Goal: Task Accomplishment & Management: Complete application form

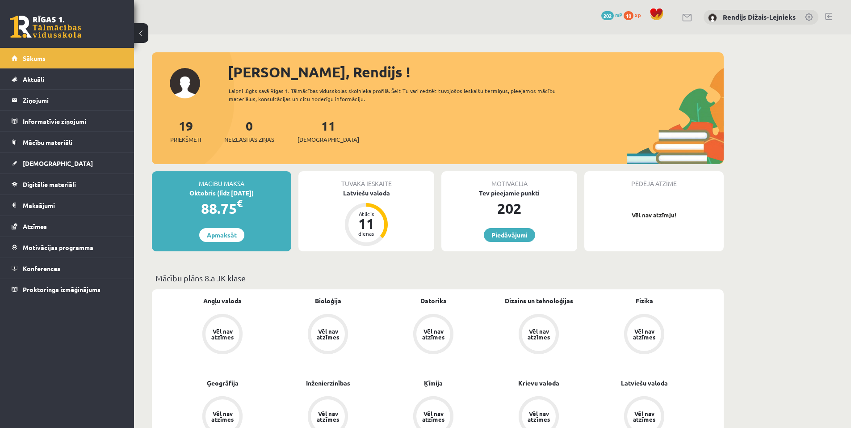
click at [223, 306] on span "Angļu valoda" at bounding box center [222, 305] width 38 height 18
click at [224, 303] on link "Angļu valoda" at bounding box center [222, 300] width 38 height 9
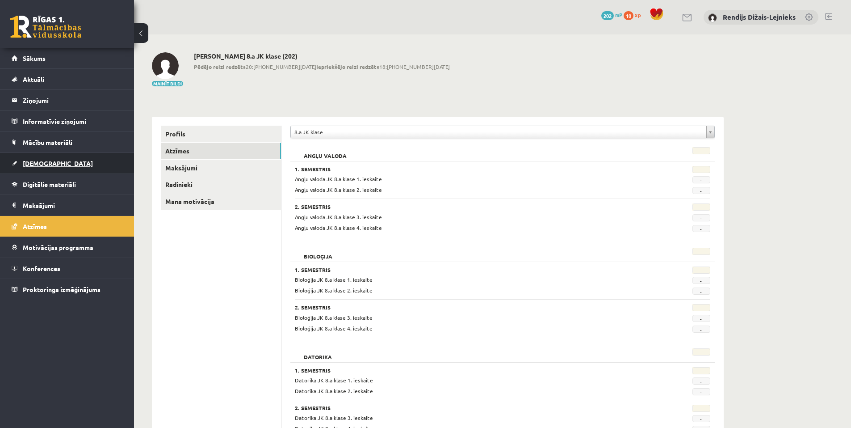
click at [55, 169] on link "[DEMOGRAPHIC_DATA]" at bounding box center [67, 163] width 111 height 21
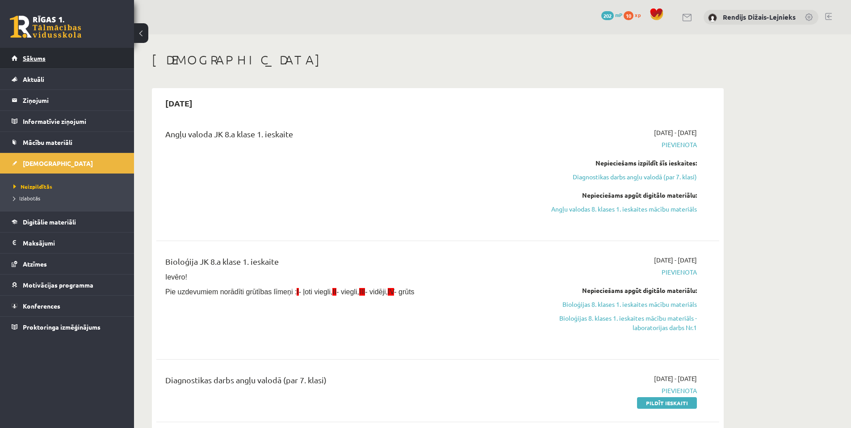
click at [24, 55] on span "Sākums" at bounding box center [34, 58] width 23 height 8
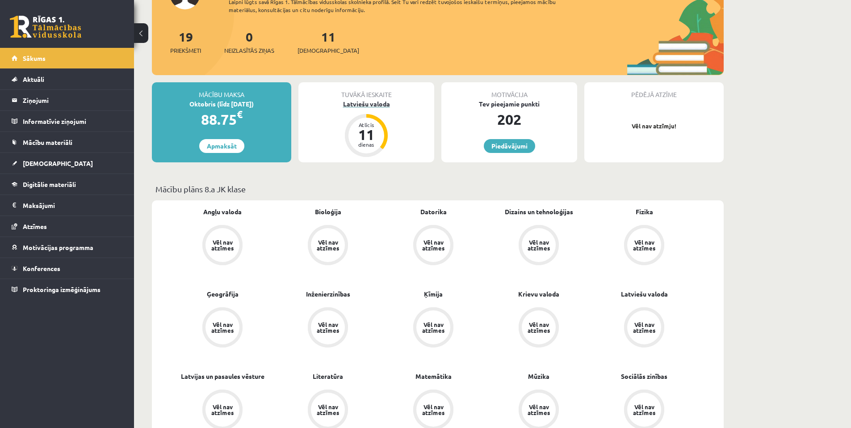
scroll to position [89, 0]
click at [504, 148] on link "Piedāvājumi" at bounding box center [509, 146] width 51 height 14
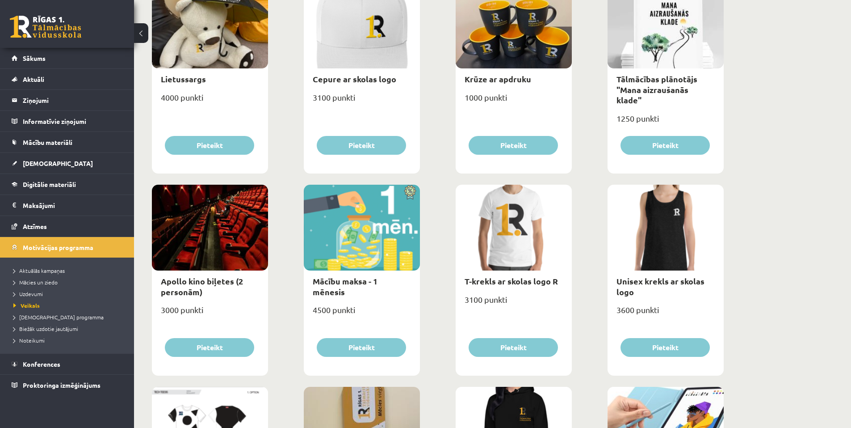
scroll to position [141, 0]
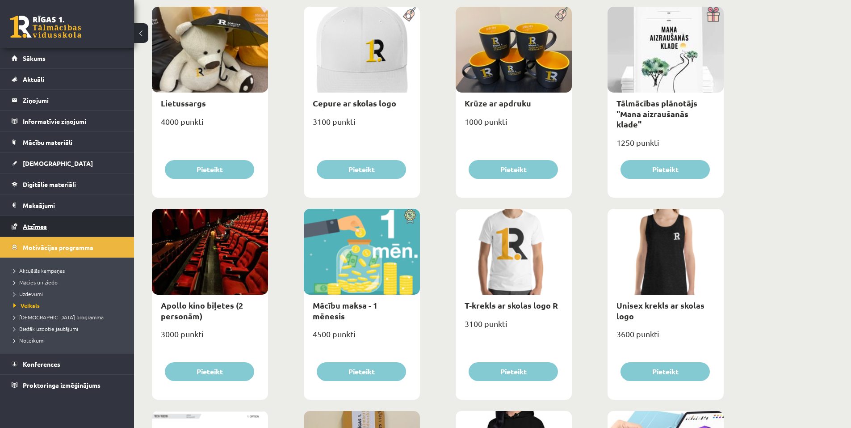
click at [65, 218] on link "Atzīmes" at bounding box center [67, 226] width 111 height 21
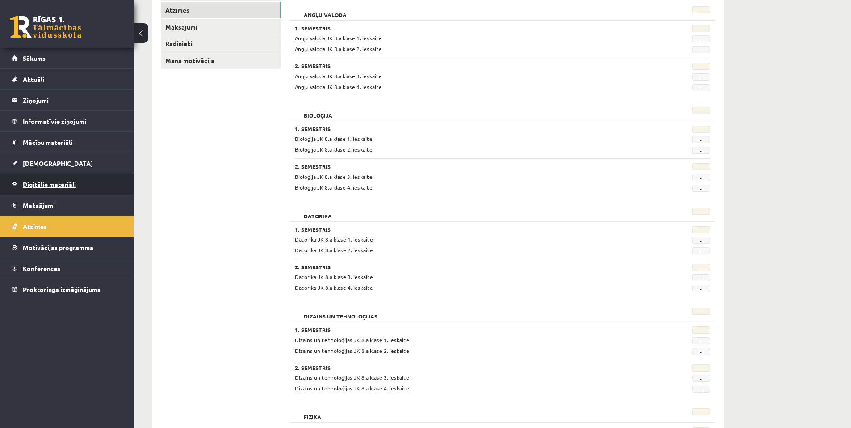
click at [63, 180] on link "Digitālie materiāli" at bounding box center [67, 184] width 111 height 21
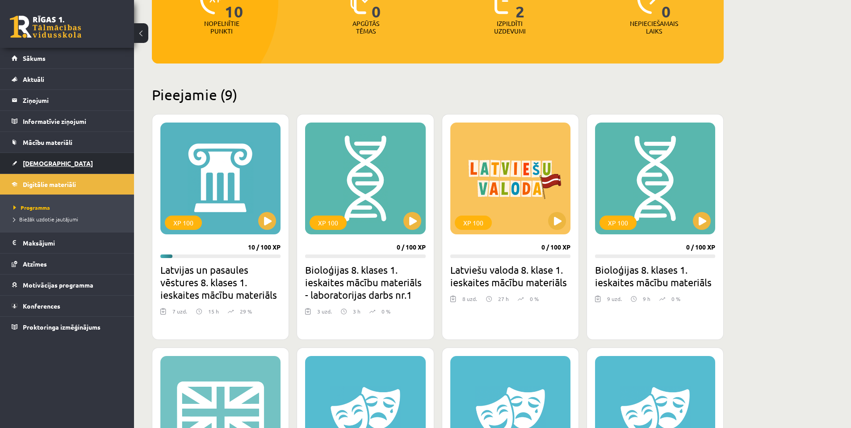
click at [60, 158] on link "[DEMOGRAPHIC_DATA]" at bounding box center [67, 163] width 111 height 21
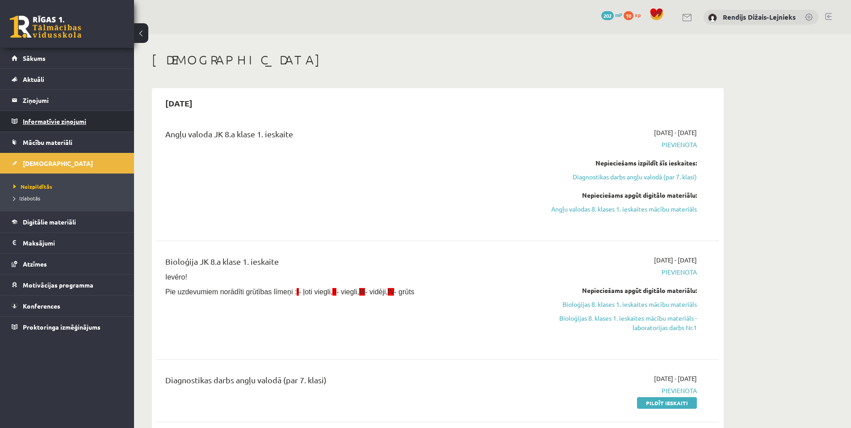
click at [51, 121] on legend "Informatīvie ziņojumi 0" at bounding box center [73, 121] width 100 height 21
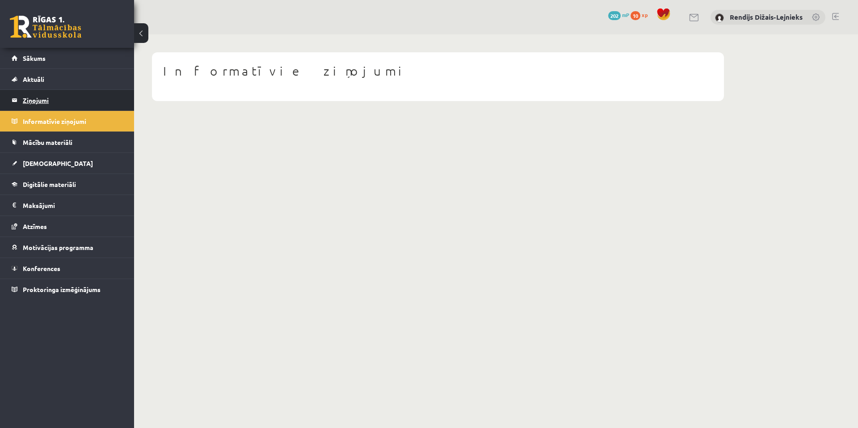
click at [51, 99] on legend "Ziņojumi 0" at bounding box center [73, 100] width 100 height 21
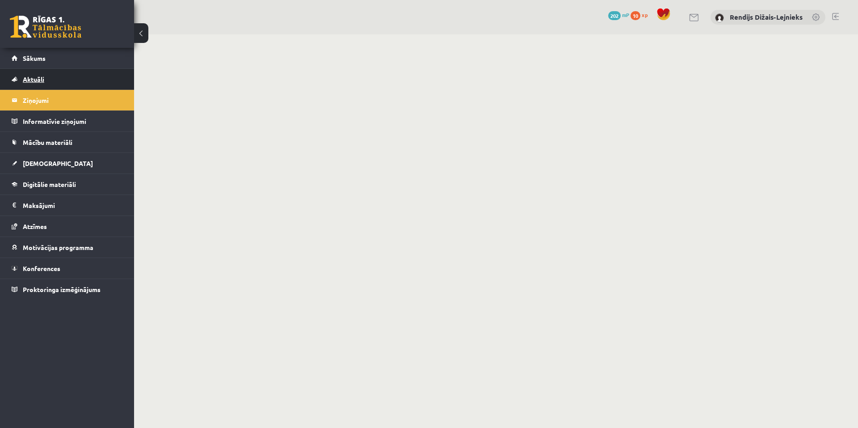
click at [51, 75] on link "Aktuāli" at bounding box center [67, 79] width 111 height 21
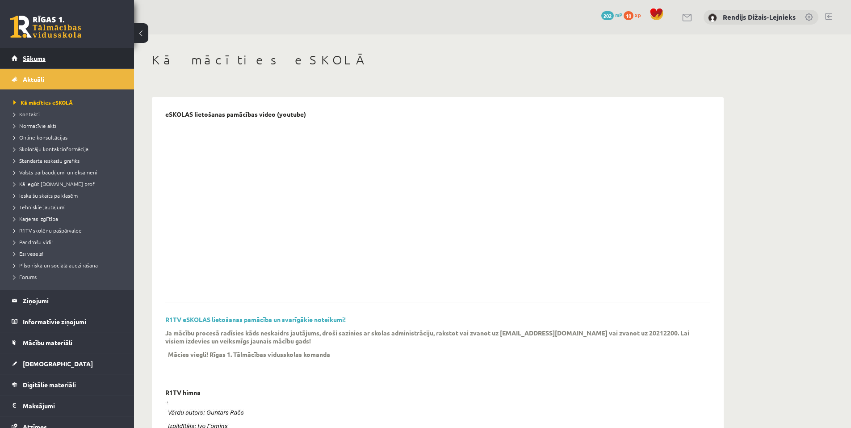
click at [49, 58] on link "Sākums" at bounding box center [67, 58] width 111 height 21
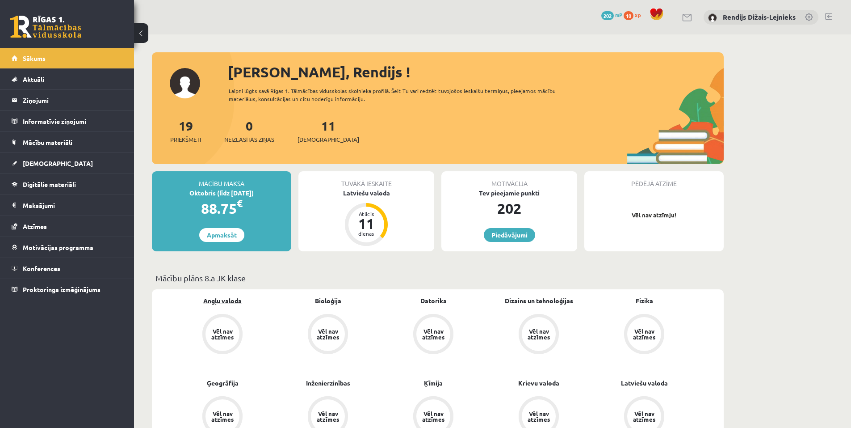
click at [223, 302] on link "Angļu valoda" at bounding box center [222, 300] width 38 height 9
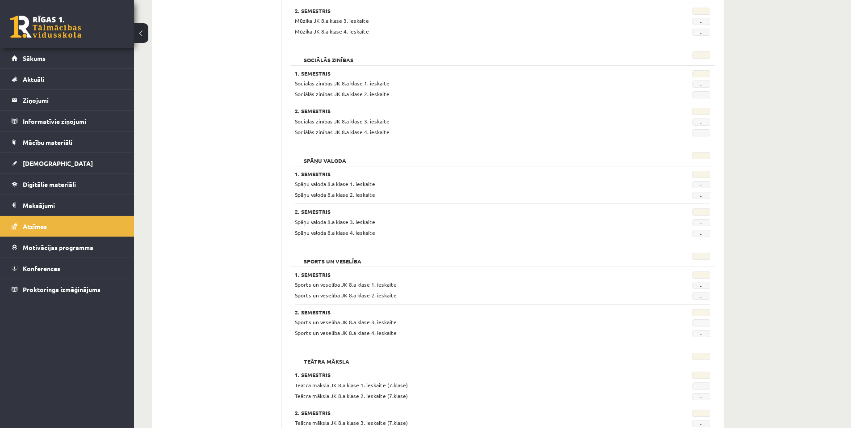
scroll to position [1650, 0]
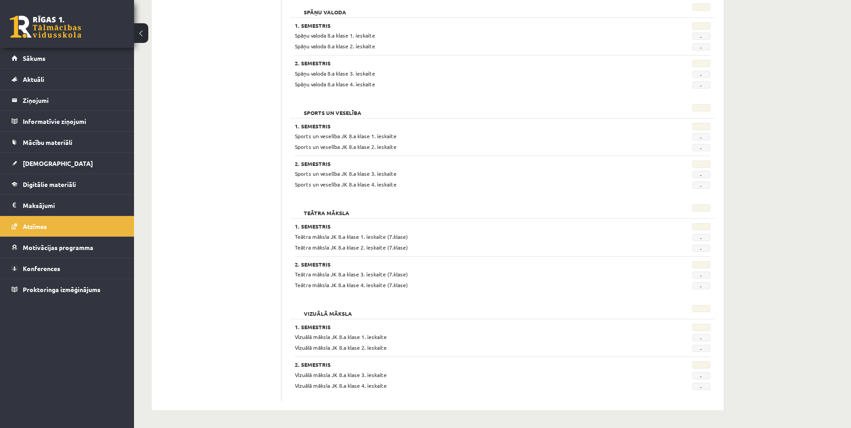
click at [142, 31] on button at bounding box center [141, 33] width 14 height 20
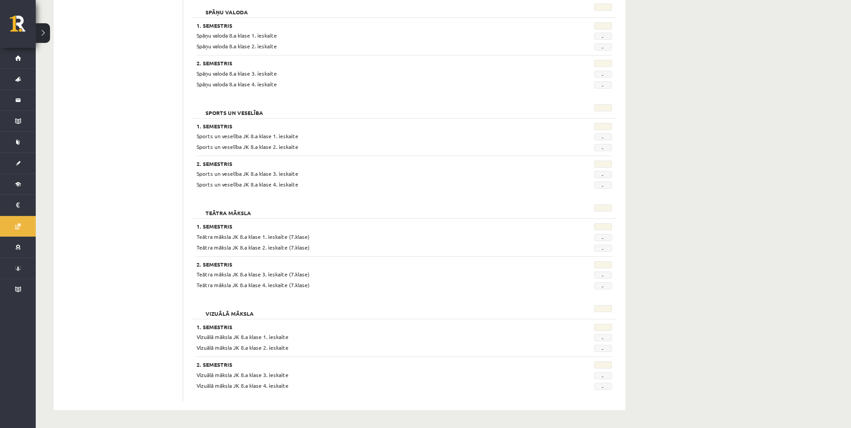
click at [46, 30] on button at bounding box center [43, 33] width 14 height 20
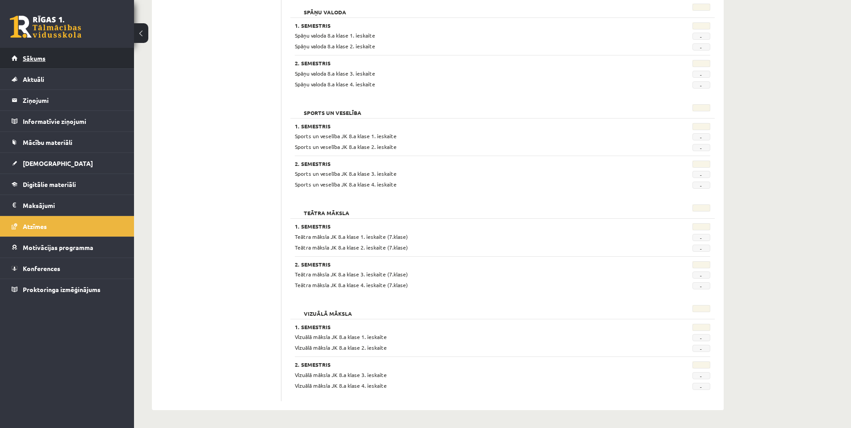
click at [35, 55] on span "Sākums" at bounding box center [34, 58] width 23 height 8
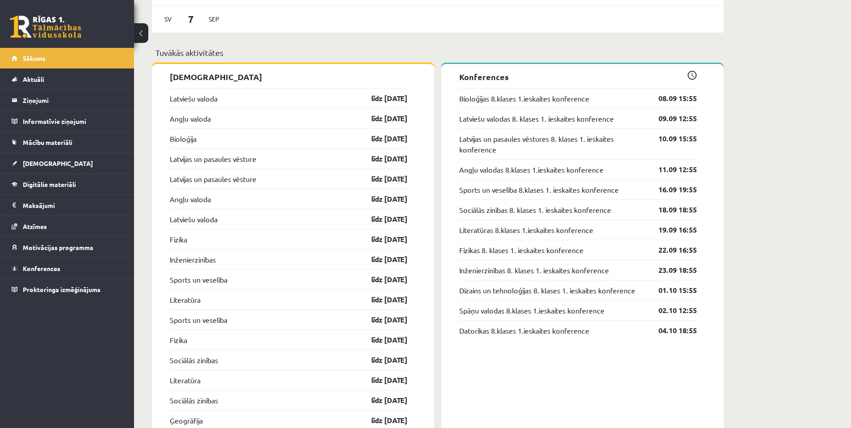
scroll to position [849, 0]
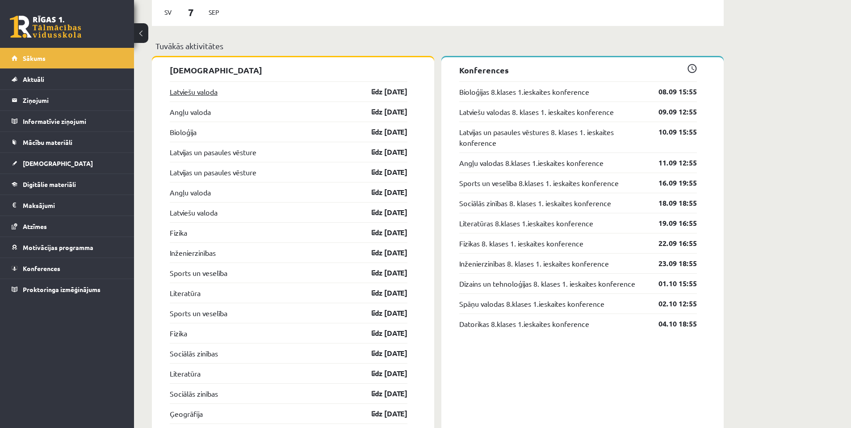
click at [208, 96] on link "Latviešu valoda" at bounding box center [194, 91] width 48 height 11
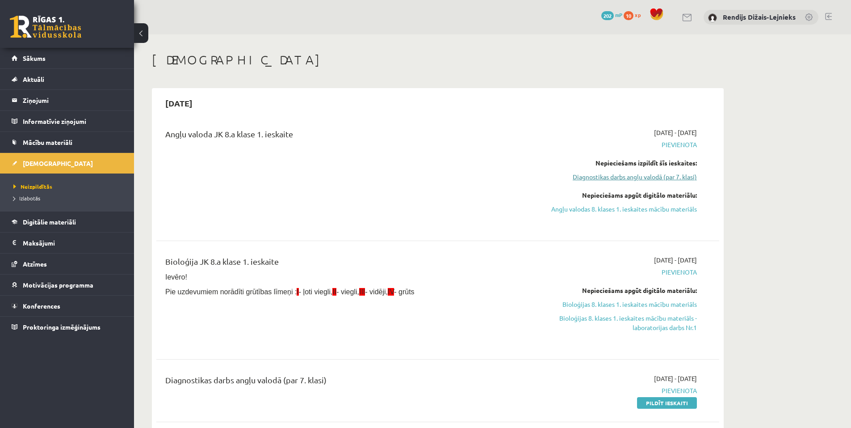
click at [657, 176] on link "Diagnostikas darbs angļu valodā (par 7. klasi)" at bounding box center [613, 176] width 168 height 9
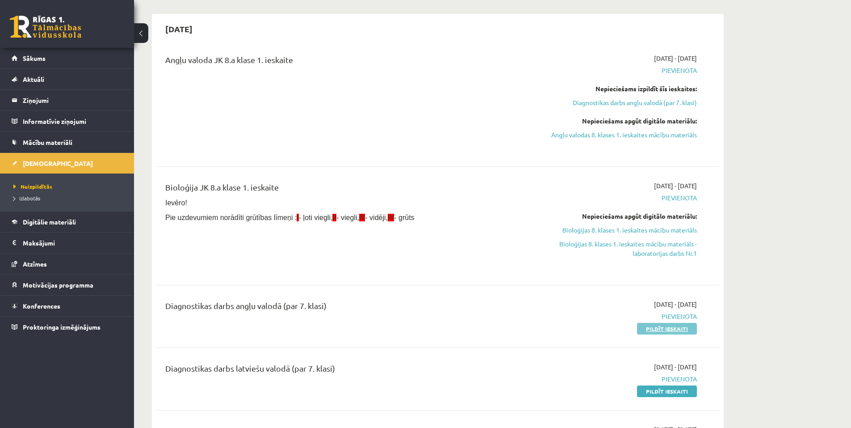
scroll to position [97, 0]
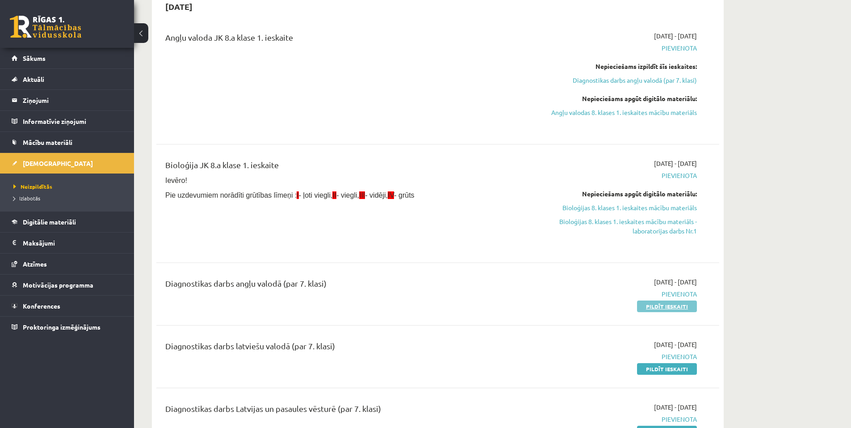
click at [655, 302] on link "Pildīt ieskaiti" at bounding box center [667, 306] width 60 height 12
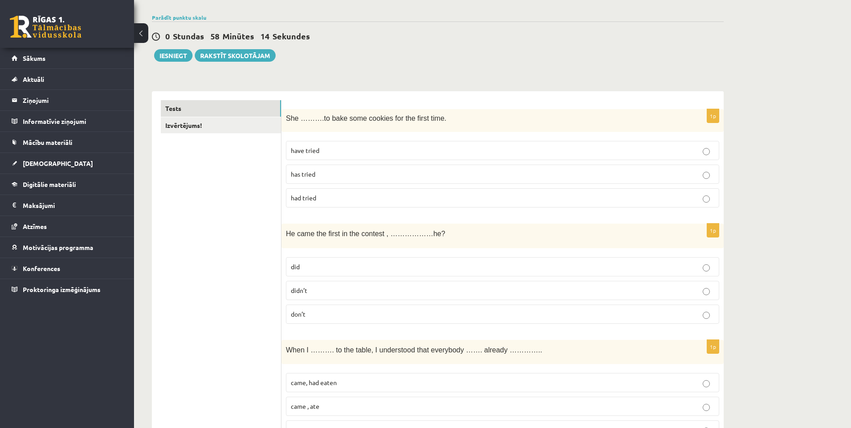
scroll to position [89, 0]
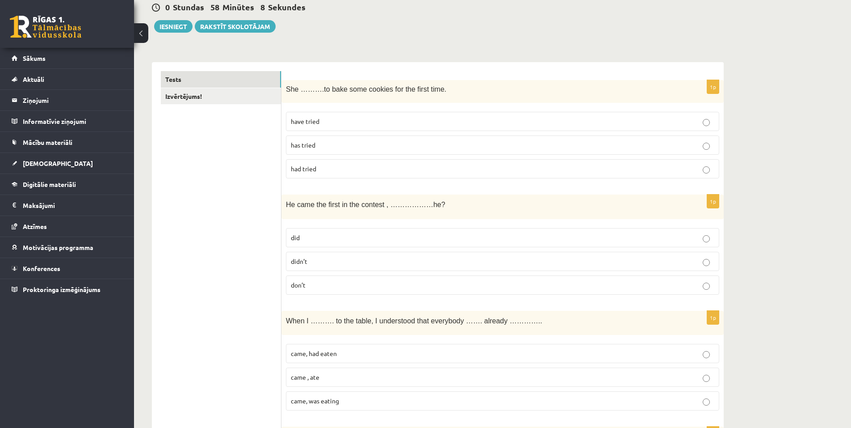
click at [710, 147] on p "has tried" at bounding box center [503, 144] width 424 height 9
click at [710, 263] on p "didn’t" at bounding box center [503, 260] width 424 height 9
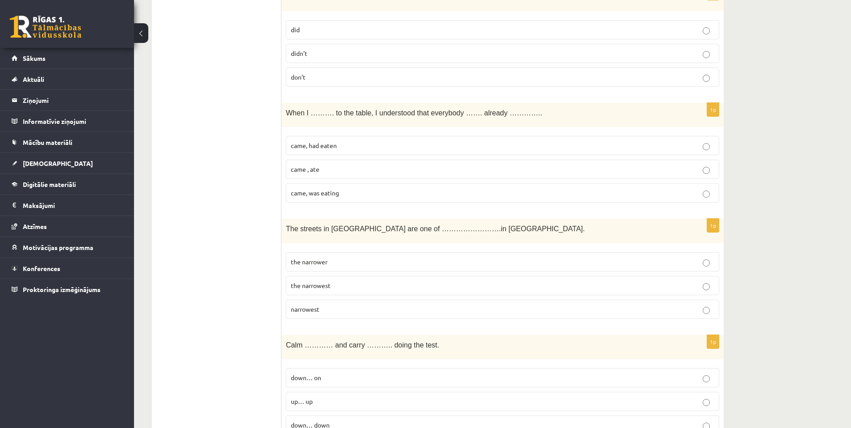
scroll to position [313, 0]
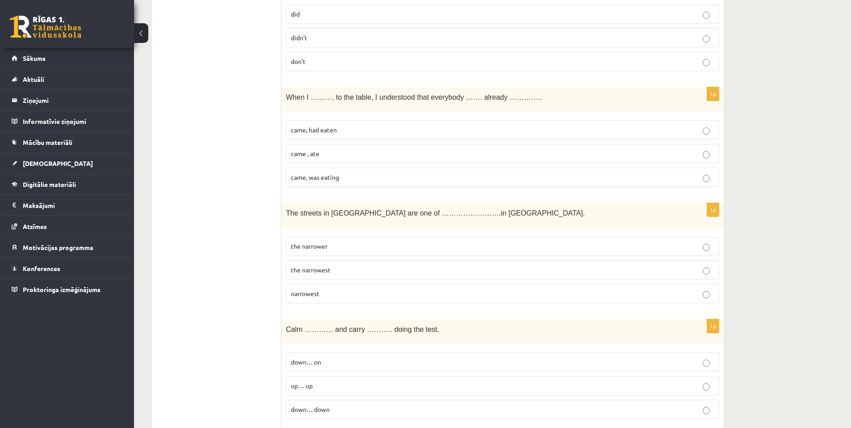
click at [690, 269] on p "the narrowest" at bounding box center [503, 269] width 424 height 9
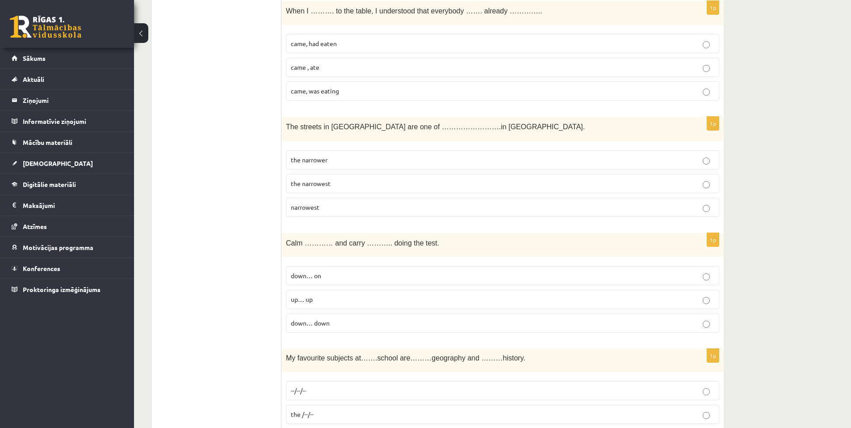
scroll to position [402, 0]
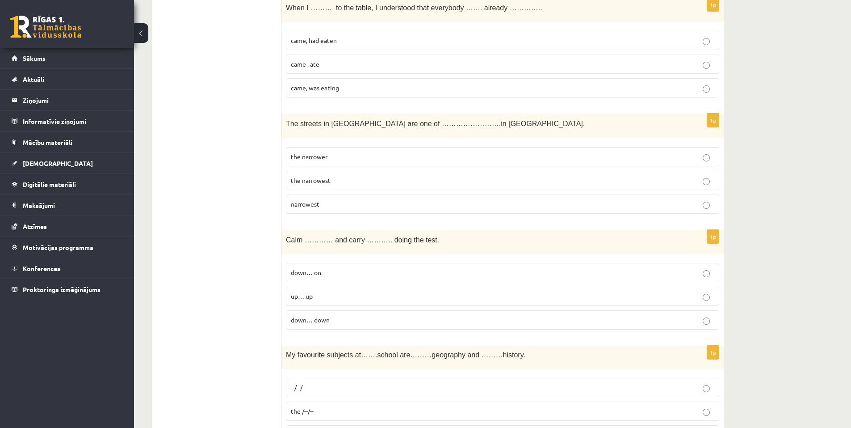
click at [704, 269] on p "down… on" at bounding box center [503, 272] width 424 height 9
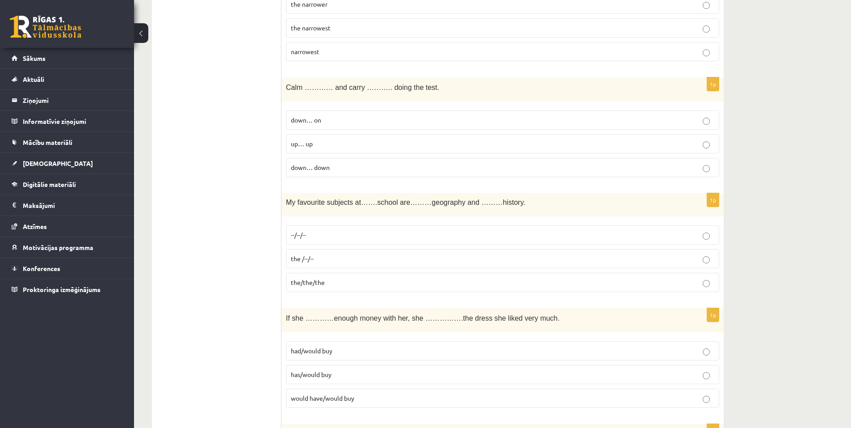
scroll to position [626, 0]
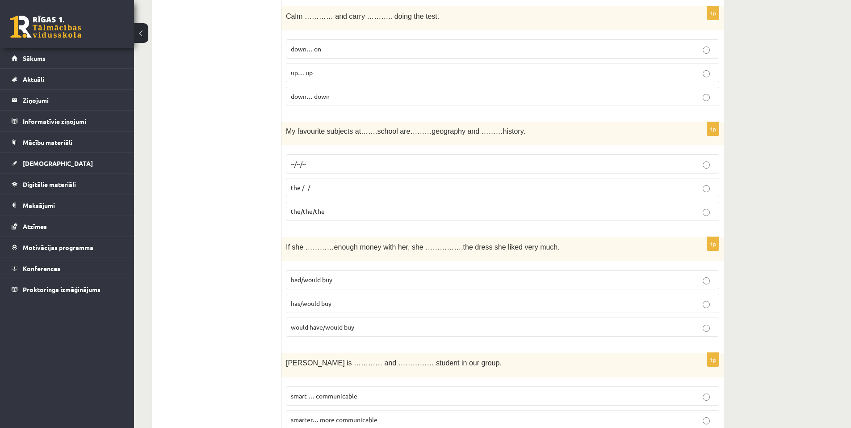
click at [704, 275] on label "had/would buy" at bounding box center [502, 279] width 433 height 19
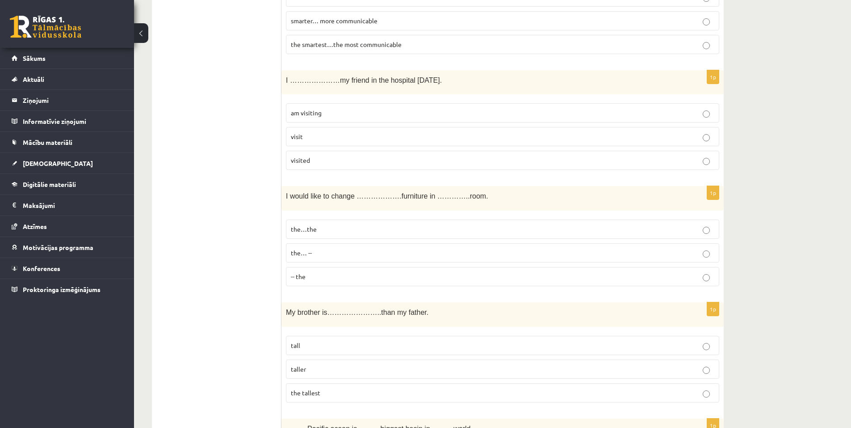
scroll to position [1028, 0]
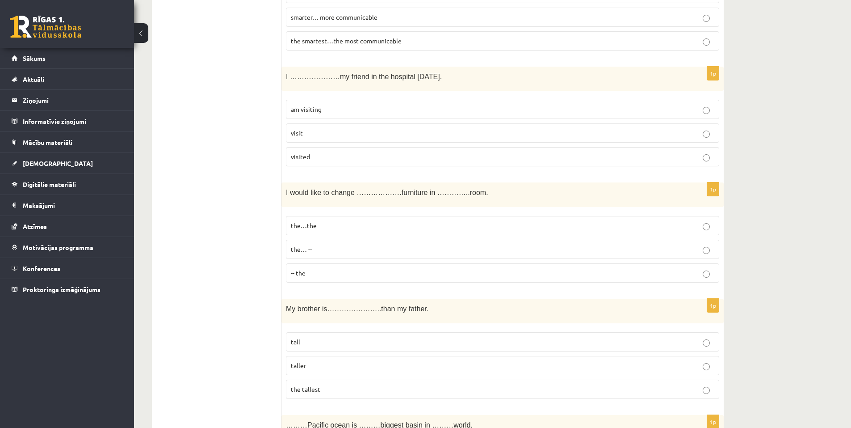
click at [570, 228] on p "the…the" at bounding box center [503, 225] width 424 height 9
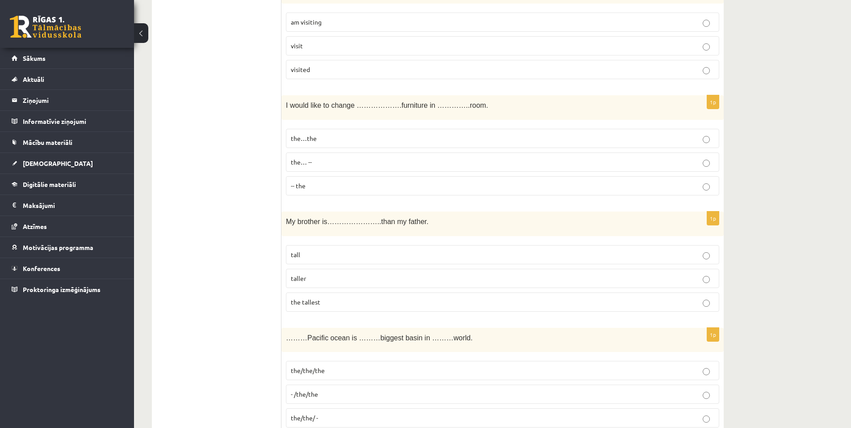
scroll to position [1117, 0]
click at [701, 275] on p "taller" at bounding box center [503, 275] width 424 height 9
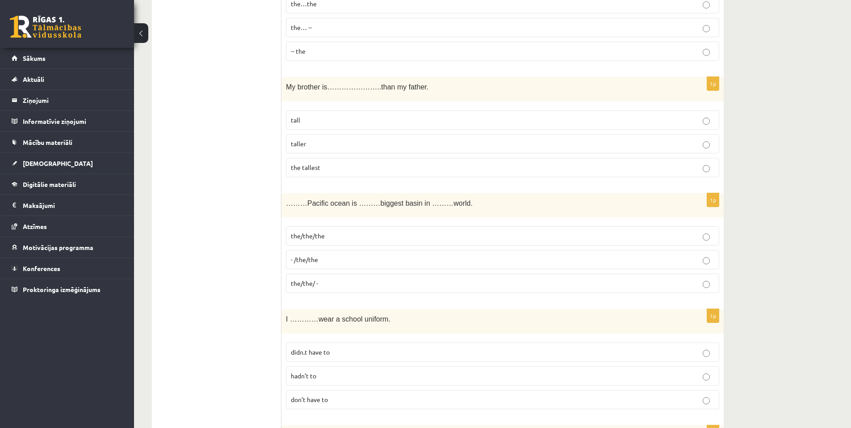
scroll to position [1251, 0]
click at [703, 231] on p "the/the/the" at bounding box center [503, 233] width 424 height 9
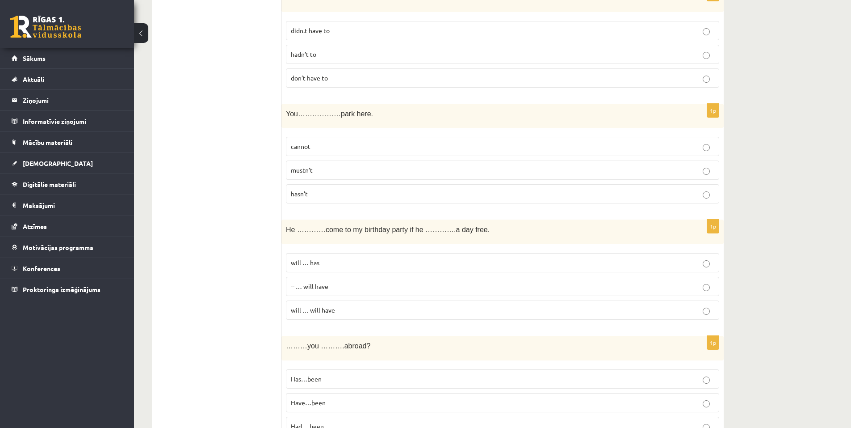
scroll to position [1599, 0]
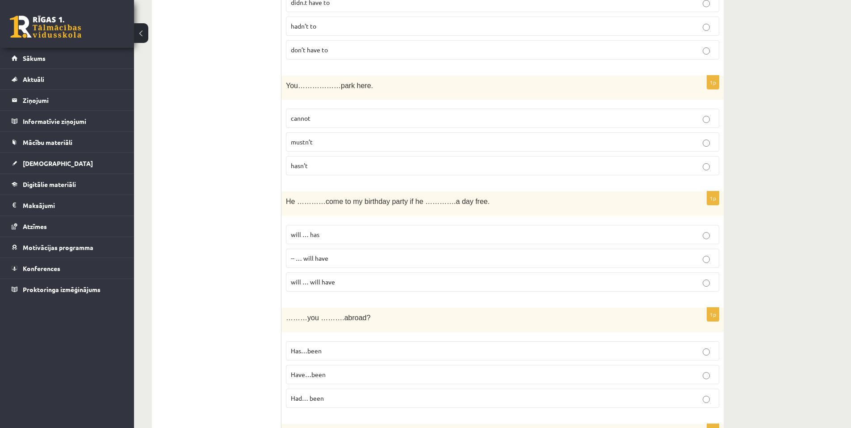
click at [699, 280] on p "will … will have" at bounding box center [503, 281] width 424 height 9
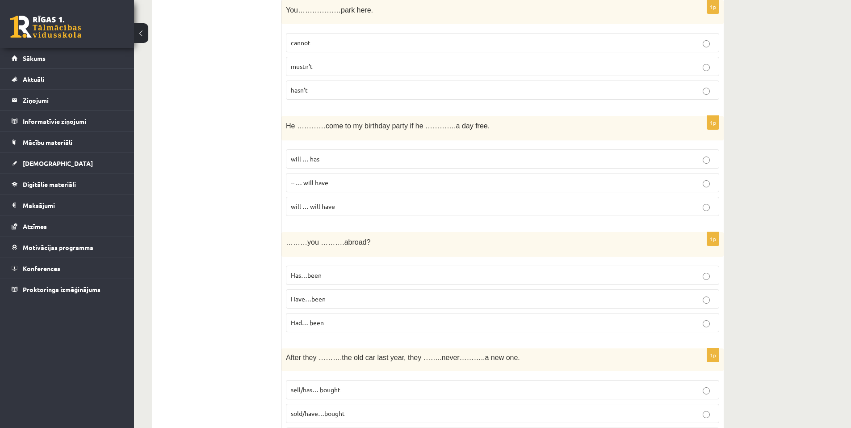
scroll to position [1688, 0]
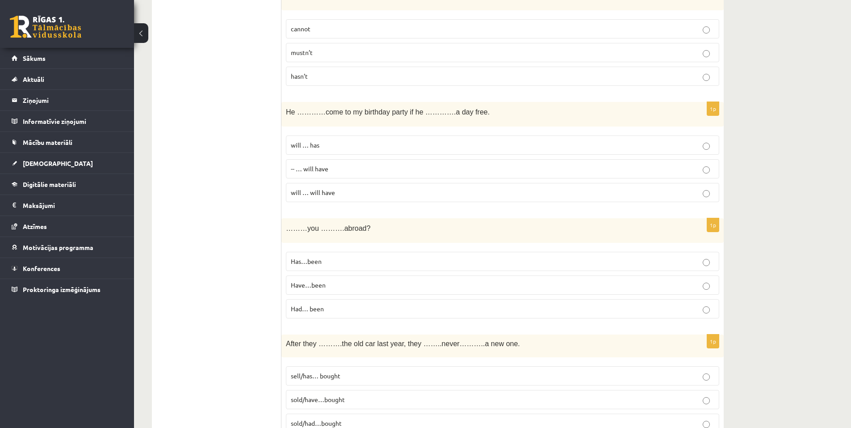
click at [702, 285] on p "Have…been" at bounding box center [503, 284] width 424 height 9
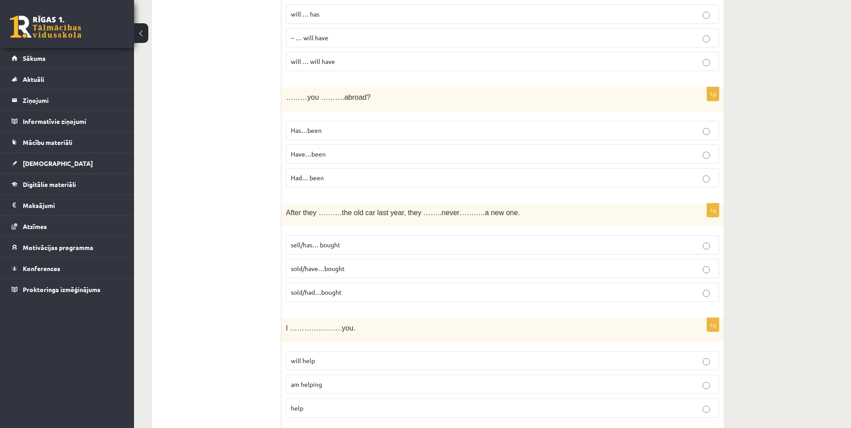
scroll to position [1822, 0]
click at [710, 266] on p "sold/have…bought" at bounding box center [503, 264] width 424 height 9
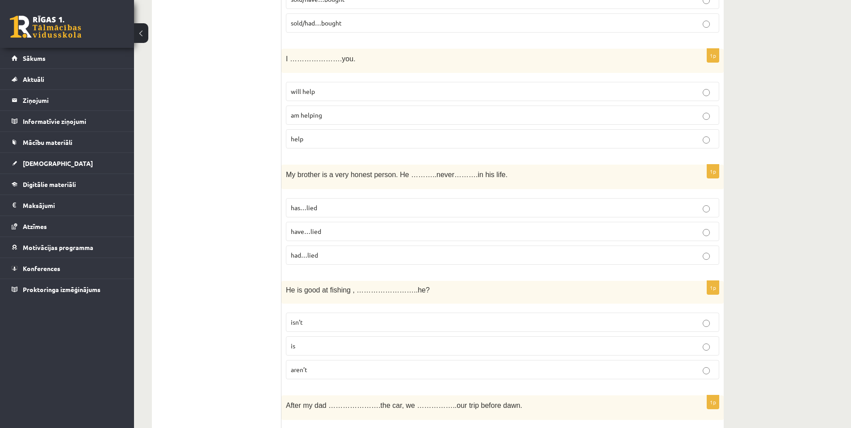
scroll to position [2090, 0]
click at [700, 208] on p "has…lied" at bounding box center [503, 205] width 424 height 9
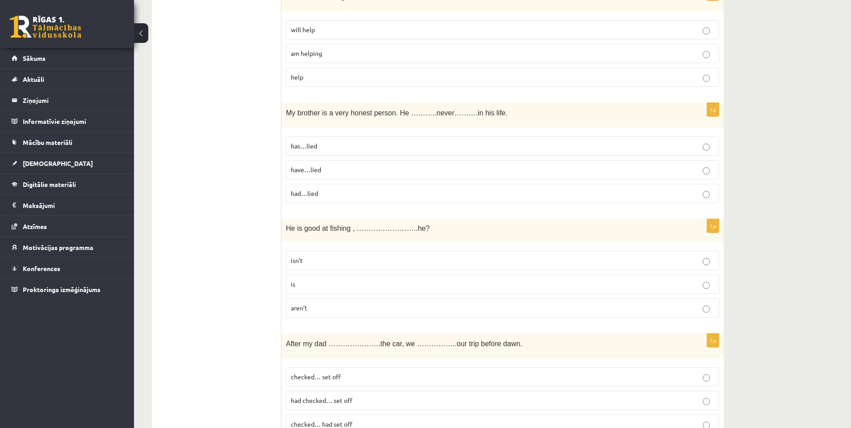
scroll to position [2180, 0]
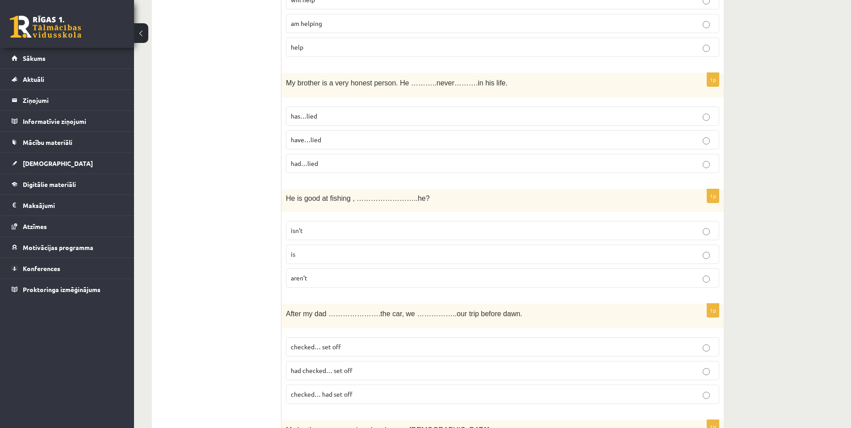
click at [698, 234] on p "isn’t" at bounding box center [503, 230] width 424 height 9
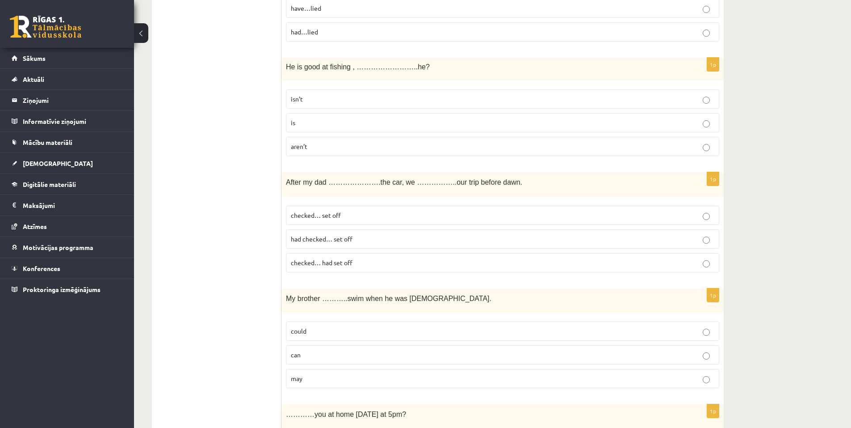
scroll to position [2314, 0]
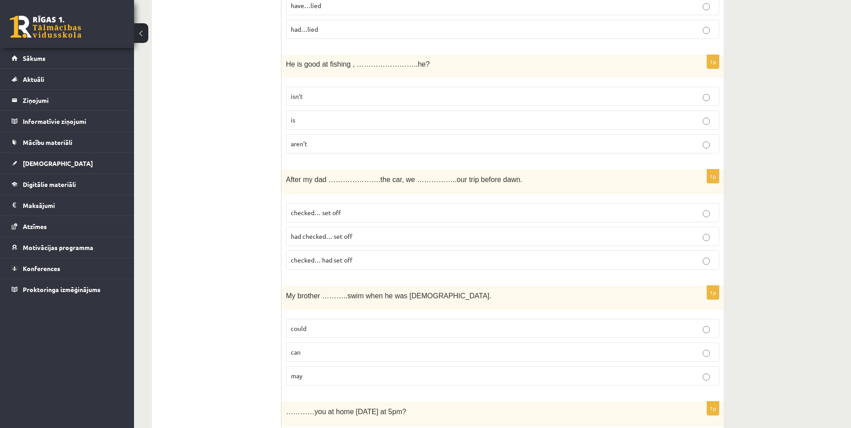
click at [703, 257] on p "checked… had set off" at bounding box center [503, 259] width 424 height 9
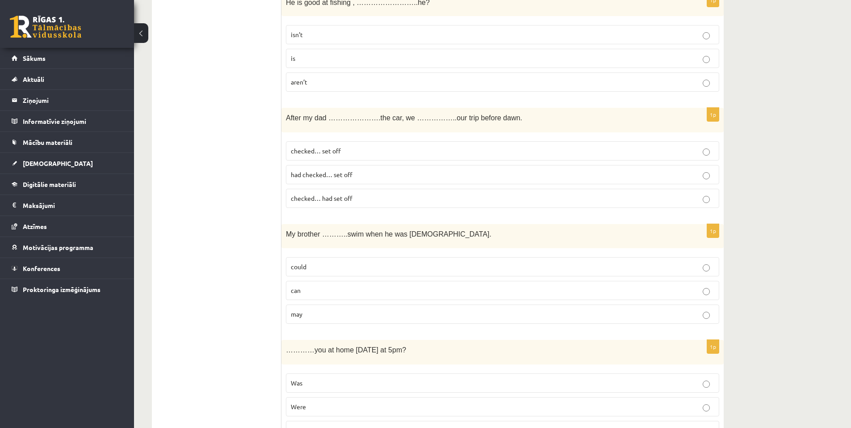
scroll to position [2403, 0]
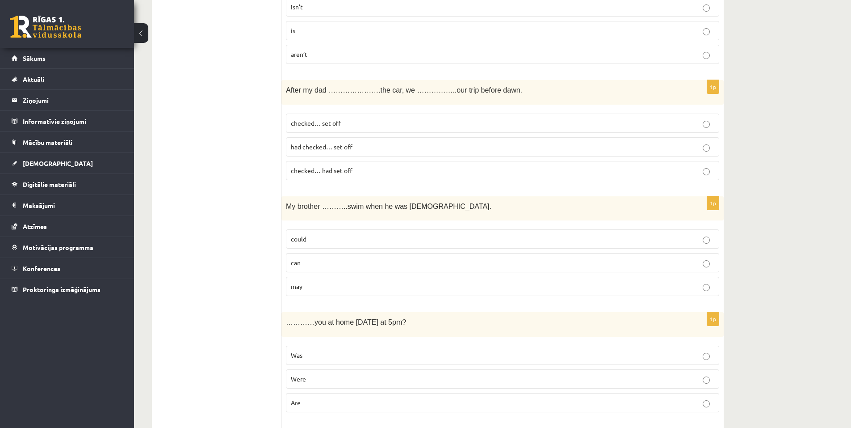
click at [700, 244] on p "could" at bounding box center [503, 238] width 424 height 9
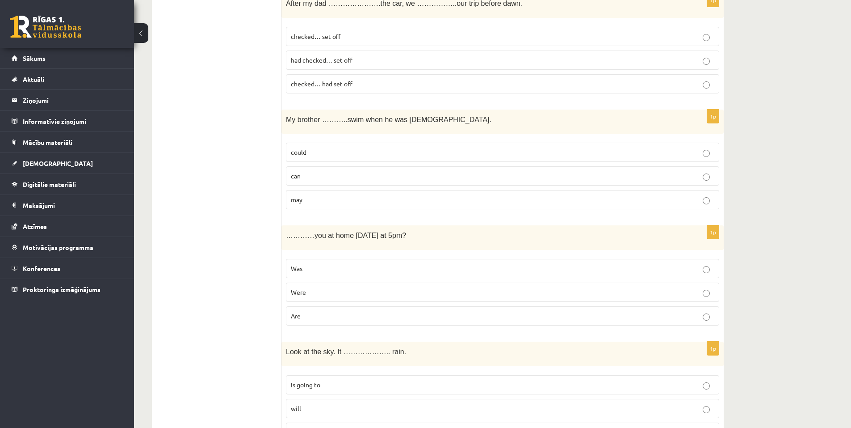
scroll to position [2537, 0]
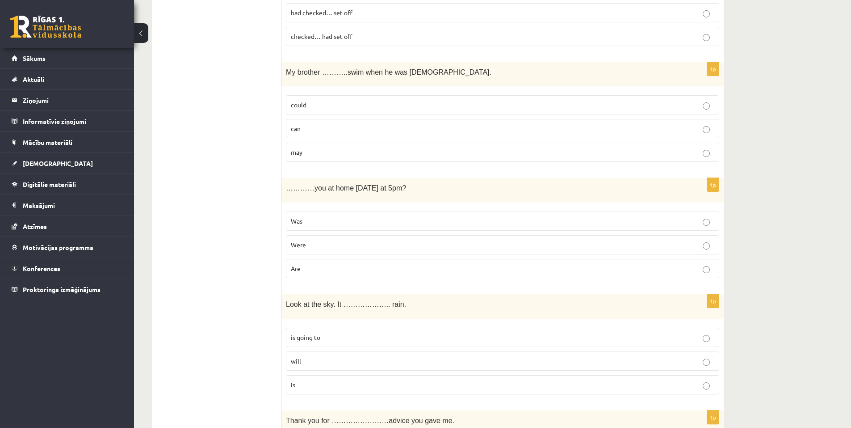
click at [702, 245] on p "Were" at bounding box center [503, 244] width 424 height 9
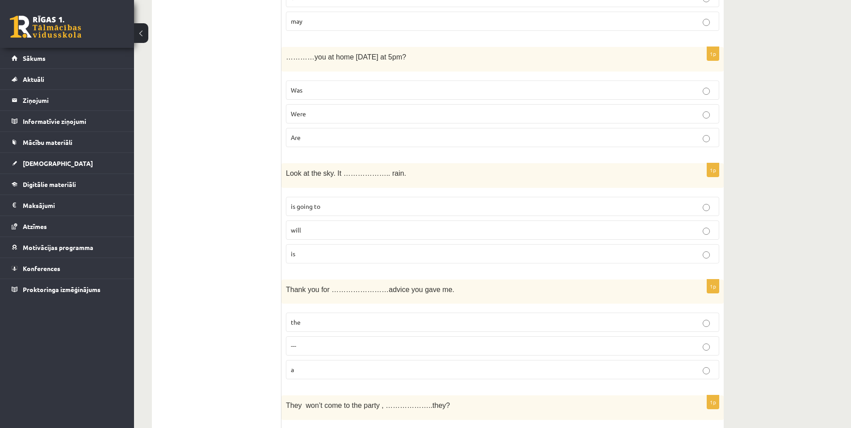
scroll to position [2671, 0]
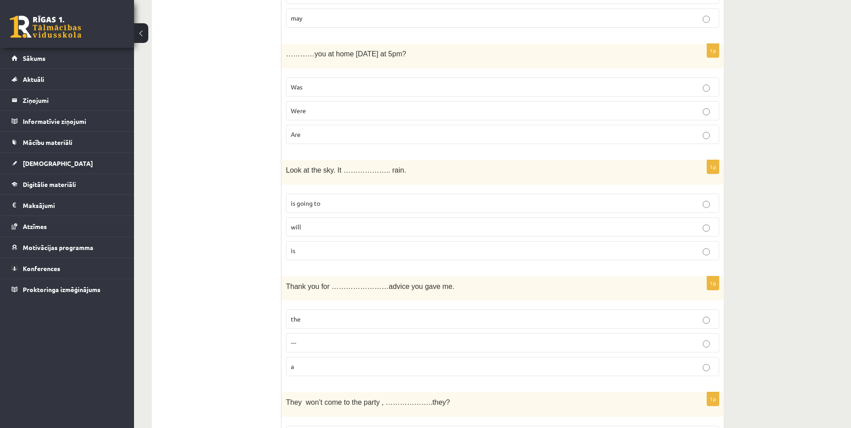
click at [712, 212] on label "is going to" at bounding box center [502, 202] width 433 height 19
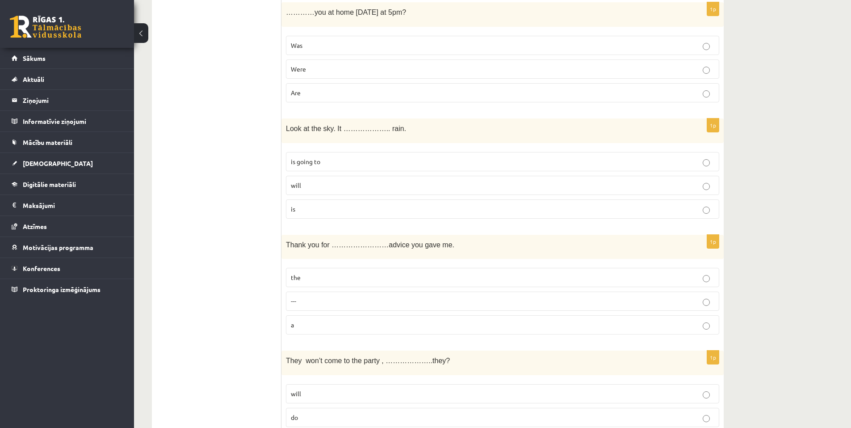
scroll to position [2716, 0]
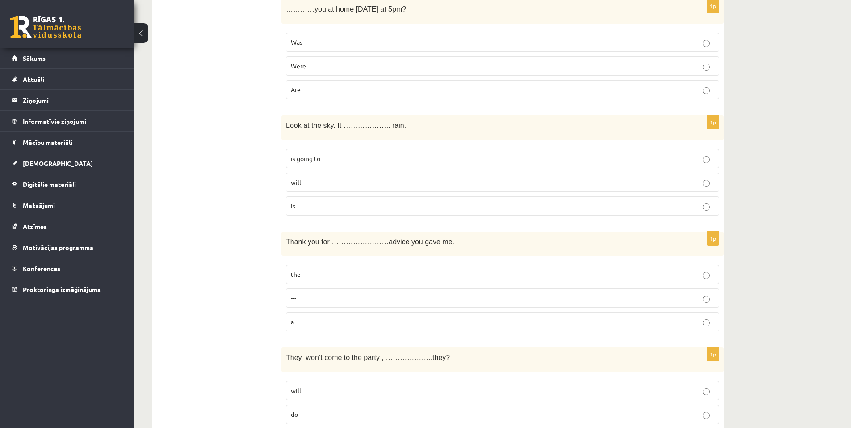
click at [702, 177] on label "will" at bounding box center [502, 181] width 433 height 19
click at [706, 153] on label "is going to" at bounding box center [502, 158] width 433 height 19
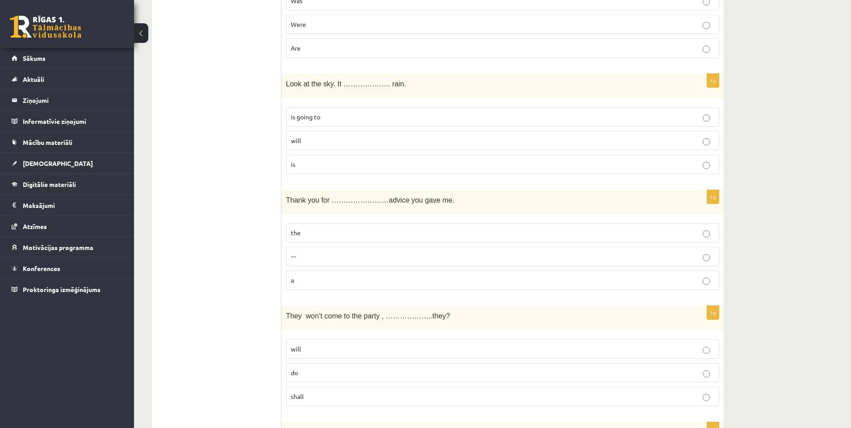
scroll to position [2760, 0]
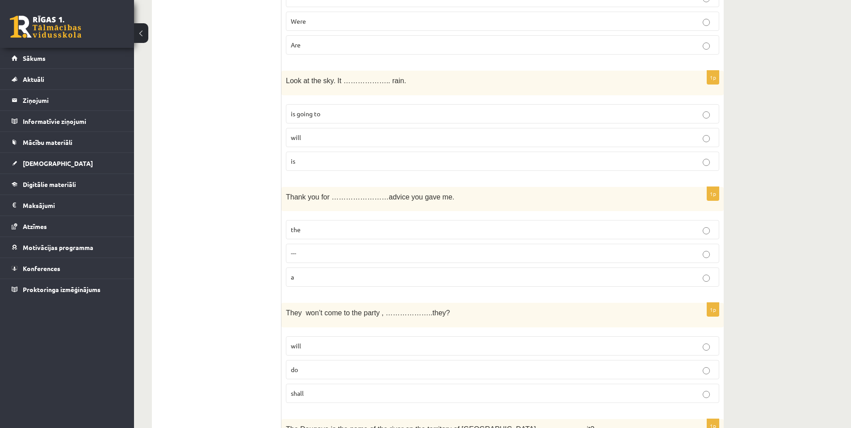
click at [711, 225] on label "the" at bounding box center [502, 229] width 433 height 19
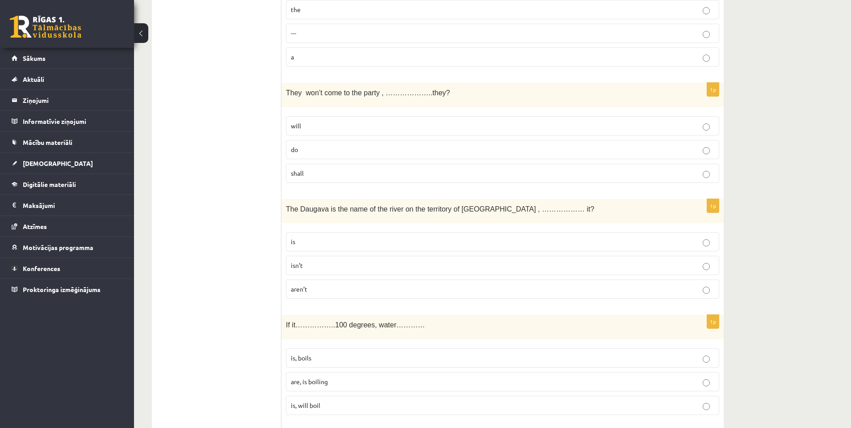
scroll to position [2984, 0]
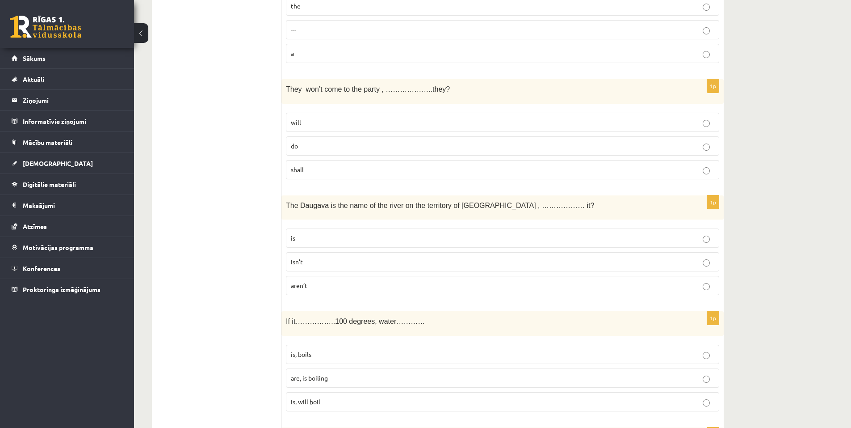
click at [701, 262] on p "isn’t" at bounding box center [503, 261] width 424 height 9
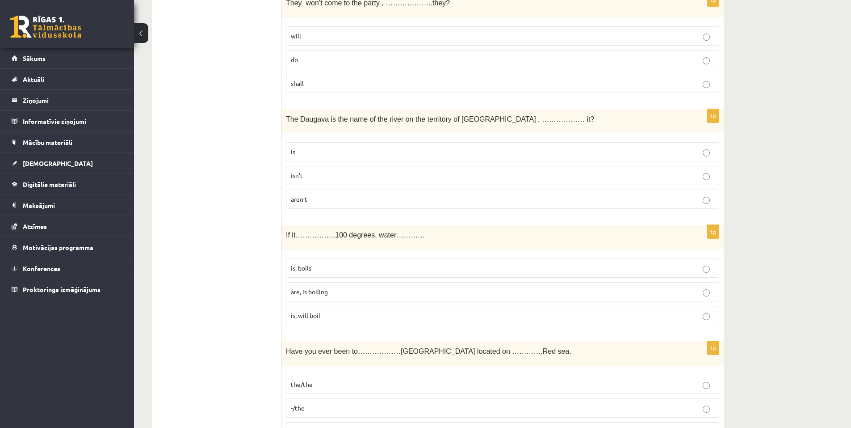
scroll to position [3073, 0]
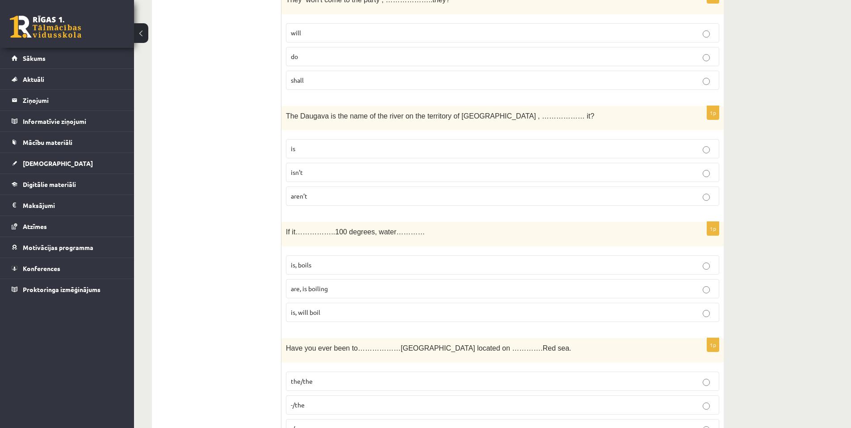
click at [712, 310] on p "is, will boil" at bounding box center [503, 311] width 424 height 9
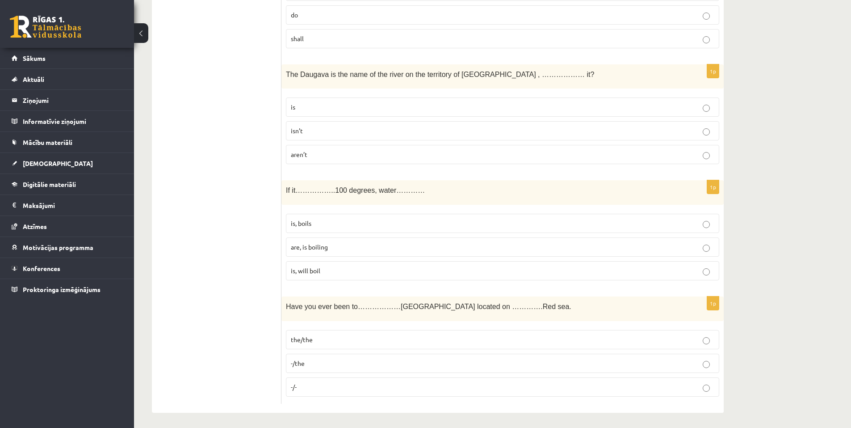
scroll to position [3118, 0]
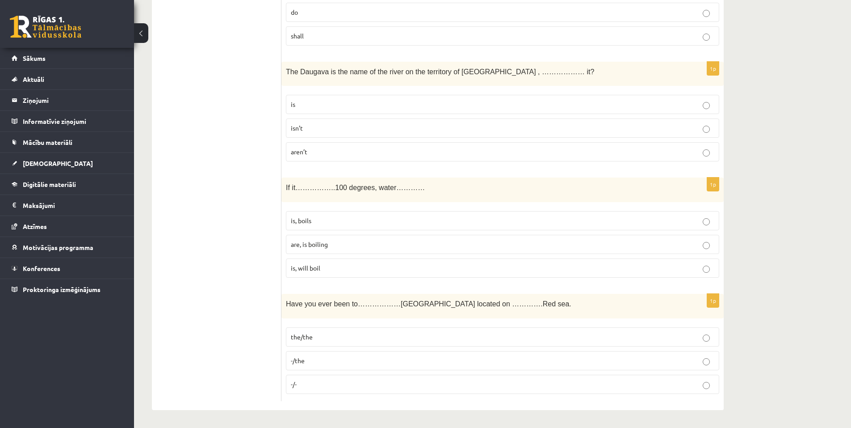
click at [698, 358] on p "-/the" at bounding box center [503, 360] width 424 height 9
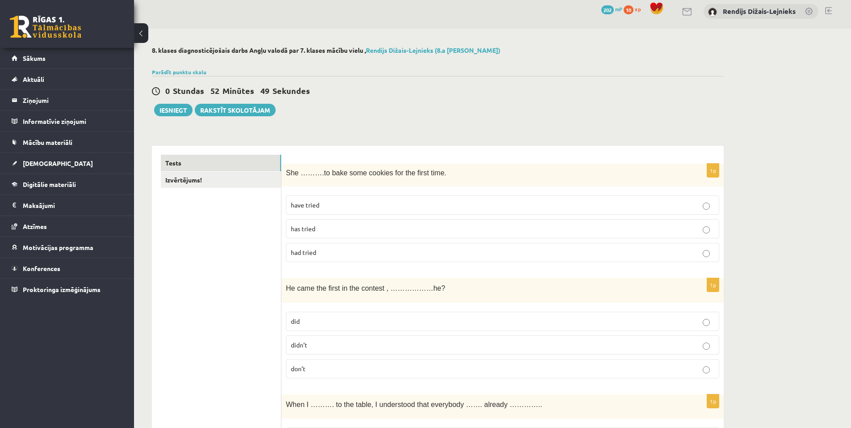
scroll to position [0, 0]
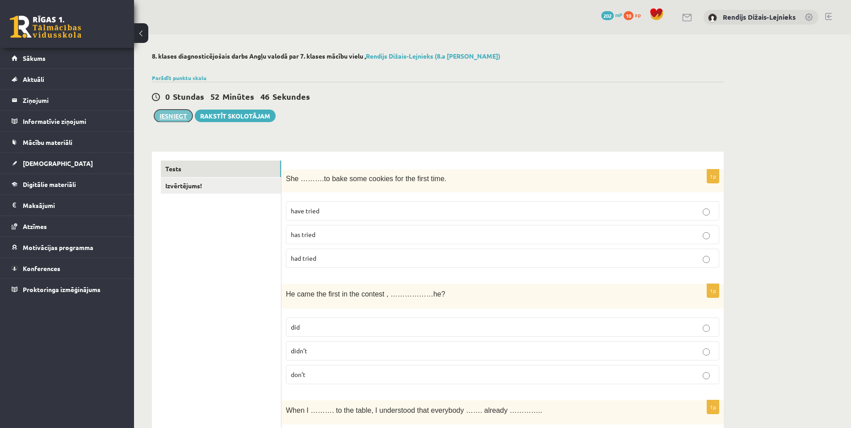
click at [171, 118] on button "Iesniegt" at bounding box center [173, 115] width 38 height 13
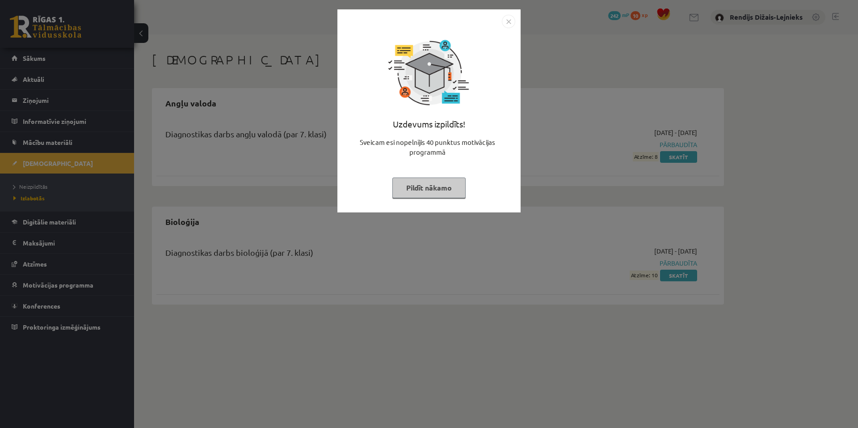
click at [433, 191] on button "Pildīt nākamo" at bounding box center [428, 187] width 73 height 21
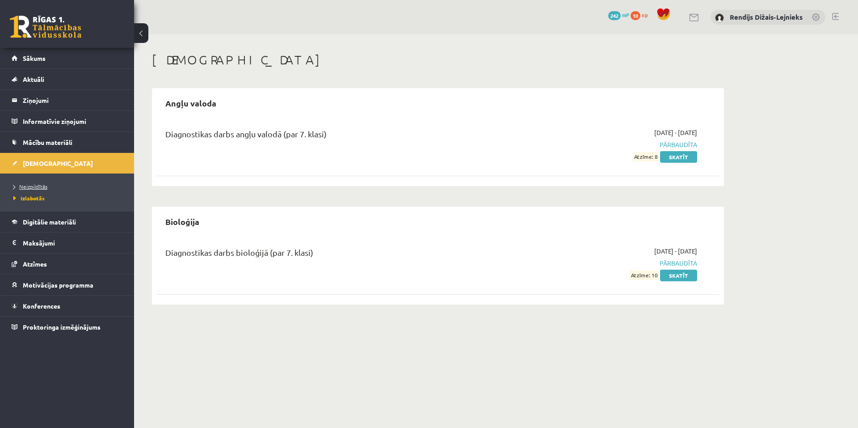
click at [36, 186] on span "Neizpildītās" at bounding box center [30, 186] width 34 height 7
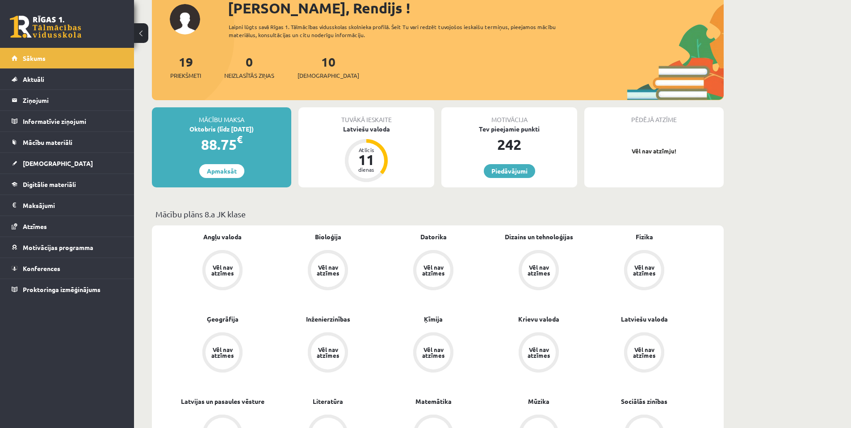
scroll to position [89, 0]
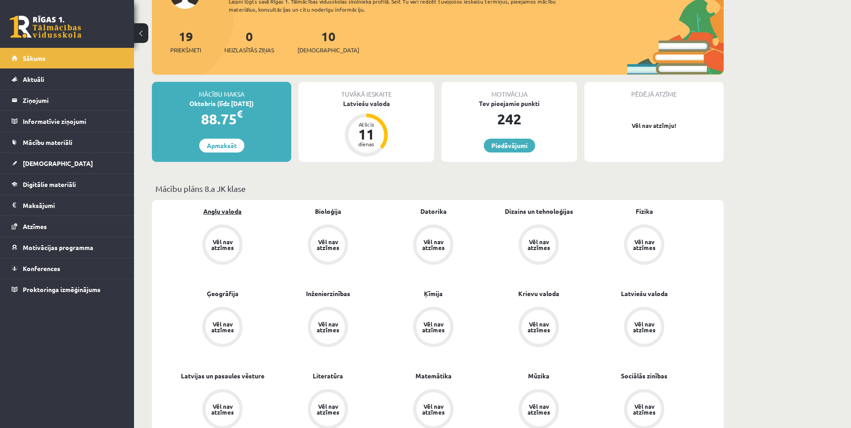
click at [223, 207] on link "Angļu valoda" at bounding box center [222, 210] width 38 height 9
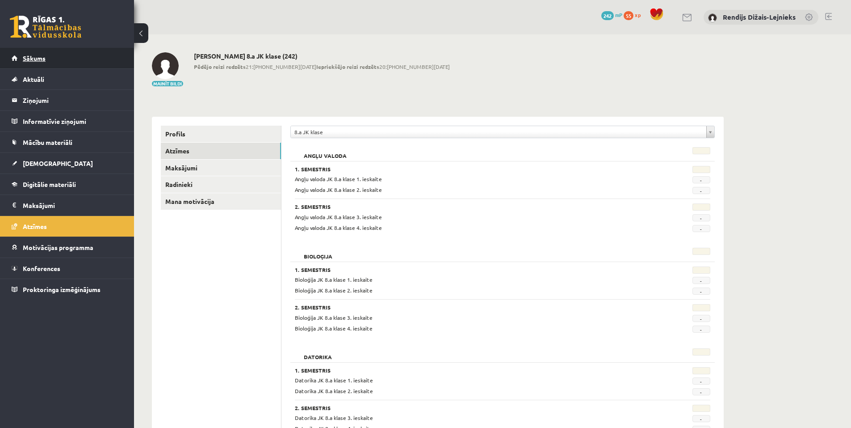
click at [39, 62] on link "Sākums" at bounding box center [67, 58] width 111 height 21
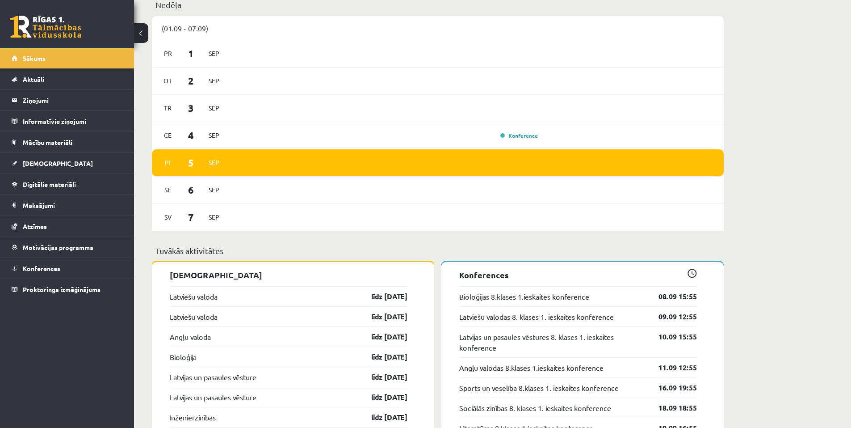
scroll to position [670, 0]
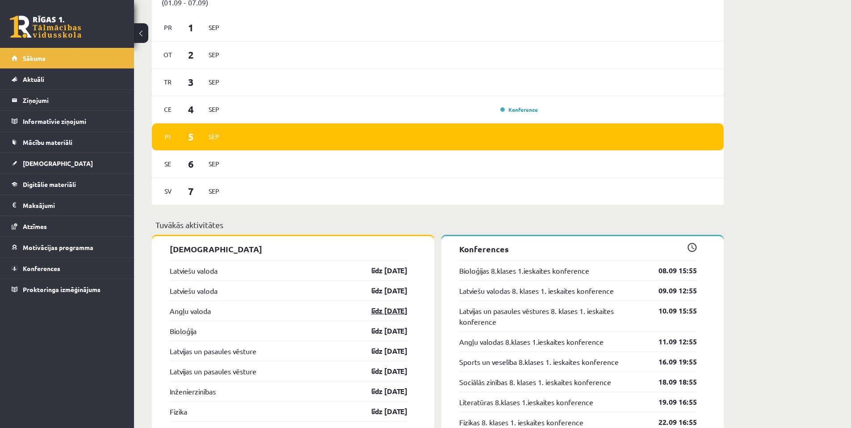
click at [382, 315] on link "līdz 15.09.25" at bounding box center [382, 310] width 52 height 11
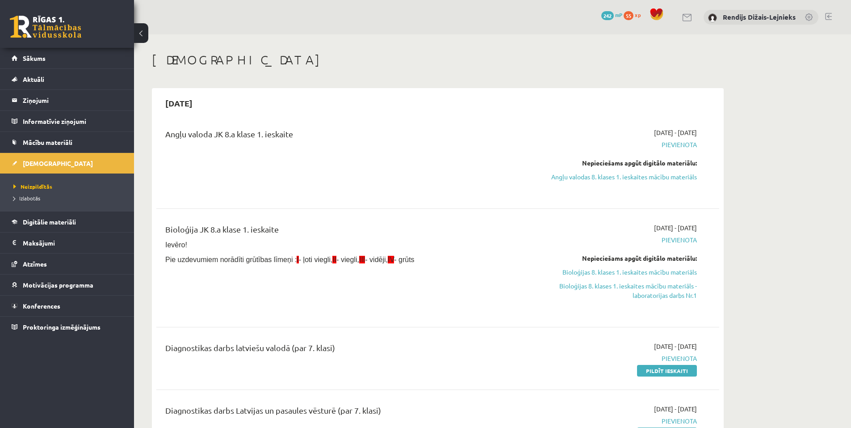
drag, startPoint x: 629, startPoint y: 176, endPoint x: 472, endPoint y: 26, distance: 217.1
click at [629, 176] on link "Angļu valodas 8. klases 1. ieskaites mācību materiāls" at bounding box center [613, 176] width 168 height 9
click at [643, 176] on link "Angļu valodas 8. klases 1. ieskaites mācību materiāls" at bounding box center [613, 176] width 168 height 9
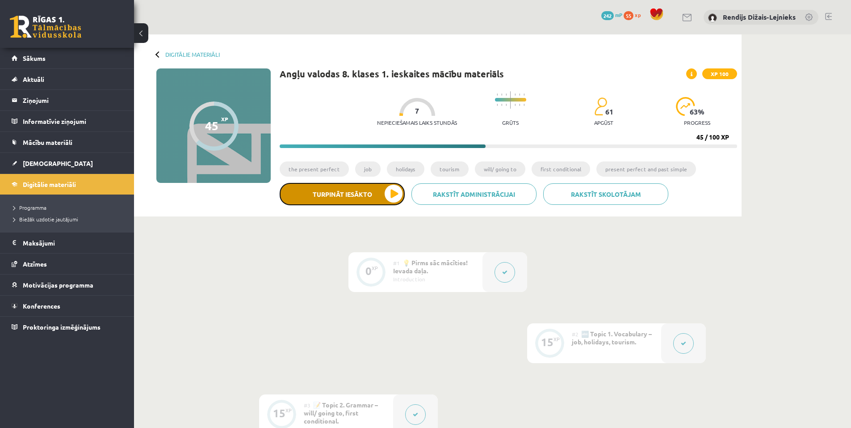
click at [354, 194] on button "Turpināt iesākto" at bounding box center [342, 194] width 125 height 22
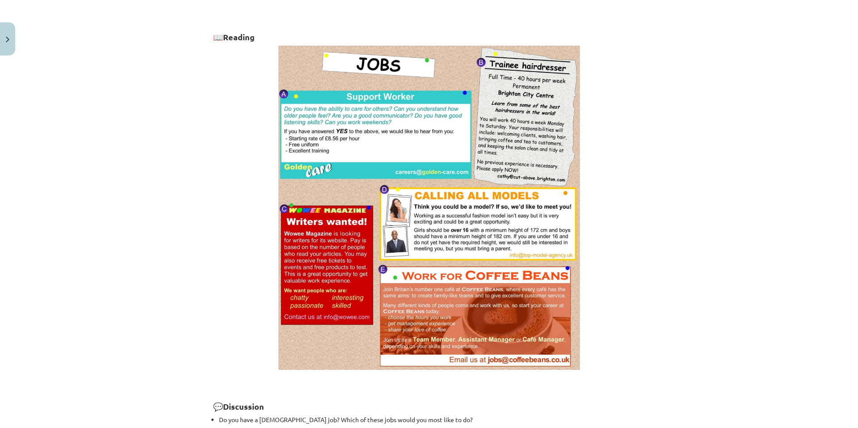
scroll to position [576, 0]
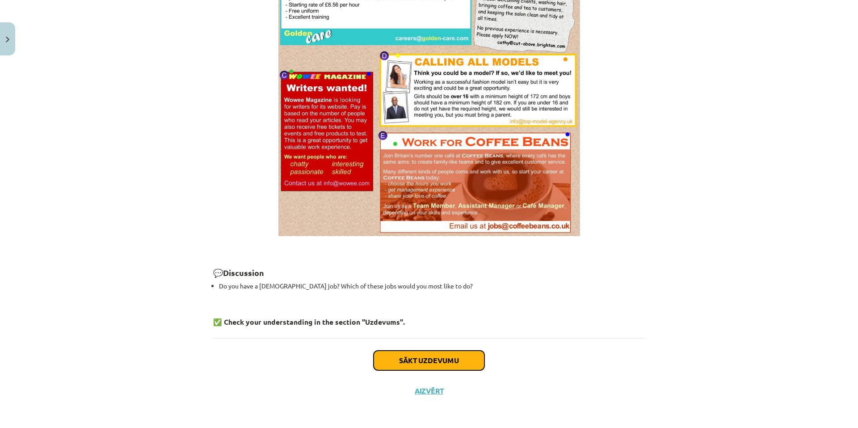
click at [389, 356] on button "Sākt uzdevumu" at bounding box center [429, 360] width 111 height 20
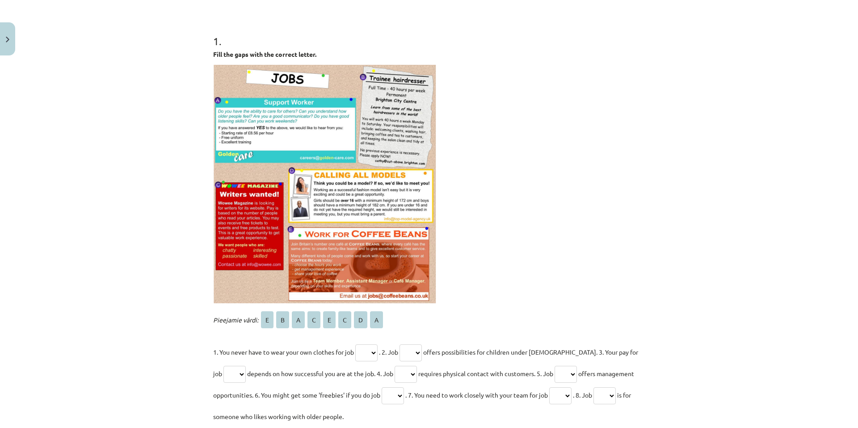
scroll to position [156, 0]
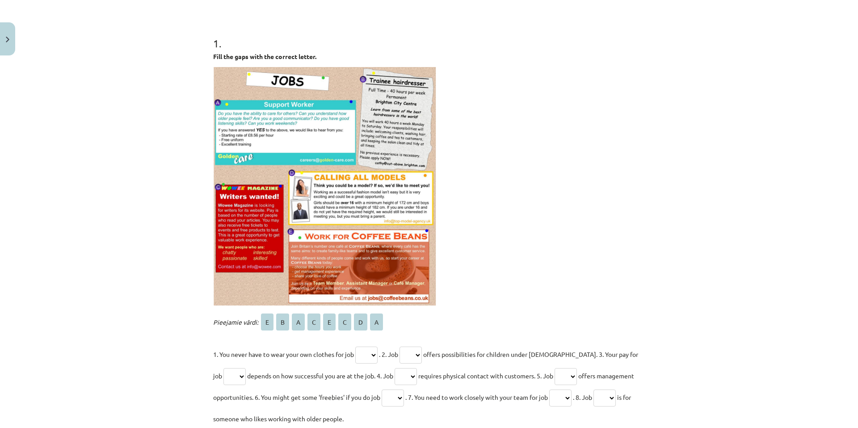
click at [616, 399] on select "* * * * * * * *" at bounding box center [604, 397] width 22 height 17
select select "*"
click at [601, 389] on select "* * * * * * * *" at bounding box center [604, 397] width 22 height 17
click at [368, 356] on select "* * * * * * * *" at bounding box center [366, 354] width 22 height 17
select select "*"
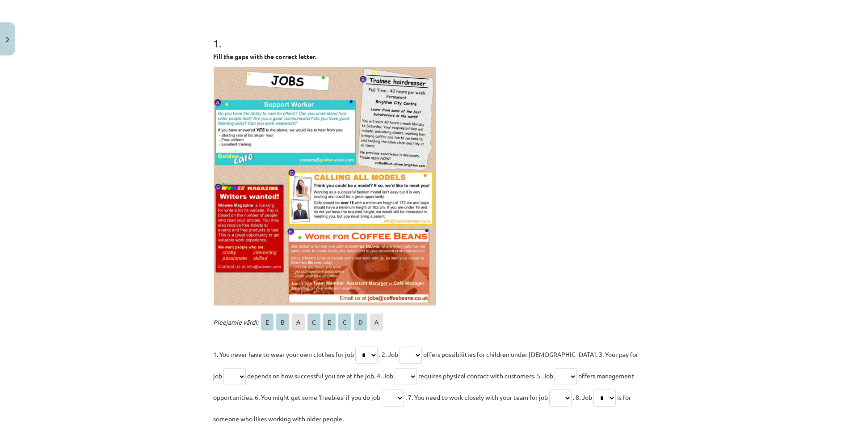
click at [355, 346] on select "* * * * * * * *" at bounding box center [366, 354] width 22 height 17
click at [419, 353] on select "* * * * * * * *" at bounding box center [410, 354] width 22 height 17
select select "*"
click at [403, 346] on select "* * * * * * * *" at bounding box center [410, 354] width 22 height 17
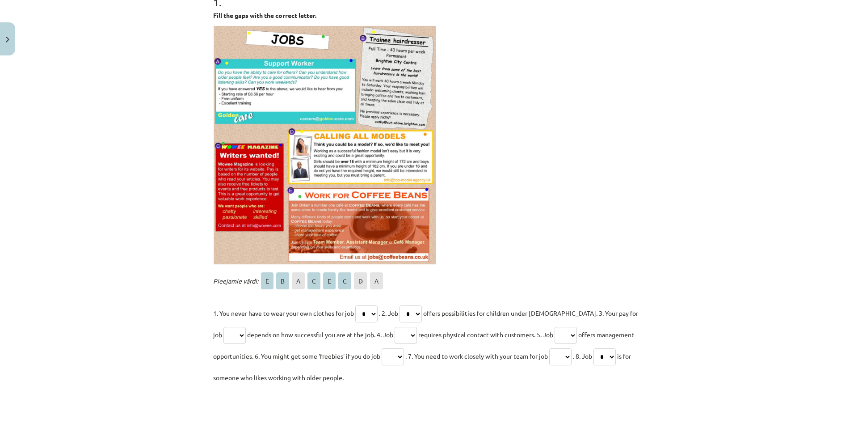
scroll to position [201, 0]
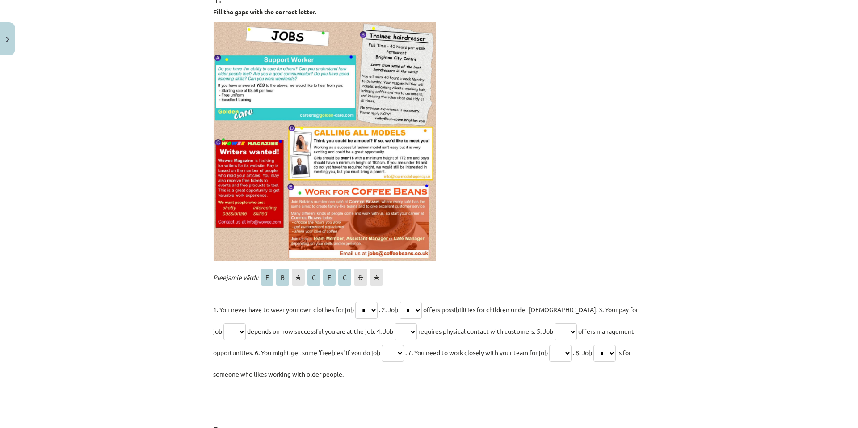
click at [223, 330] on select "* * * * * * * *" at bounding box center [234, 331] width 22 height 17
select select "*"
click at [223, 323] on select "* * * * * * * *" at bounding box center [234, 331] width 22 height 17
click at [397, 333] on select "* * * * * * * *" at bounding box center [406, 331] width 22 height 17
click at [395, 333] on select "* * * * * * * *" at bounding box center [406, 331] width 22 height 17
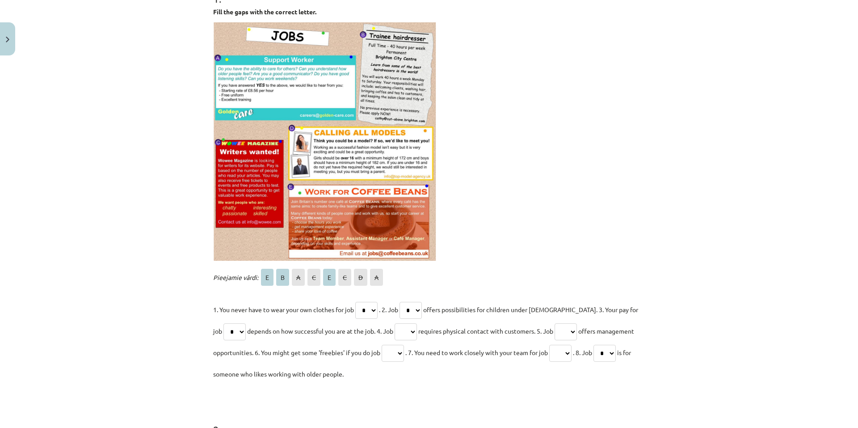
click at [395, 333] on select "* * * * * * * *" at bounding box center [406, 331] width 22 height 17
select select "*"
click at [395, 323] on select "* * * * * * * *" at bounding box center [406, 331] width 22 height 17
click at [566, 331] on select "* * * * * * * *" at bounding box center [565, 331] width 22 height 17
select select "*"
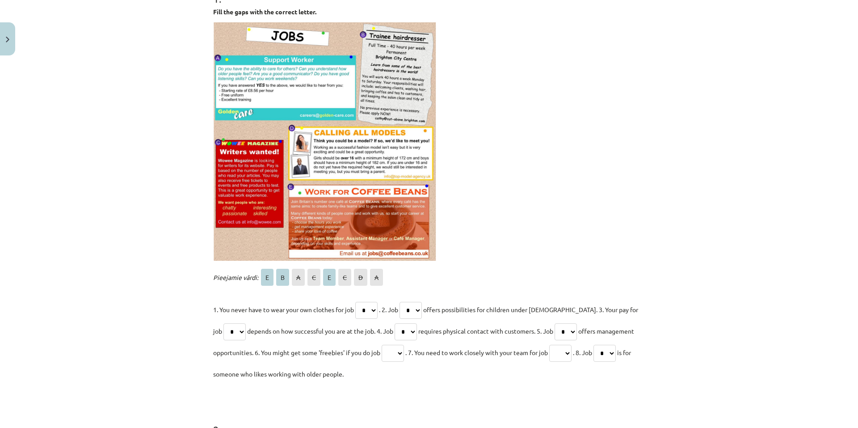
click at [554, 323] on select "* * * * * * * *" at bounding box center [565, 331] width 22 height 17
click at [387, 354] on select "* * * * * * * *" at bounding box center [393, 352] width 22 height 17
select select "*"
click at [382, 344] on select "* * * * * * * *" at bounding box center [393, 352] width 22 height 17
click at [566, 352] on select "* * * * * * * *" at bounding box center [560, 352] width 22 height 17
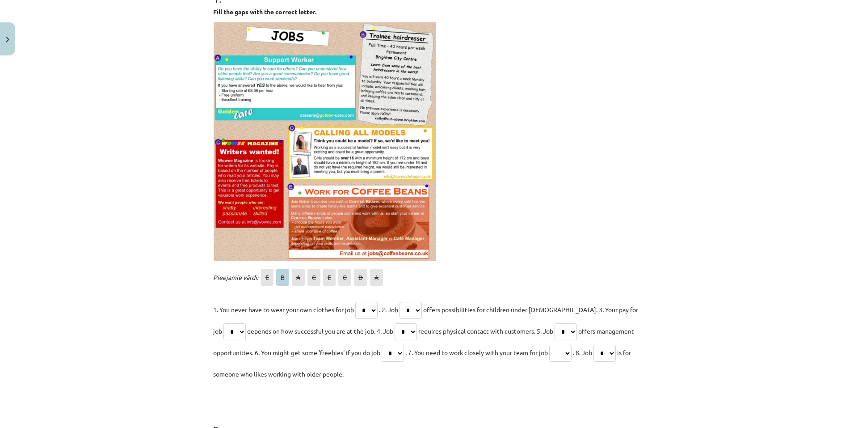
select select "*"
click at [554, 344] on select "* * * * * * * *" at bounding box center [560, 352] width 22 height 17
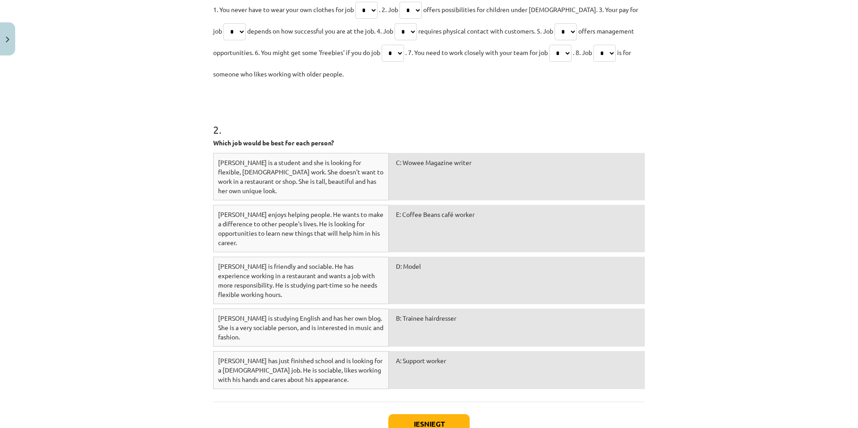
scroll to position [514, 0]
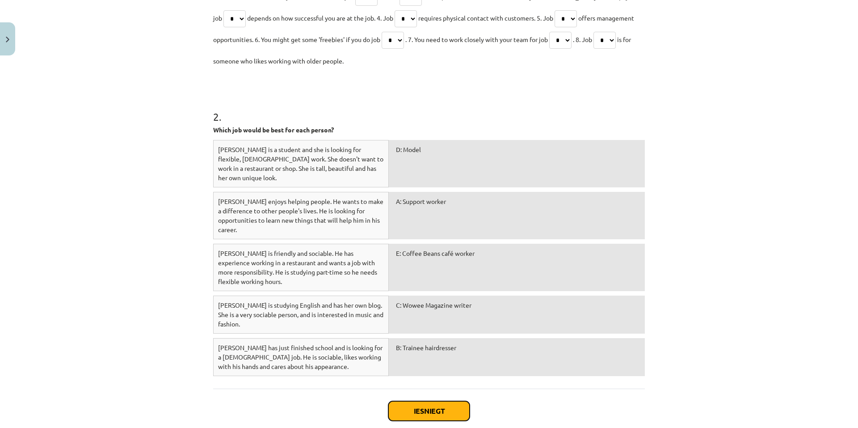
click at [403, 401] on button "Iesniegt" at bounding box center [428, 411] width 81 height 20
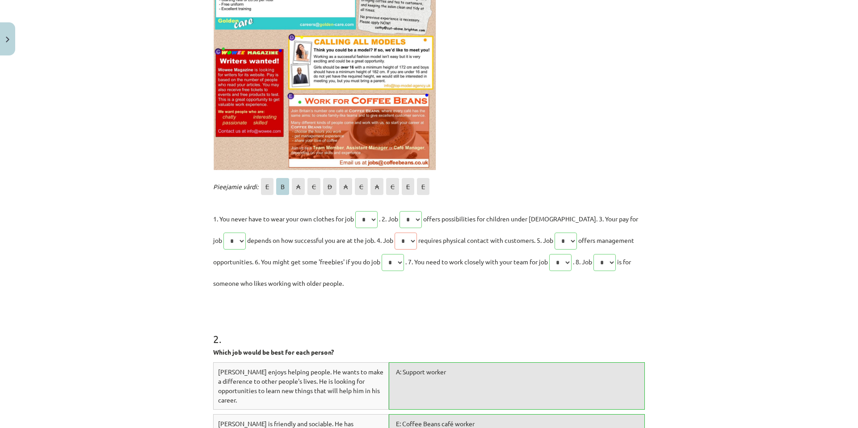
scroll to position [290, 0]
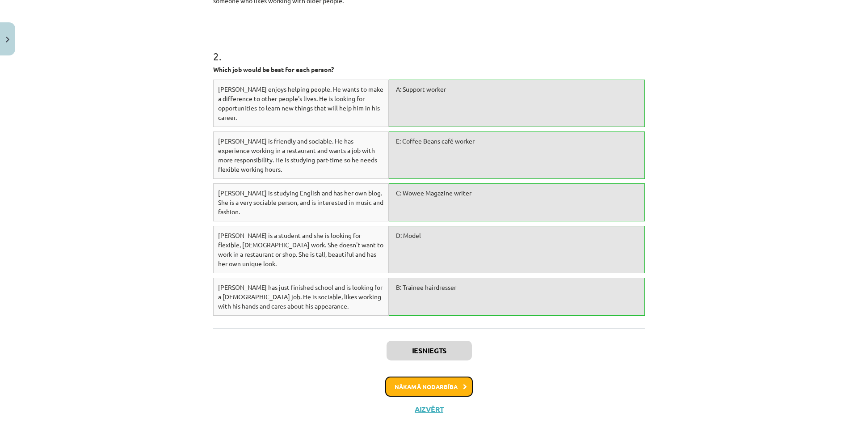
click at [411, 376] on button "Nākamā nodarbība" at bounding box center [429, 386] width 88 height 21
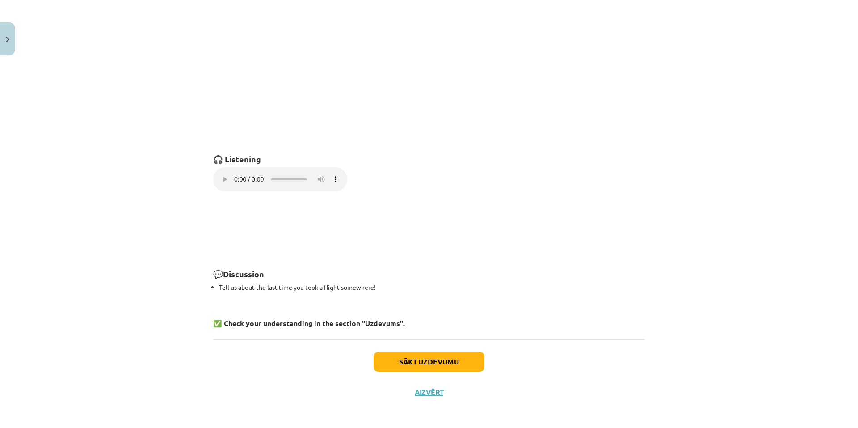
scroll to position [559, 0]
click at [403, 360] on button "Sākt uzdevumu" at bounding box center [429, 360] width 111 height 20
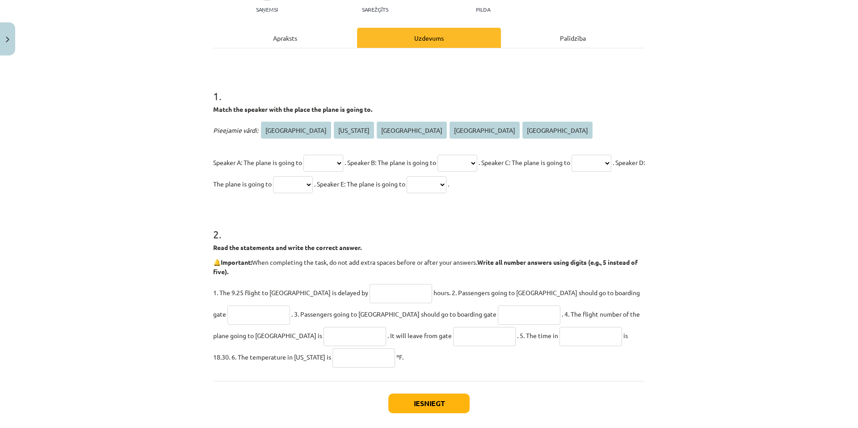
scroll to position [102, 0]
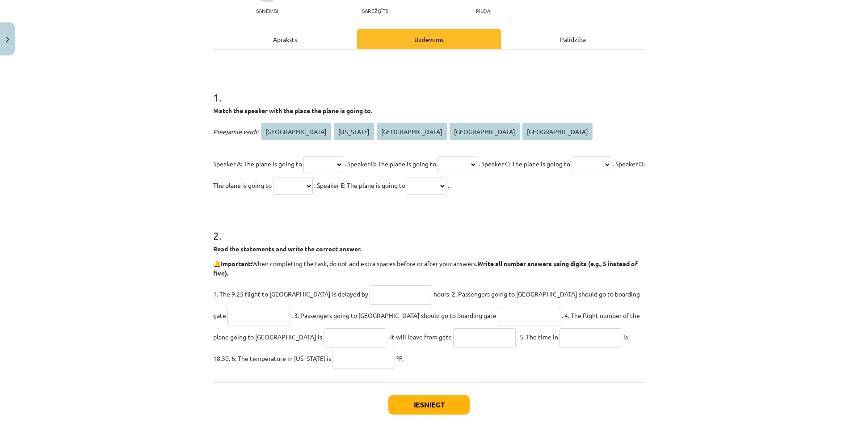
click at [329, 164] on select "**** ******** ****** ***** *********" at bounding box center [323, 164] width 40 height 17
click at [370, 293] on input "text" at bounding box center [401, 294] width 63 height 19
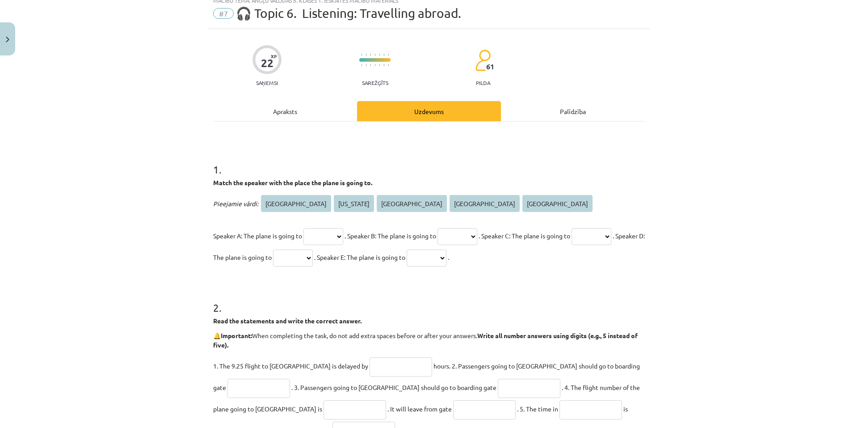
scroll to position [0, 0]
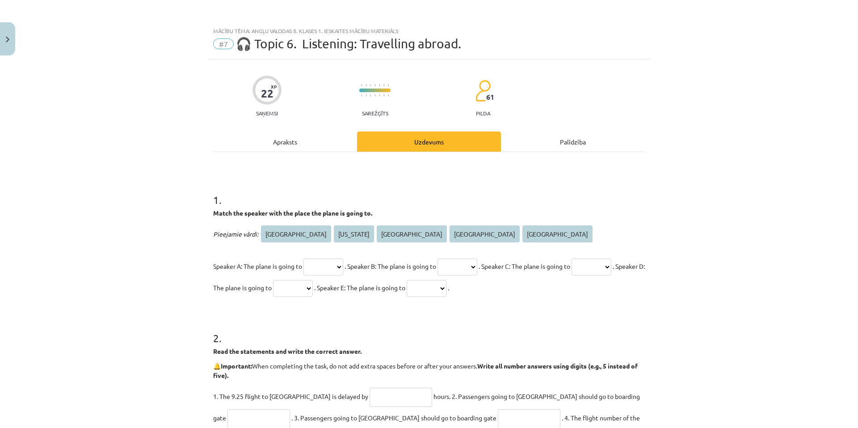
click at [282, 138] on div "Apraksts" at bounding box center [285, 141] width 144 height 20
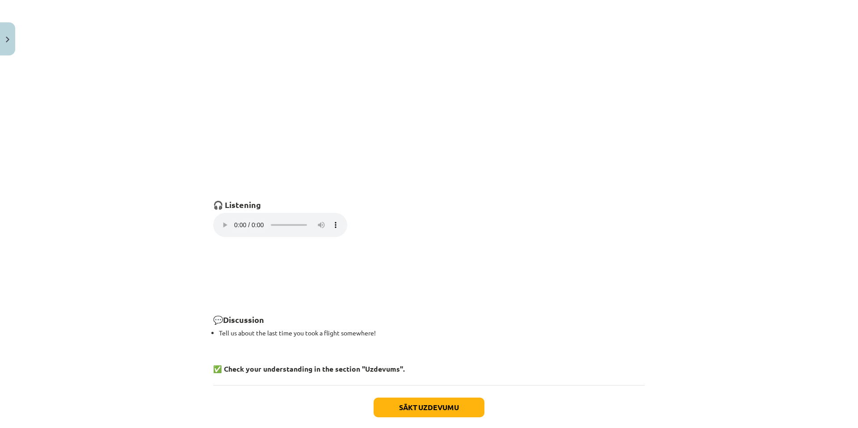
scroll to position [514, 0]
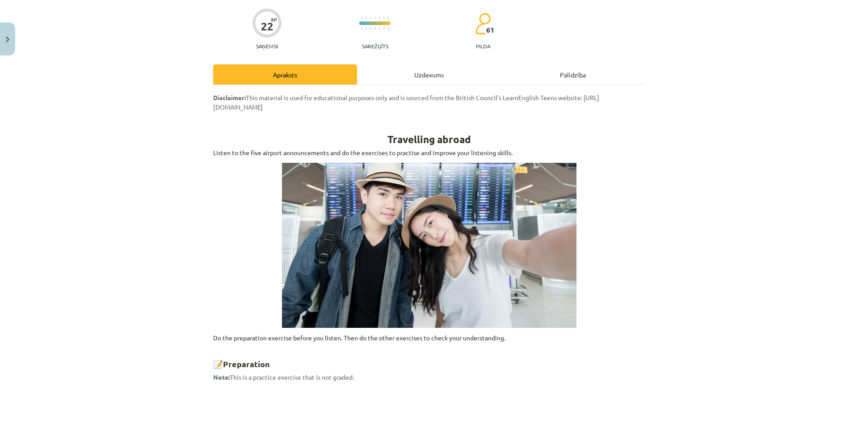
click at [390, 71] on div "Uzdevums" at bounding box center [429, 74] width 144 height 20
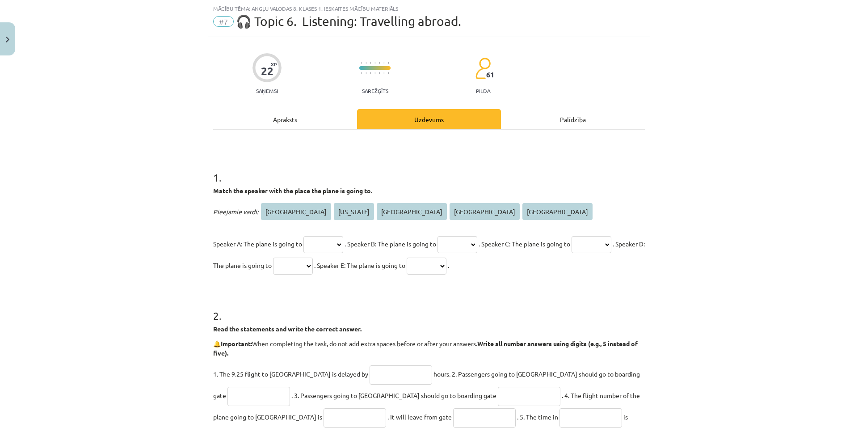
click at [325, 116] on div "Apraksts" at bounding box center [285, 119] width 144 height 20
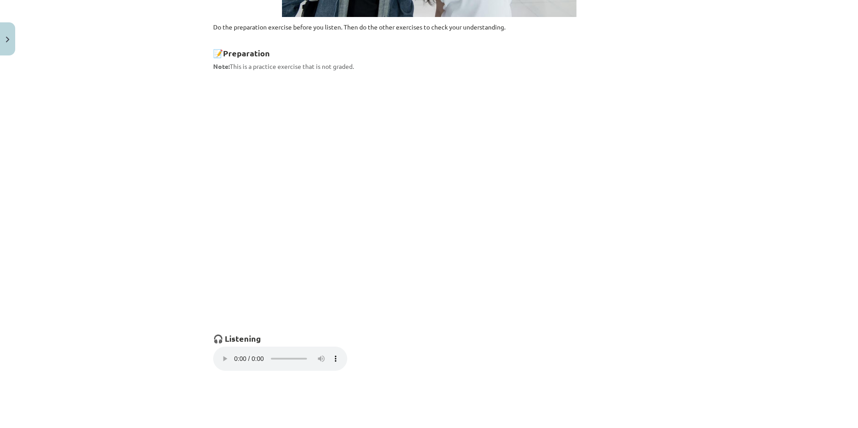
scroll to position [380, 0]
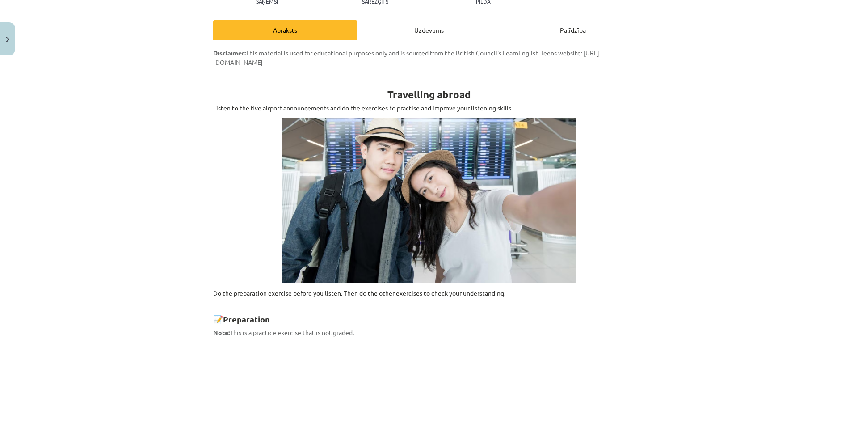
click at [407, 30] on div "Uzdevums" at bounding box center [429, 30] width 144 height 20
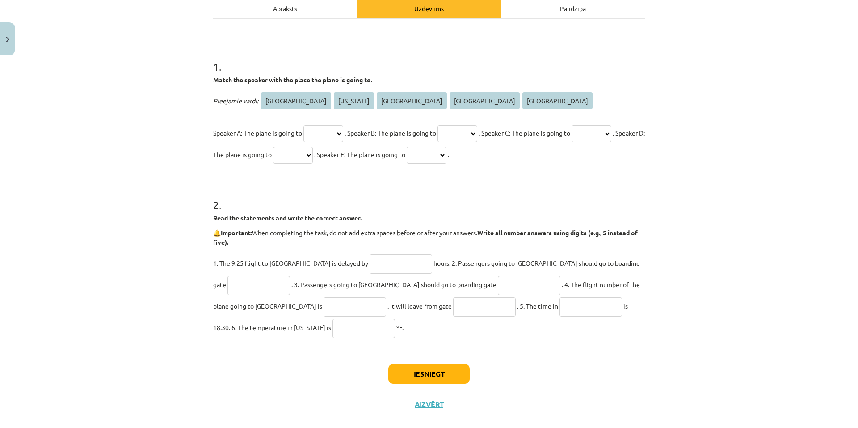
scroll to position [147, 0]
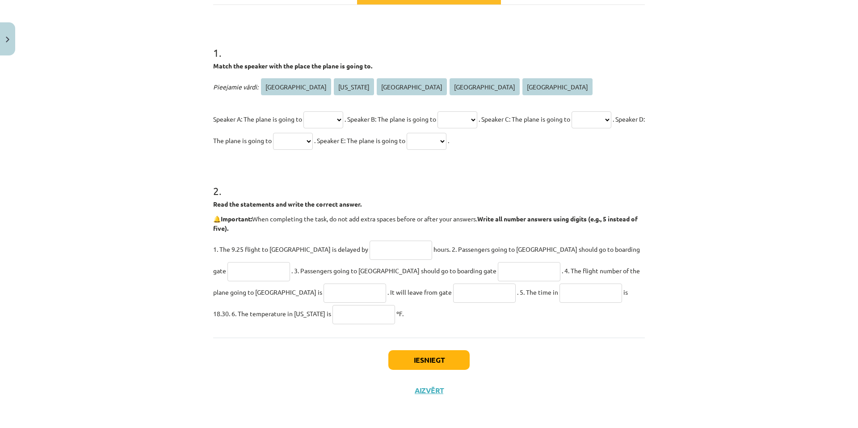
click at [370, 246] on input "text" at bounding box center [401, 249] width 63 height 19
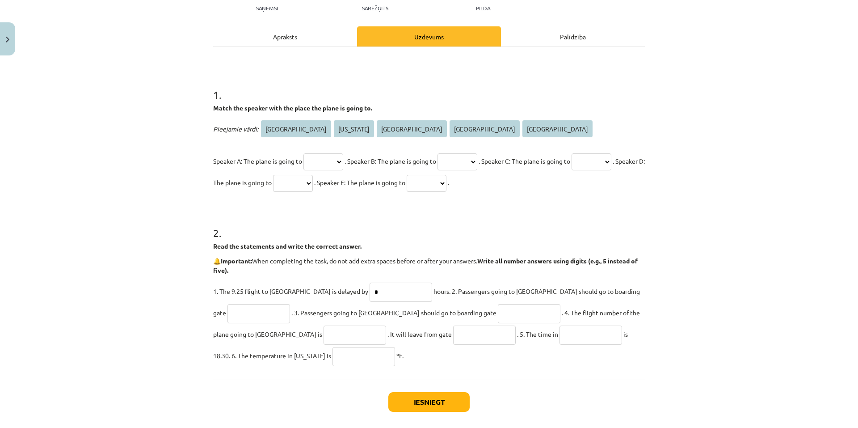
scroll to position [102, 0]
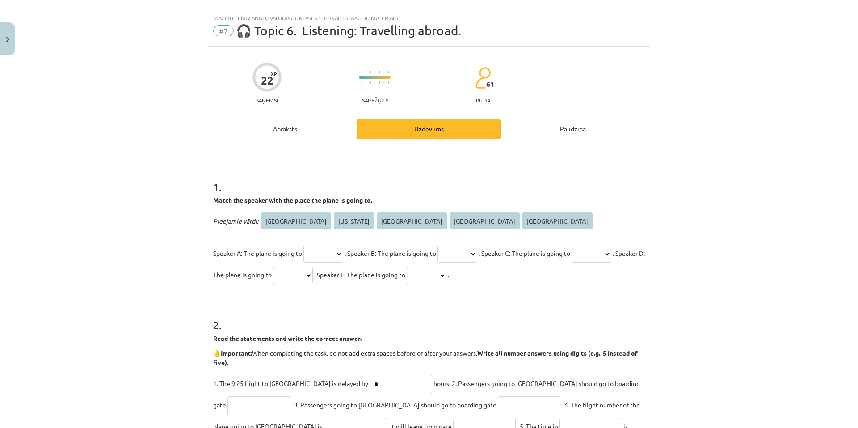
type input "*"
click at [300, 121] on div "Apraksts" at bounding box center [285, 128] width 144 height 20
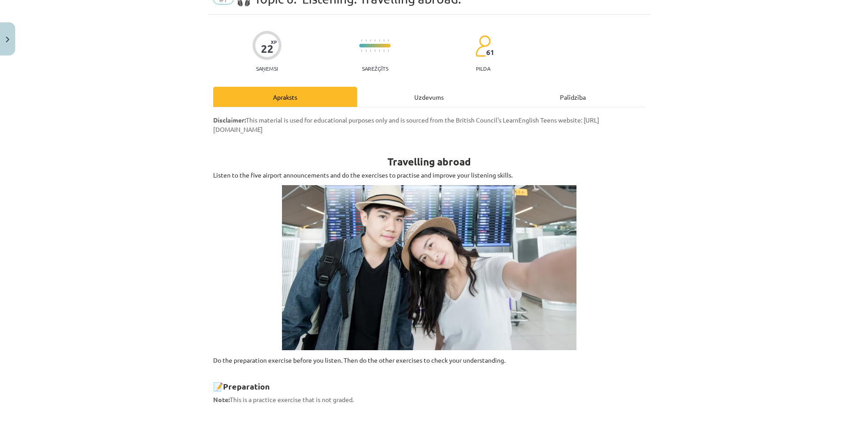
scroll to position [22, 0]
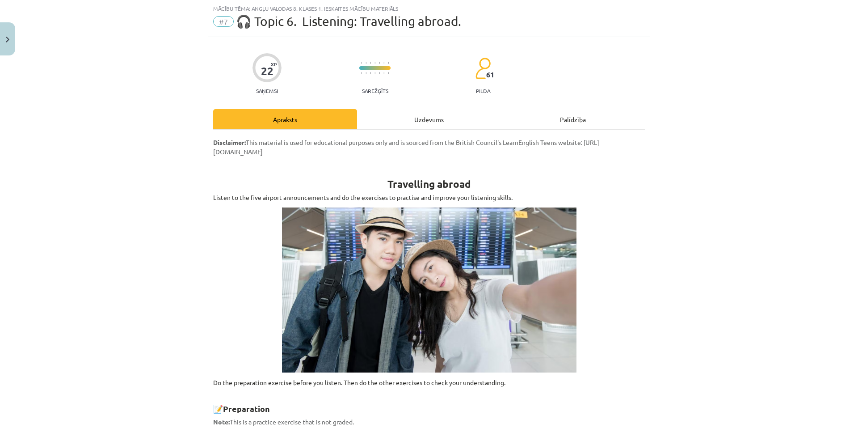
click at [401, 118] on div "Uzdevums" at bounding box center [429, 119] width 144 height 20
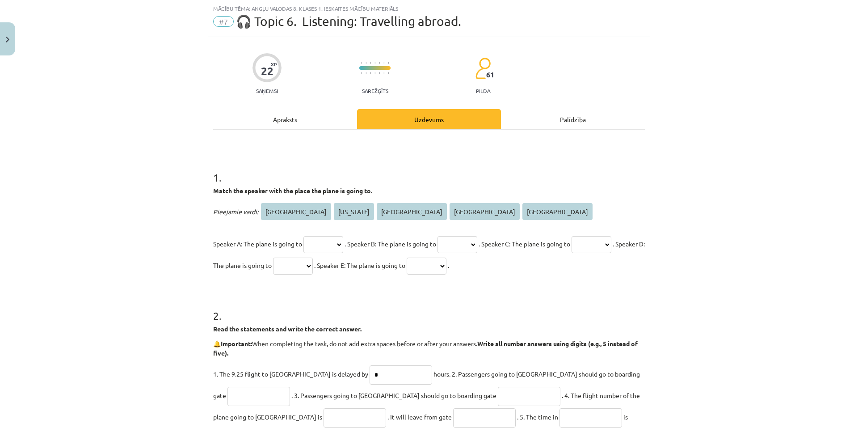
click at [337, 240] on select "**** ******** ****** ***** *********" at bounding box center [323, 244] width 40 height 17
select select "*****"
click at [303, 236] on select "**** ******** ****** ***** *********" at bounding box center [323, 244] width 40 height 17
click at [470, 243] on select "**** ******** ****** ***** *********" at bounding box center [457, 244] width 40 height 17
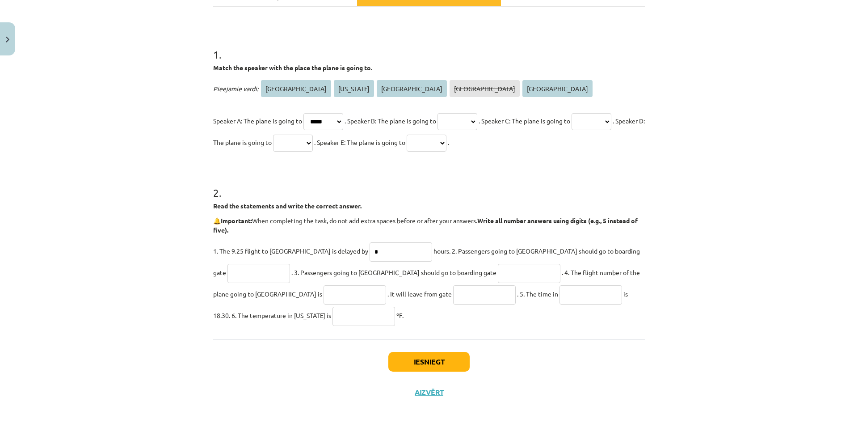
scroll to position [147, 0]
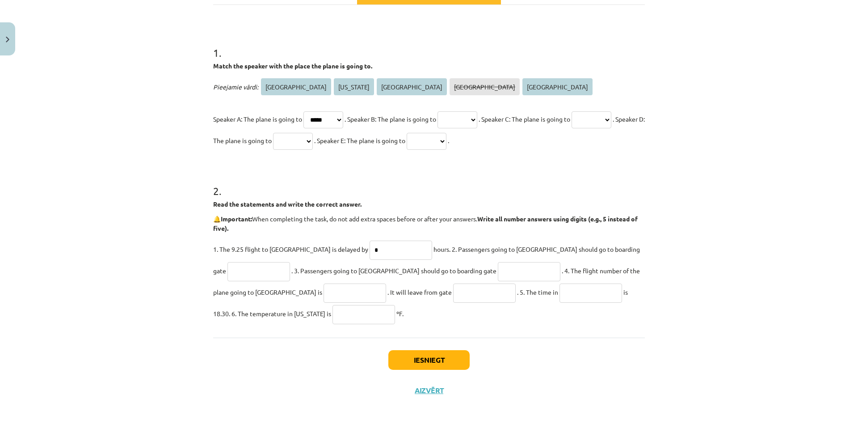
click at [559, 287] on input "text" at bounding box center [590, 292] width 63 height 19
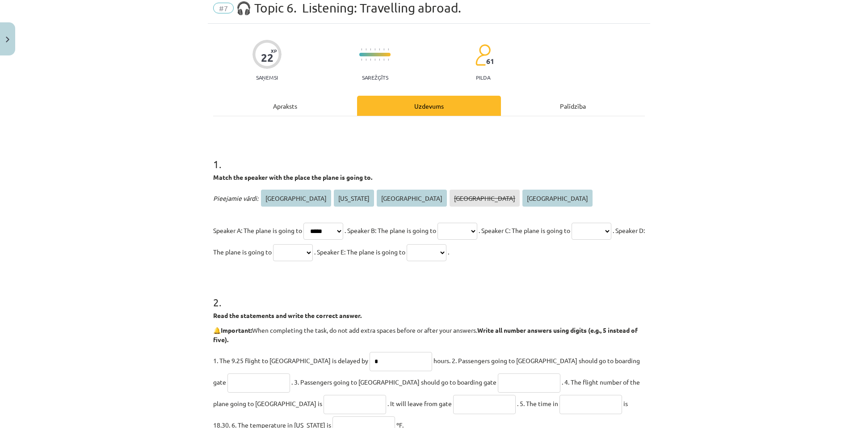
scroll to position [13, 0]
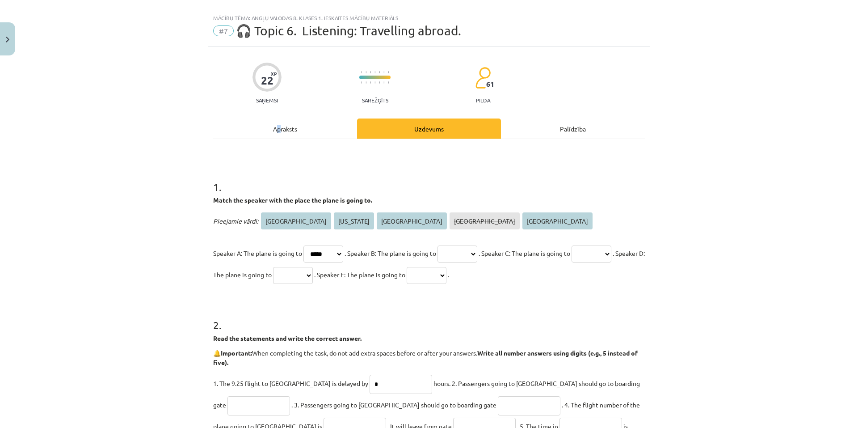
click at [276, 126] on div "Apraksts" at bounding box center [285, 128] width 144 height 20
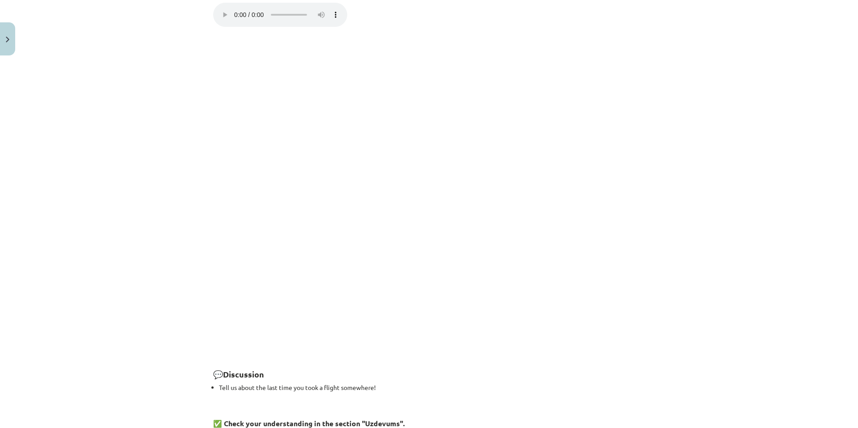
scroll to position [737, 0]
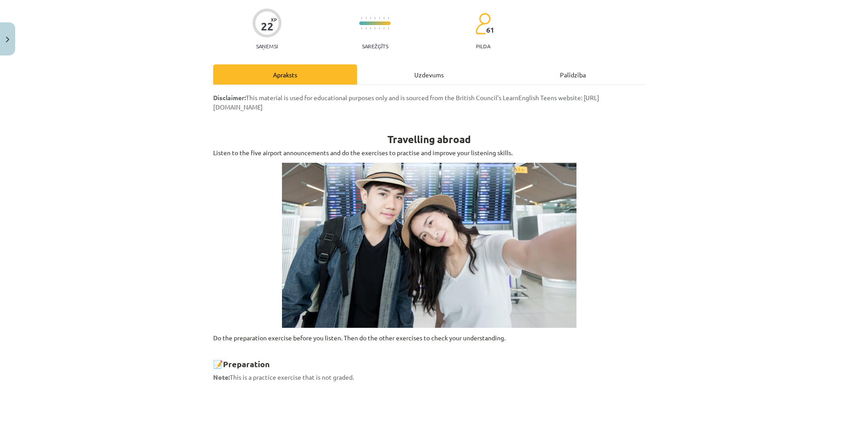
click at [388, 72] on div "Uzdevums" at bounding box center [429, 74] width 144 height 20
select select "*****"
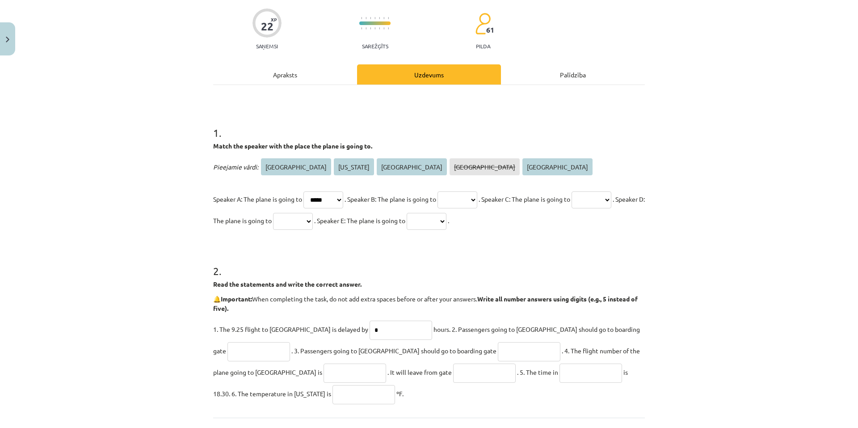
scroll to position [22, 0]
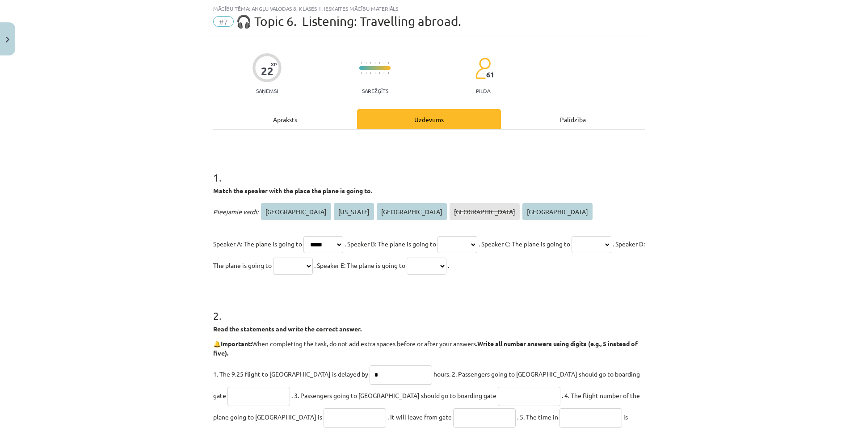
click at [307, 108] on div "22 XP Saņemsi Sarežģīts 61 pilda Apraksts Uzdevums Palīdzība 1 . Match the spea…" at bounding box center [429, 283] width 442 height 493
click at [307, 117] on div "Apraksts" at bounding box center [285, 119] width 144 height 20
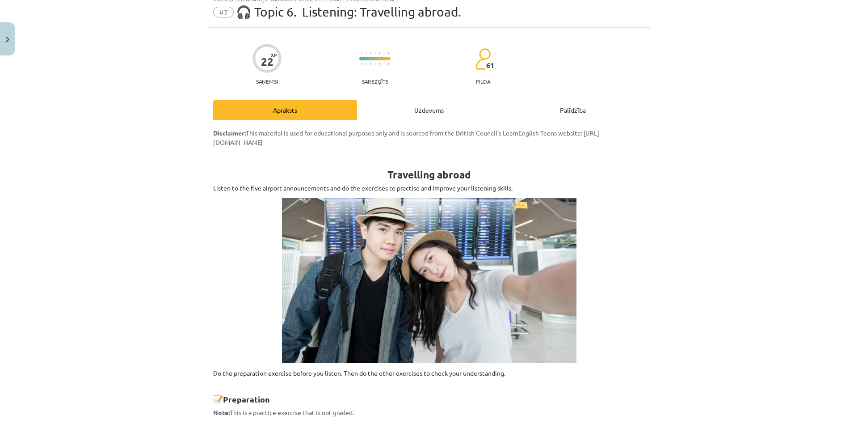
scroll to position [0, 0]
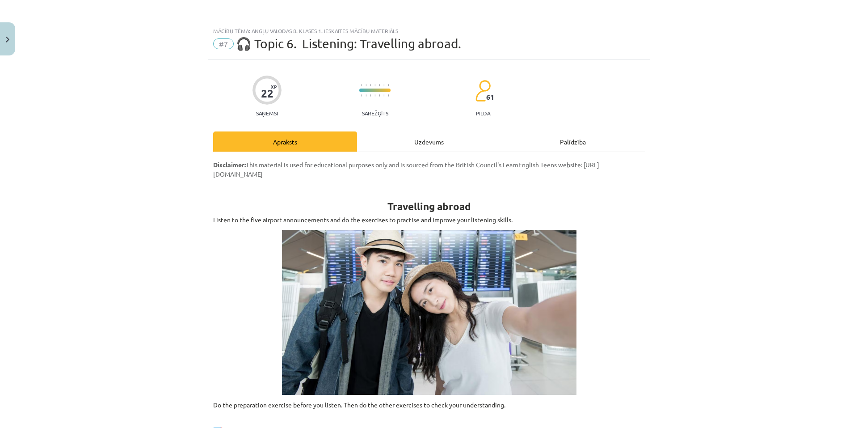
click at [393, 139] on div "Uzdevums" at bounding box center [429, 141] width 144 height 20
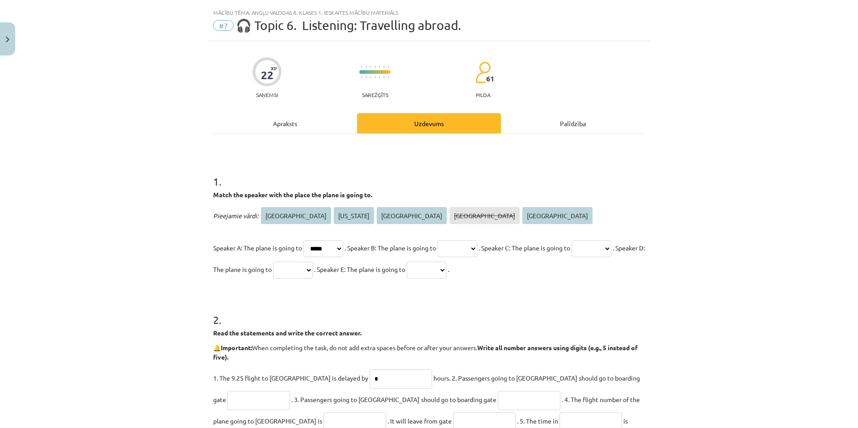
scroll to position [22, 0]
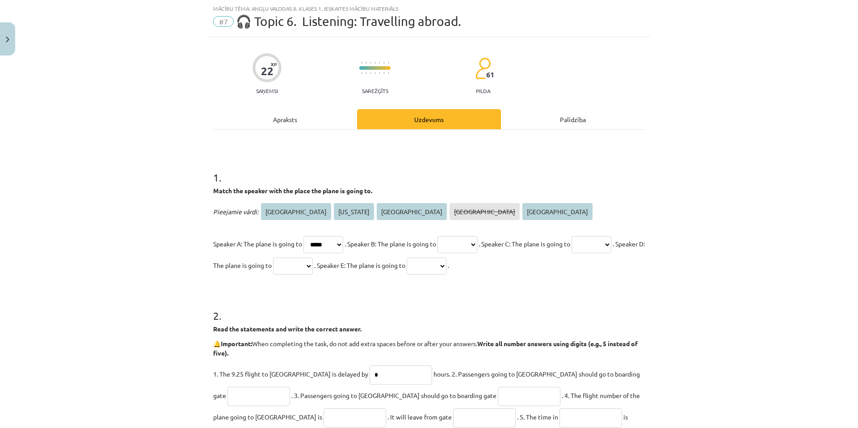
click at [325, 244] on select "**** ******** ****** ***** *********" at bounding box center [323, 244] width 40 height 17
select select "****"
click at [303, 236] on select "**** ******** ****** ***** *********" at bounding box center [323, 244] width 40 height 17
click at [466, 243] on select "**** ******** ****** ***** *********" at bounding box center [457, 244] width 40 height 17
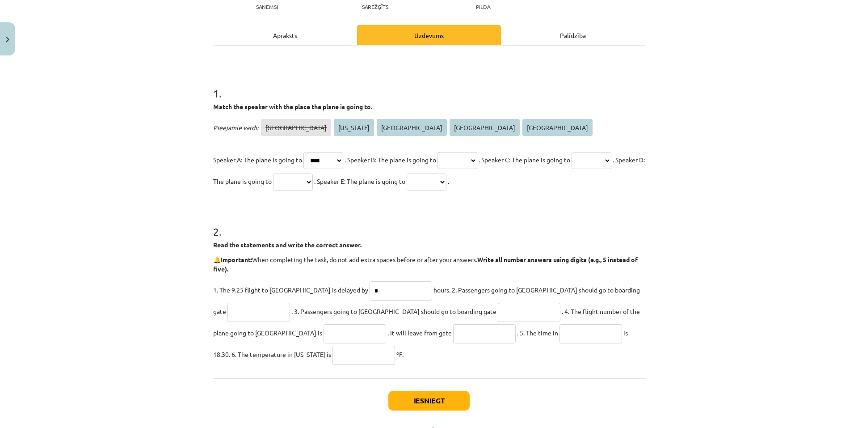
scroll to position [0, 0]
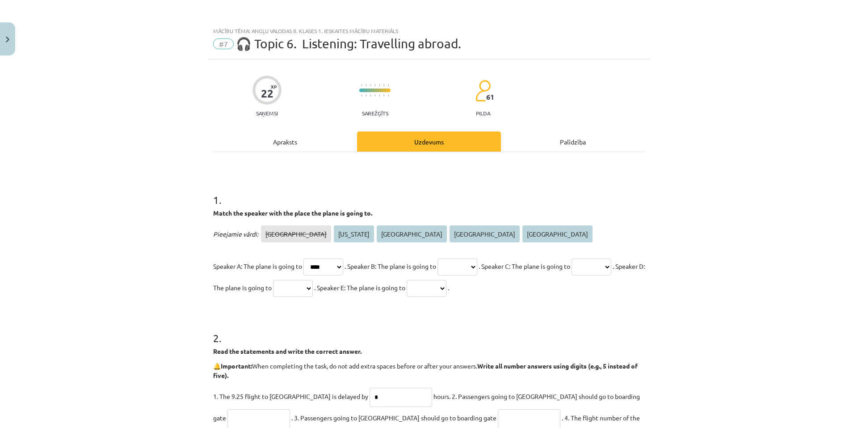
click at [287, 139] on div "Apraksts" at bounding box center [285, 141] width 144 height 20
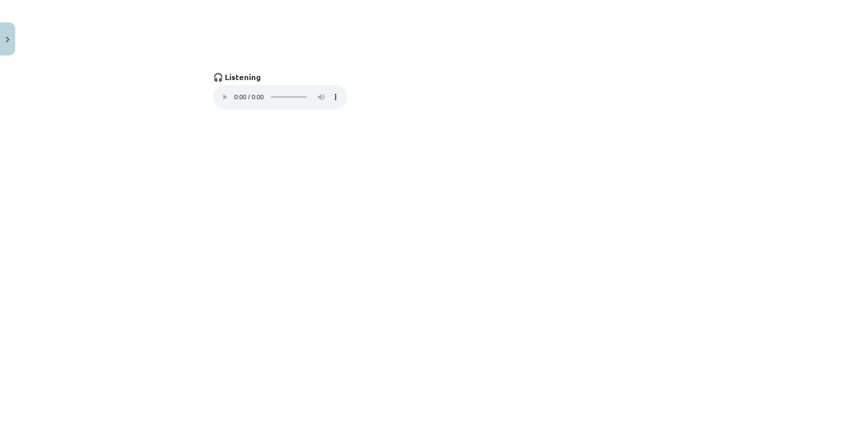
scroll to position [693, 0]
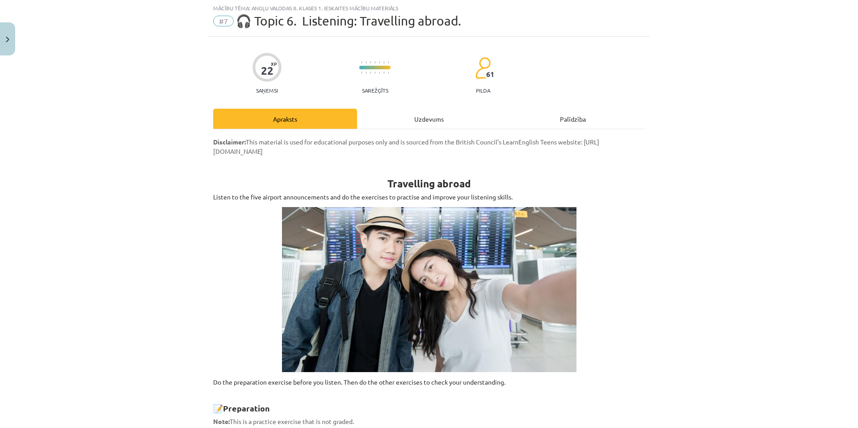
click at [403, 112] on div "Uzdevums" at bounding box center [429, 119] width 144 height 20
select select "****"
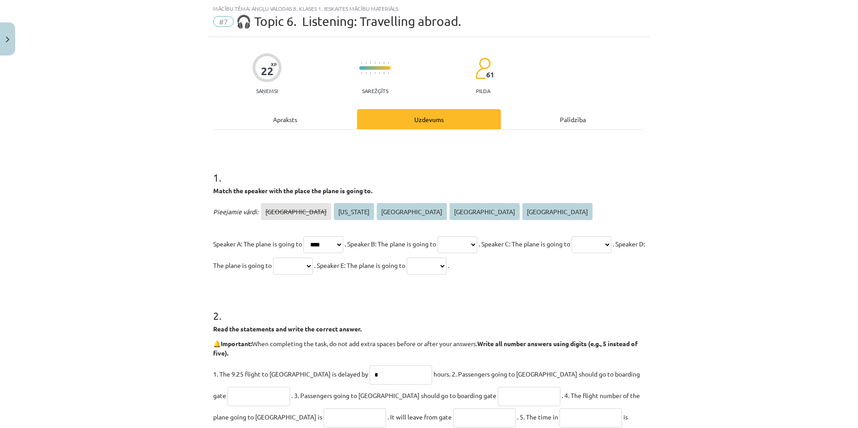
click at [464, 242] on select "**** ******** ****** ***** *********" at bounding box center [457, 244] width 40 height 17
select select "*****"
click at [451, 236] on select "**** ******** ****** ***** *********" at bounding box center [457, 244] width 40 height 17
click at [607, 239] on p "Speaker A: The plane is going to **** ******** ****** ***** ********* . Speaker…" at bounding box center [429, 254] width 432 height 43
click at [571, 253] on select "**** ******** ****** ***** *********" at bounding box center [591, 244] width 40 height 17
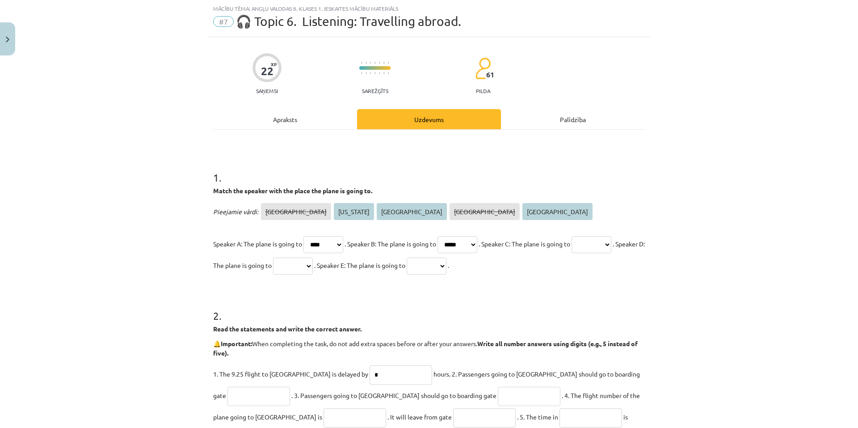
select select "******"
click at [571, 253] on select "**** ******** ****** ***** *********" at bounding box center [591, 244] width 40 height 17
click at [296, 113] on div "Apraksts" at bounding box center [285, 119] width 144 height 20
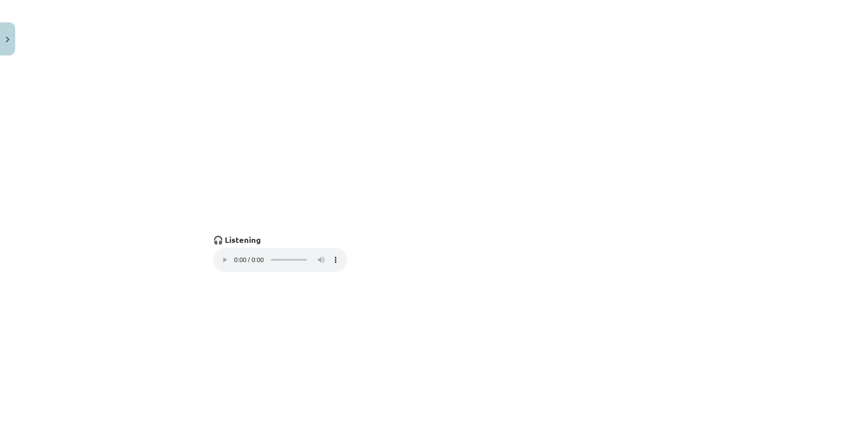
scroll to position [782, 0]
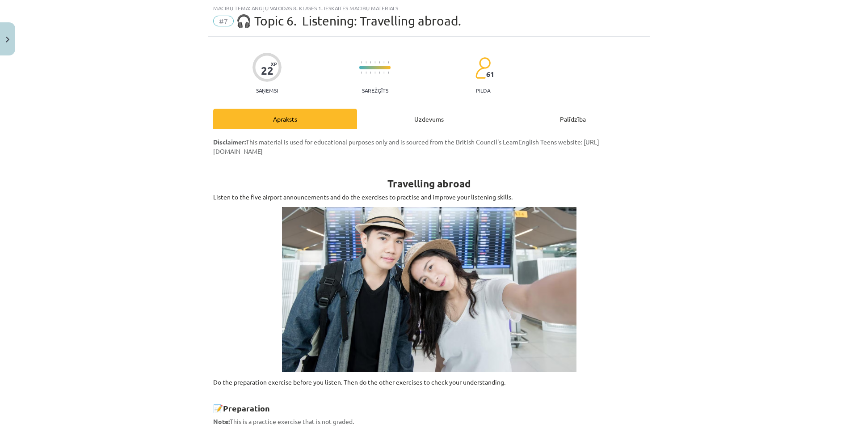
click at [398, 126] on div "Uzdevums" at bounding box center [429, 119] width 144 height 20
select select "****"
select select "*****"
select select "******"
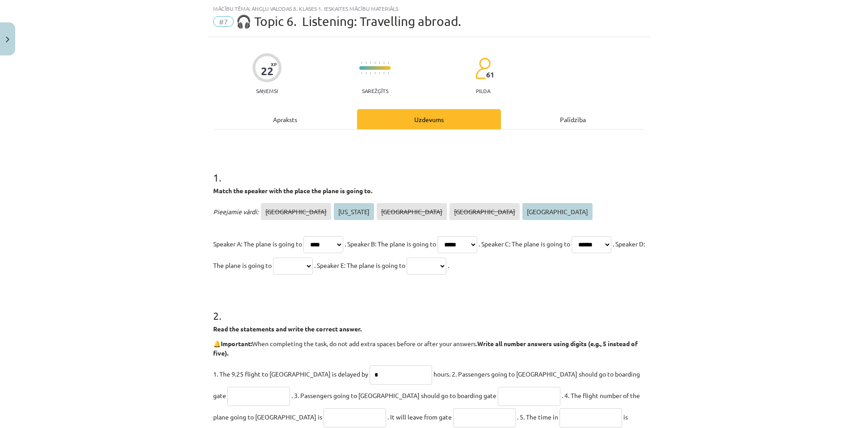
click at [313, 266] on select "**** ******** ****** ***** *********" at bounding box center [293, 265] width 40 height 17
select select "*********"
click at [313, 257] on select "**** ******** ****** ***** *********" at bounding box center [293, 265] width 40 height 17
click at [446, 268] on select "**** ******** ****** ***** *********" at bounding box center [427, 265] width 40 height 17
select select "********"
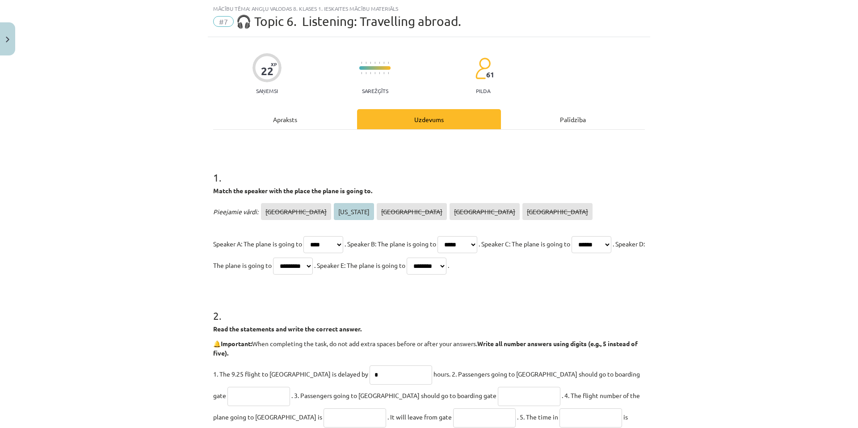
click at [446, 257] on select "**** ******** ****** ***** *********" at bounding box center [427, 265] width 40 height 17
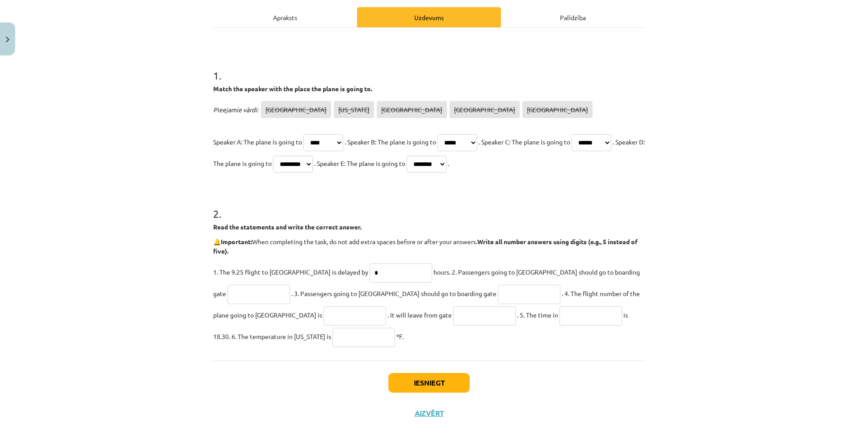
scroll to position [147, 0]
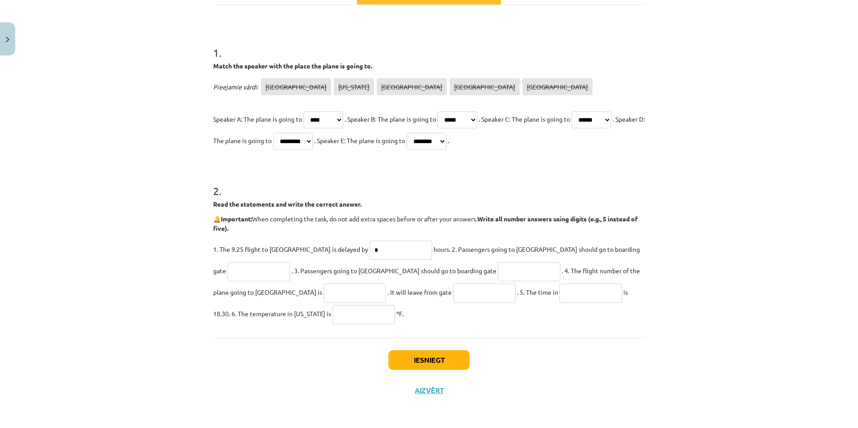
click at [370, 246] on input "*" at bounding box center [401, 249] width 63 height 19
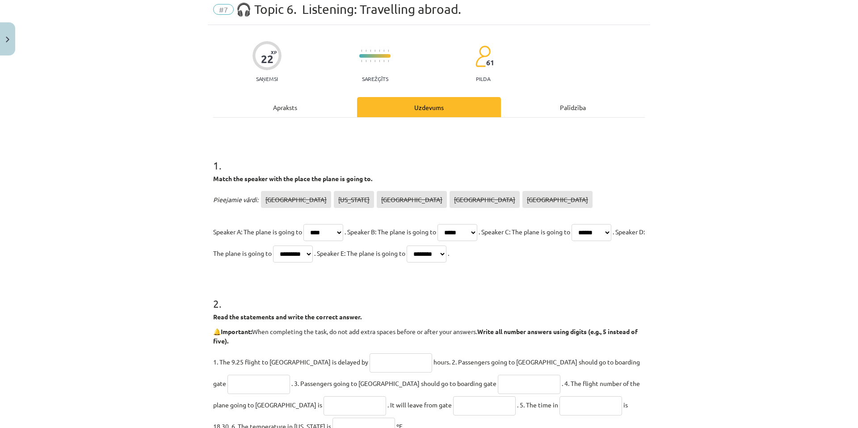
scroll to position [0, 0]
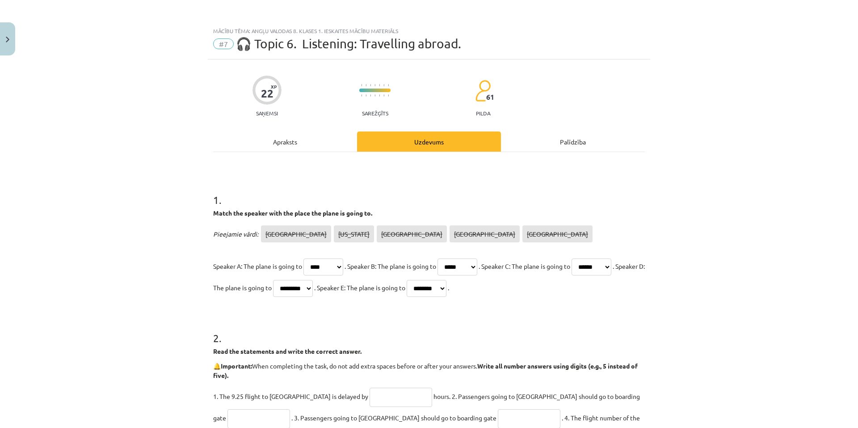
click at [296, 146] on div "Apraksts" at bounding box center [285, 141] width 144 height 20
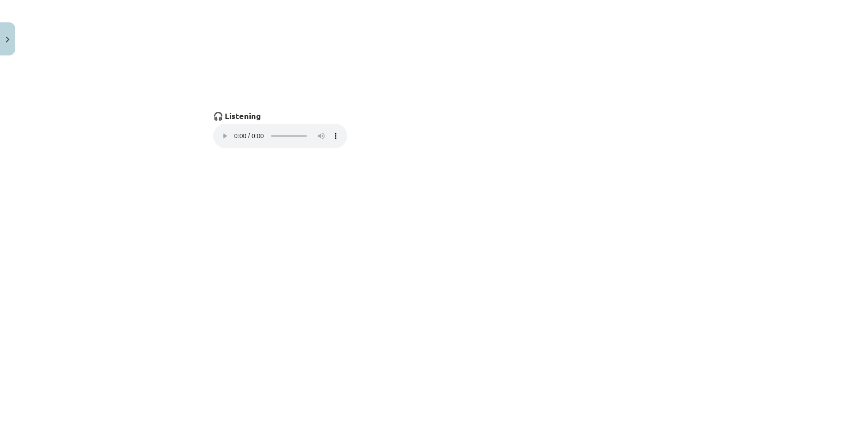
scroll to position [603, 0]
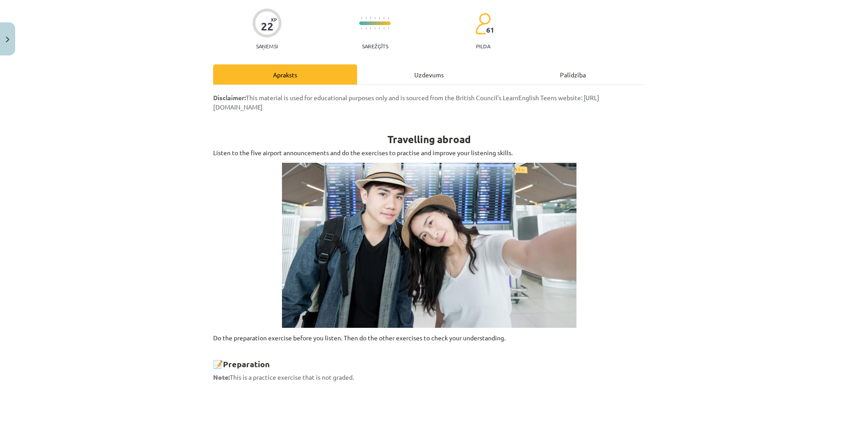
click at [399, 81] on div "Uzdevums" at bounding box center [429, 74] width 144 height 20
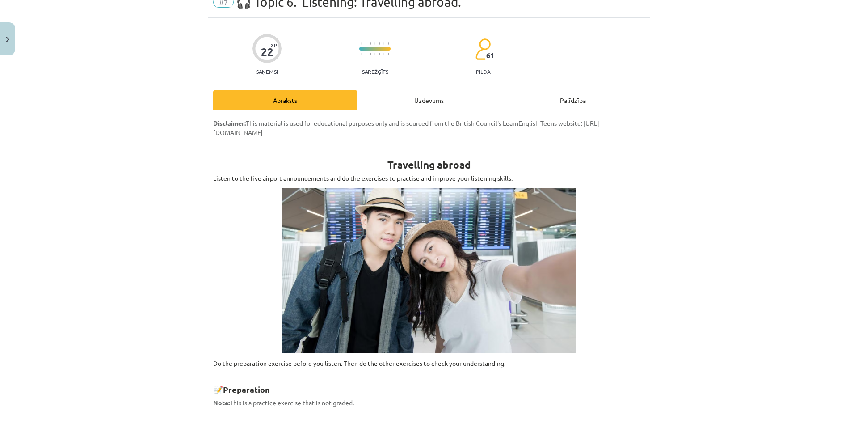
select select "****"
select select "*****"
select select "******"
select select "*********"
select select "********"
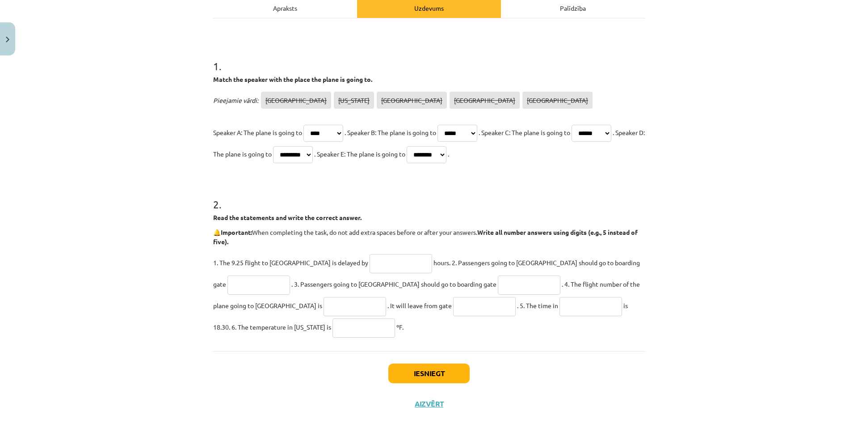
scroll to position [147, 0]
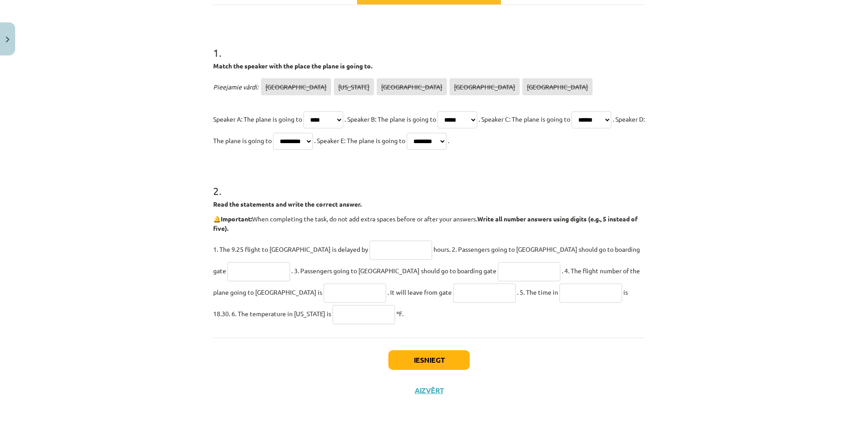
click at [370, 252] on input "text" at bounding box center [401, 249] width 63 height 19
type input "*"
click at [290, 262] on input "text" at bounding box center [258, 271] width 63 height 19
type input "**"
click at [498, 268] on input "text" at bounding box center [529, 271] width 63 height 19
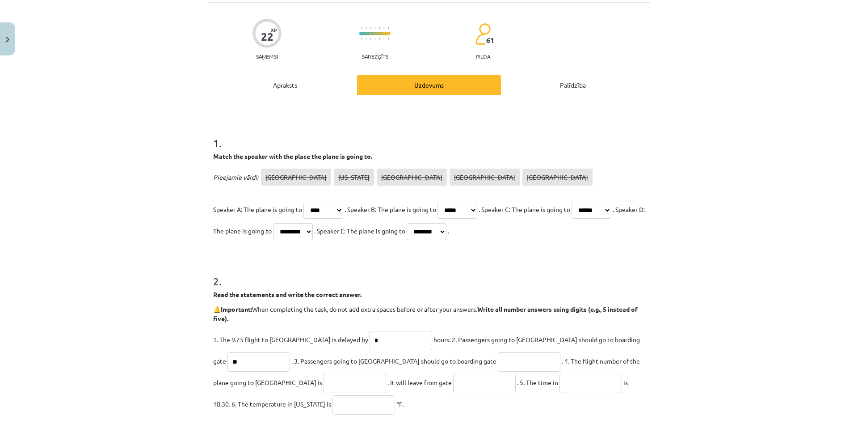
scroll to position [0, 0]
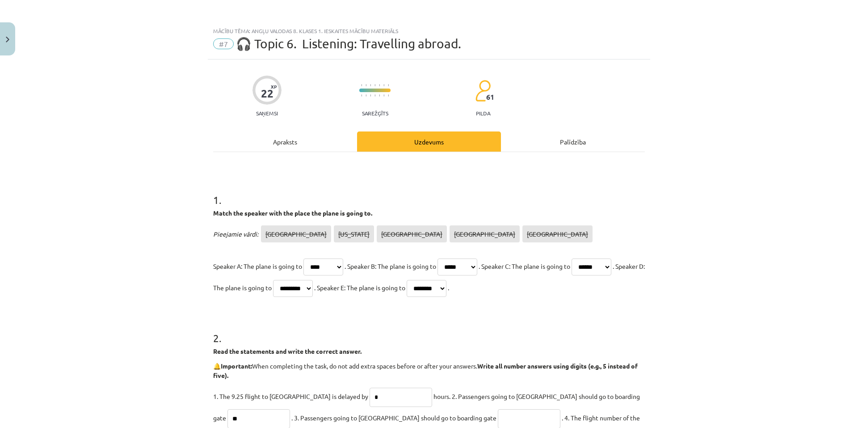
click at [298, 137] on div "Apraksts" at bounding box center [285, 141] width 144 height 20
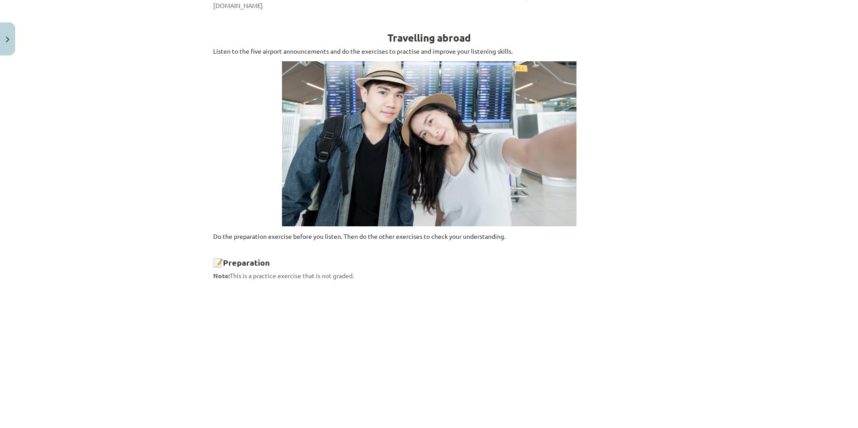
scroll to position [67, 0]
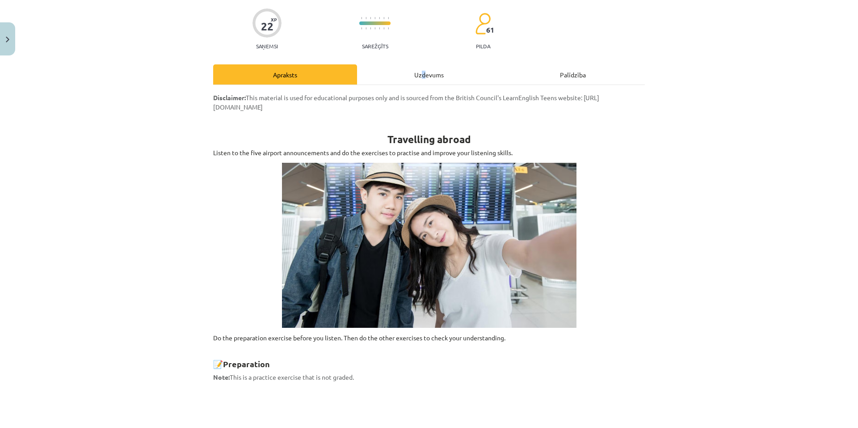
click at [421, 75] on div "Uzdevums" at bounding box center [429, 74] width 144 height 20
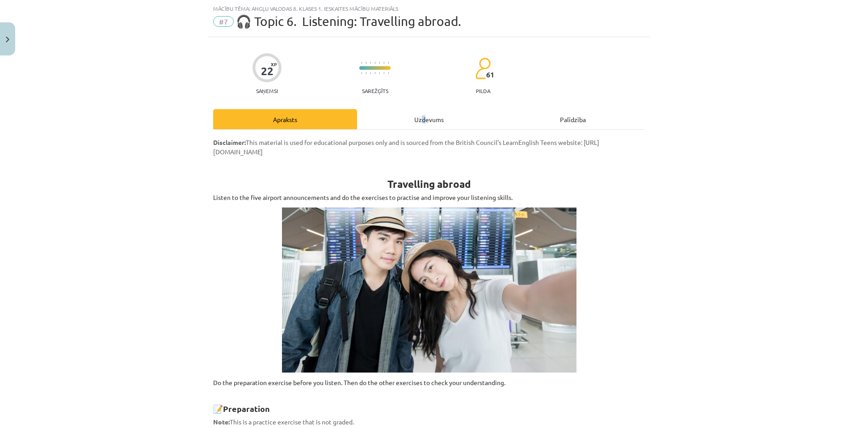
select select "****"
select select "*****"
select select "******"
select select "*********"
select select "********"
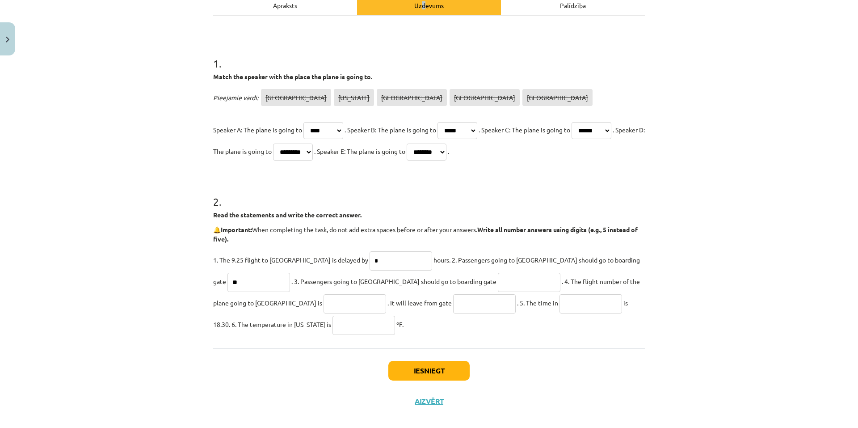
scroll to position [147, 0]
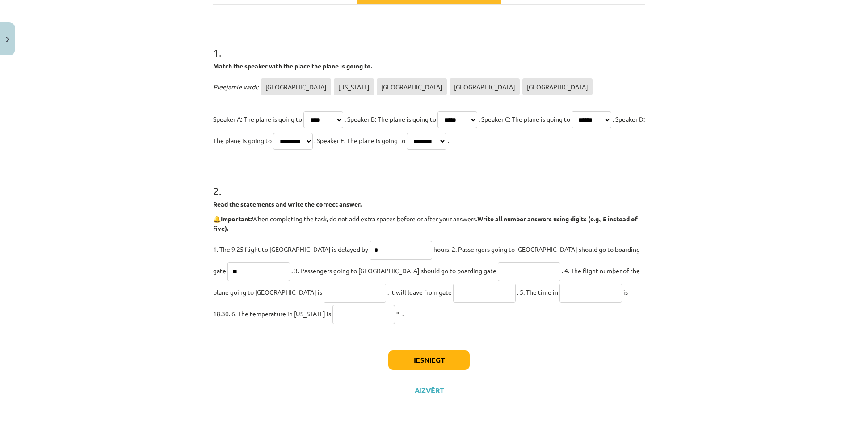
click at [498, 266] on input "text" at bounding box center [529, 271] width 63 height 19
click at [644, 294] on div "22 XP Saņemsi Sarežģīts 61 pilda Apraksts Uzdevums Palīdzība 1 . Match the spea…" at bounding box center [429, 158] width 442 height 493
click at [498, 268] on input "*" at bounding box center [529, 271] width 63 height 19
type input "**"
click at [609, 268] on p "1. The 9.25 flight to Rome is delayed by * hours. 2. Passengers going to Tokyo …" at bounding box center [429, 281] width 432 height 86
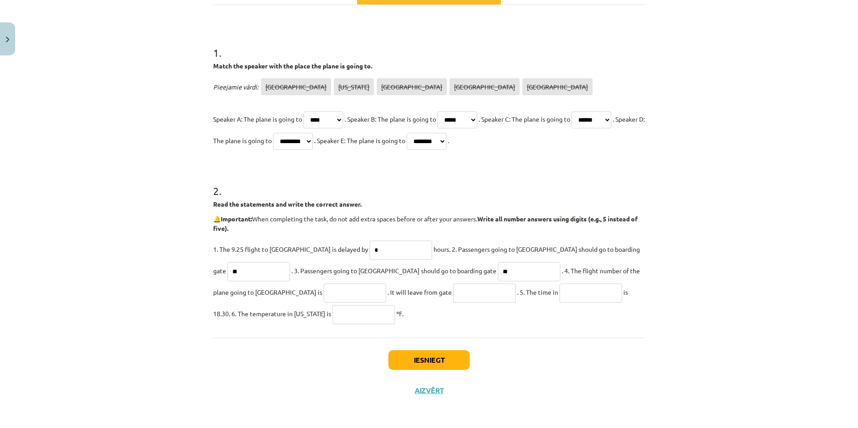
click at [614, 268] on p "1. The 9.25 flight to Rome is delayed by * hours. 2. Passengers going to Tokyo …" at bounding box center [429, 281] width 432 height 86
click at [323, 289] on input "text" at bounding box center [354, 292] width 63 height 19
type input "*"
click at [453, 292] on input "text" at bounding box center [484, 292] width 63 height 19
click at [323, 294] on input "*" at bounding box center [354, 292] width 63 height 19
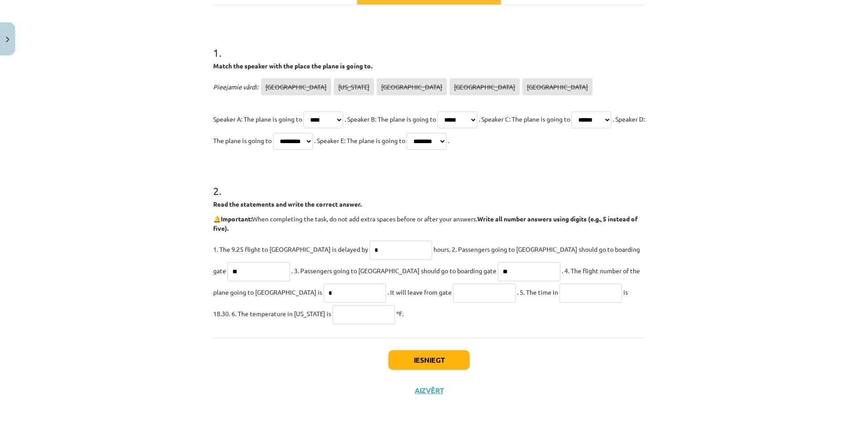
click at [453, 289] on input "text" at bounding box center [484, 292] width 63 height 19
type input "*"
click at [323, 290] on input "*" at bounding box center [354, 292] width 63 height 19
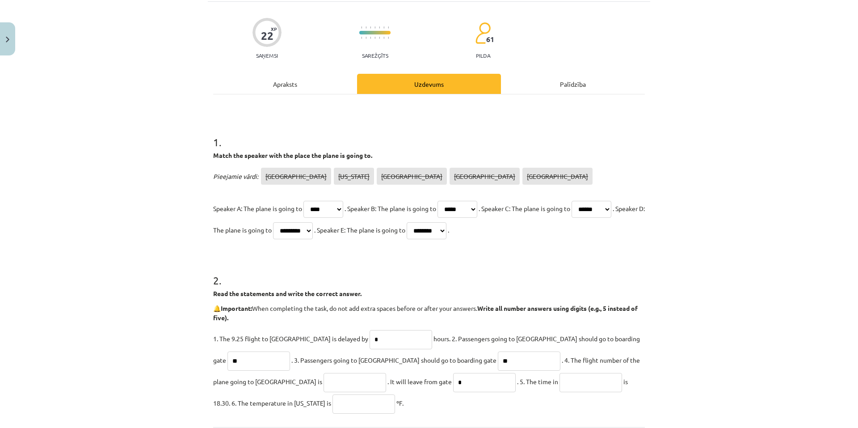
click at [293, 90] on div "Apraksts" at bounding box center [285, 84] width 144 height 20
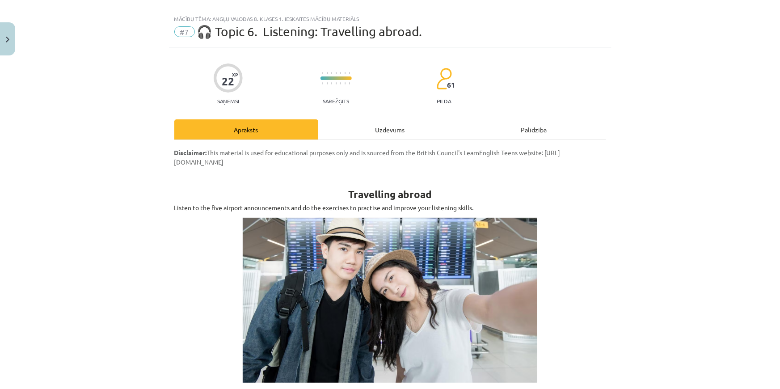
scroll to position [0, 0]
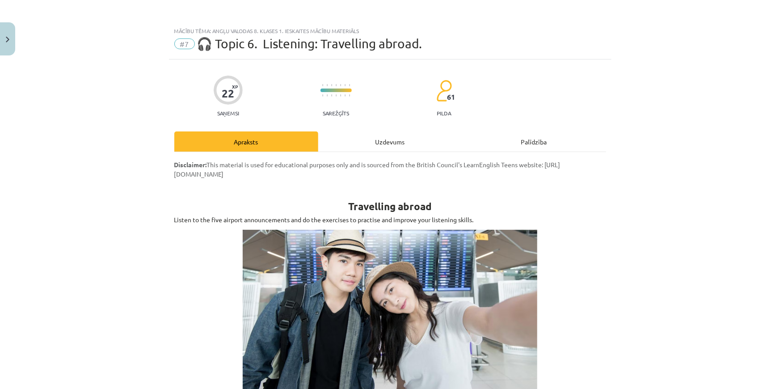
click at [370, 143] on div "Uzdevums" at bounding box center [390, 141] width 144 height 20
select select "****"
select select "*****"
select select "******"
select select "*********"
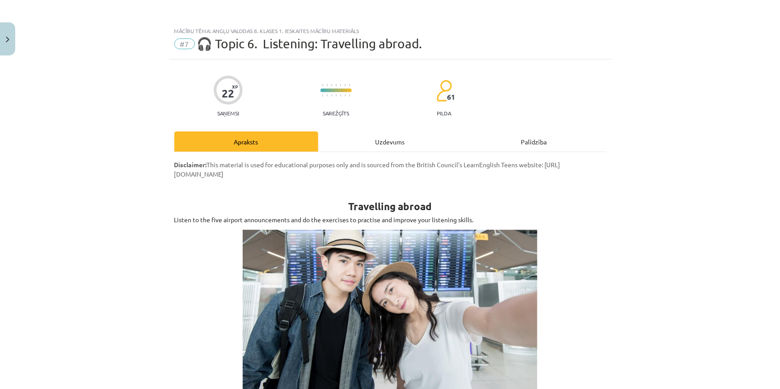
select select "********"
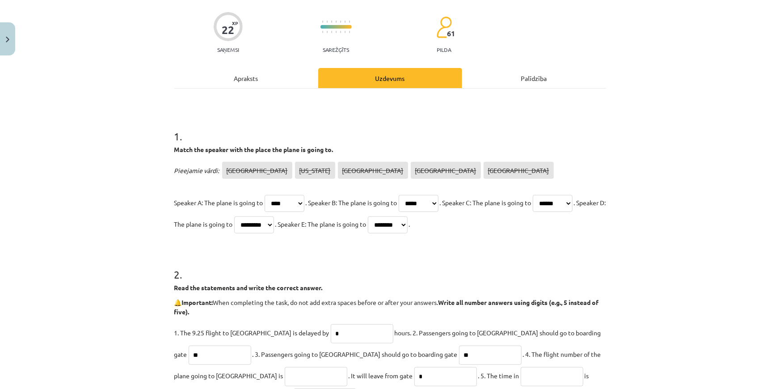
scroll to position [185, 0]
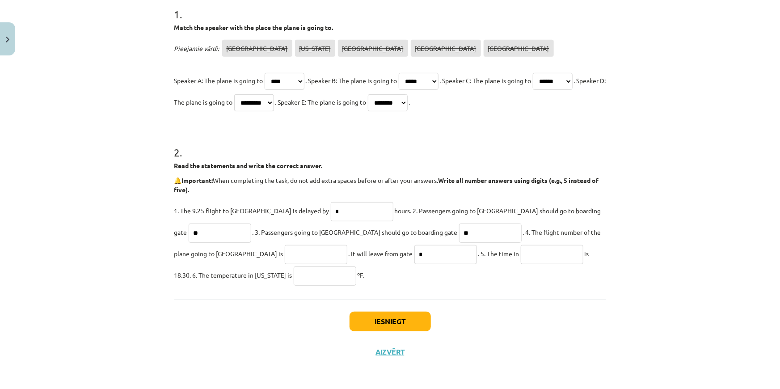
click at [414, 257] on input "*" at bounding box center [445, 254] width 63 height 19
click at [285, 249] on input "text" at bounding box center [316, 254] width 63 height 19
paste input "******"
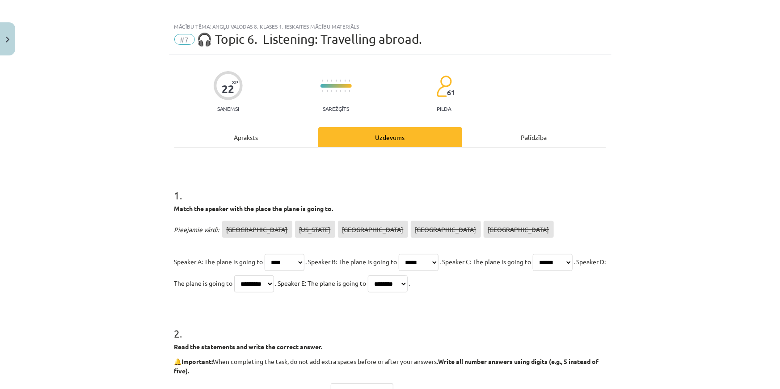
scroll to position [0, 0]
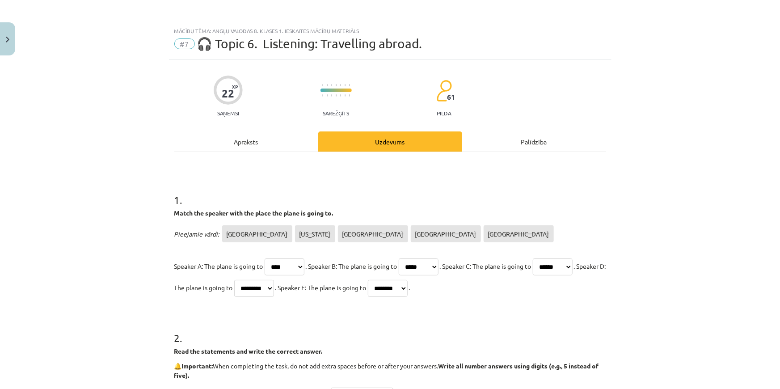
type input "******"
click at [241, 143] on div "Apraksts" at bounding box center [246, 141] width 144 height 20
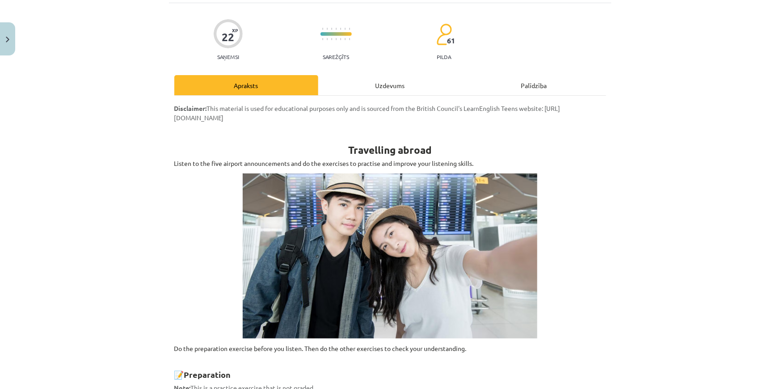
scroll to position [22, 0]
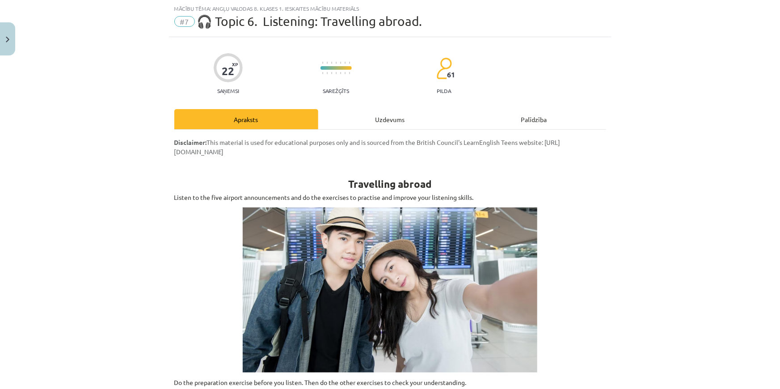
click at [371, 117] on div "Uzdevums" at bounding box center [390, 119] width 144 height 20
select select "****"
select select "*****"
select select "******"
select select "*********"
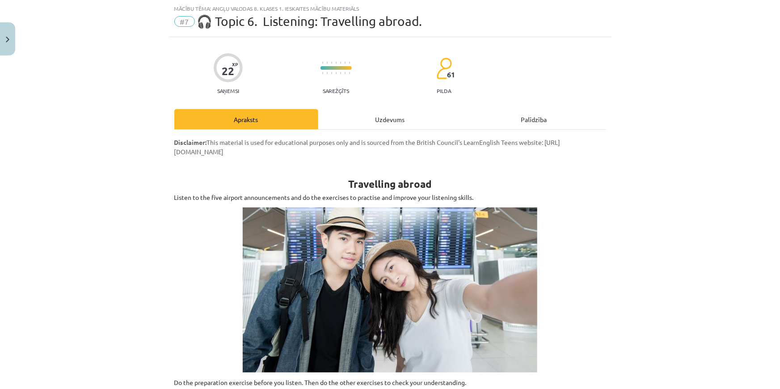
select select "********"
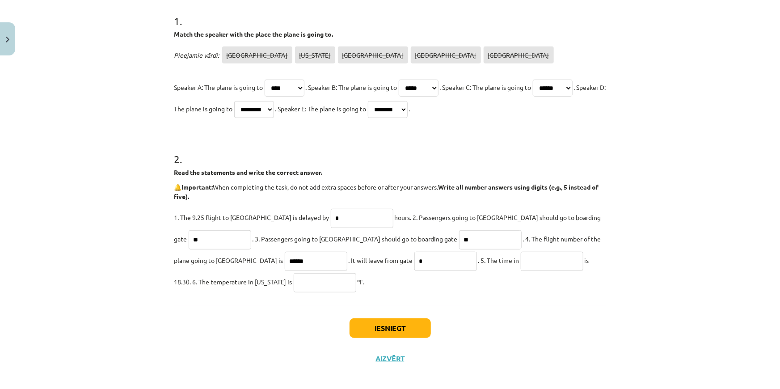
scroll to position [185, 0]
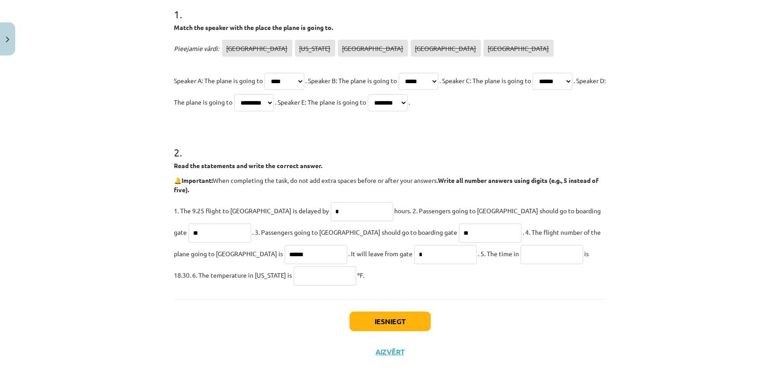
click at [521, 251] on input "text" at bounding box center [552, 254] width 63 height 19
type input "*****"
click at [611, 250] on div "Mācību tēma: Angļu valodas 8. klases 1. ieskaites mācību materiāls #7 🎧 Topic 6…" at bounding box center [390, 194] width 780 height 389
click at [294, 272] on input "text" at bounding box center [325, 275] width 63 height 19
type input "**"
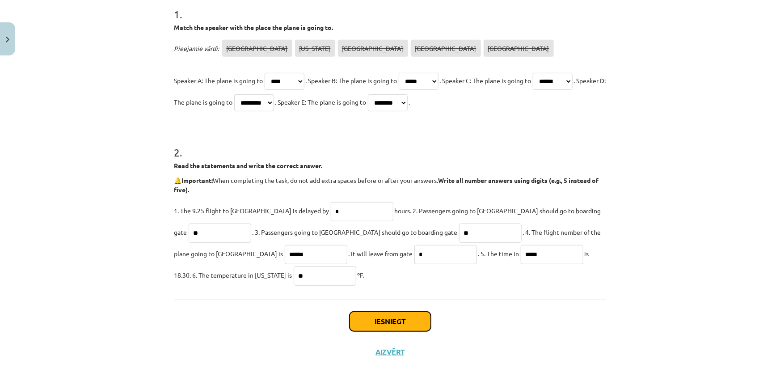
click at [381, 323] on button "Iesniegt" at bounding box center [389, 321] width 81 height 20
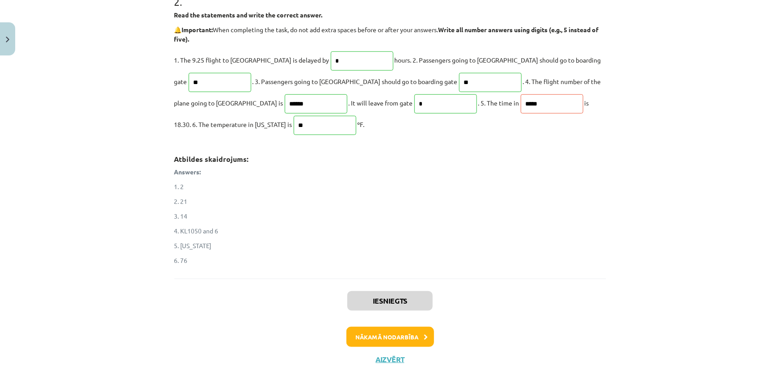
scroll to position [344, 0]
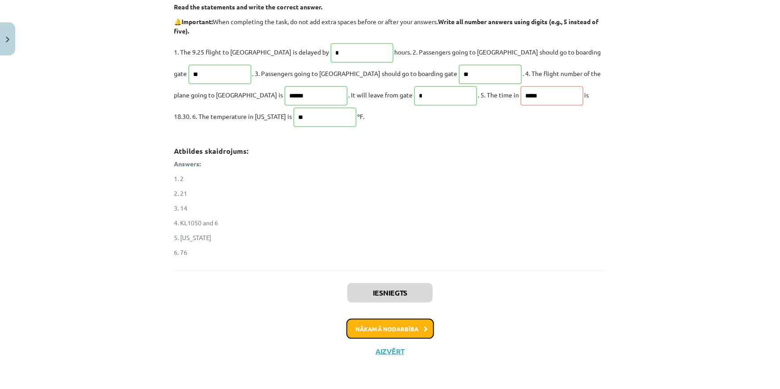
click at [390, 328] on button "Nākamā nodarbība" at bounding box center [390, 329] width 88 height 21
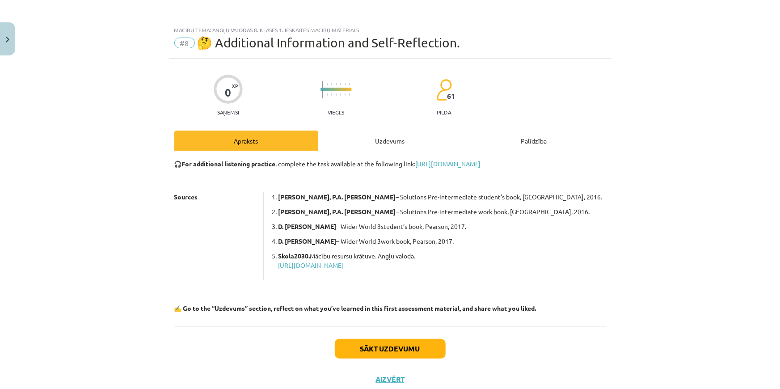
scroll to position [0, 0]
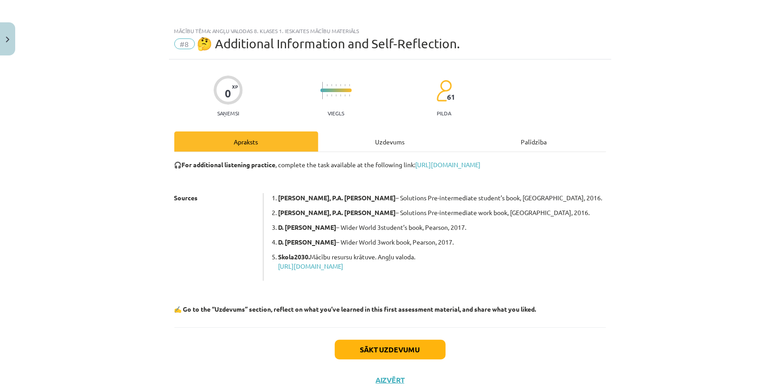
click at [347, 142] on div "Uzdevums" at bounding box center [390, 141] width 144 height 20
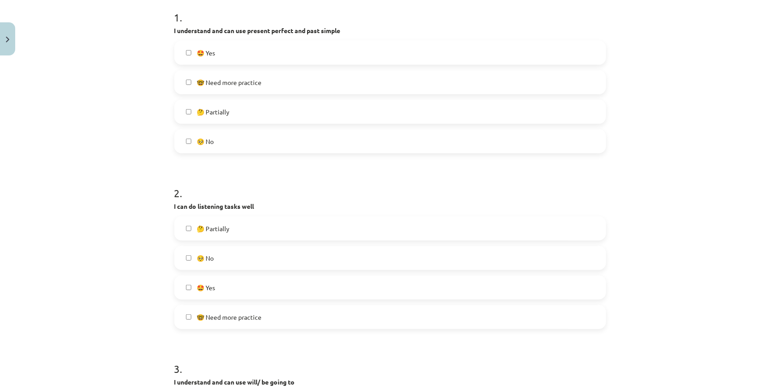
scroll to position [185, 0]
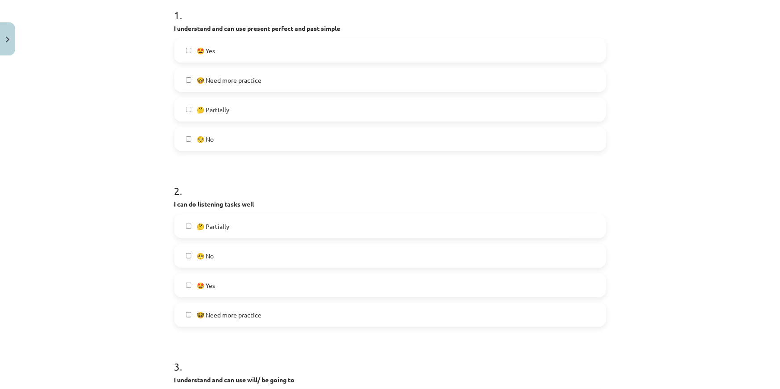
click at [179, 226] on label "🤔 Partially" at bounding box center [390, 226] width 430 height 22
click at [180, 282] on label "🤩 Yes" at bounding box center [390, 285] width 430 height 22
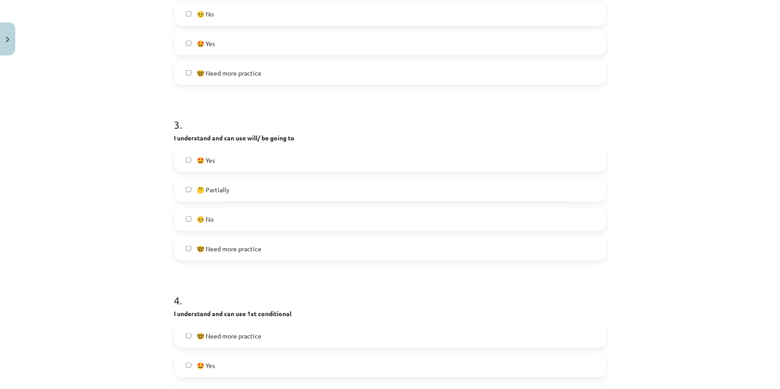
scroll to position [428, 0]
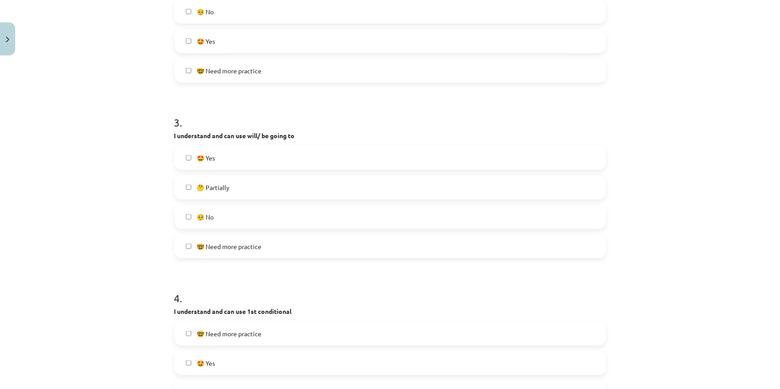
click at [189, 156] on label "🤩 Yes" at bounding box center [390, 158] width 430 height 22
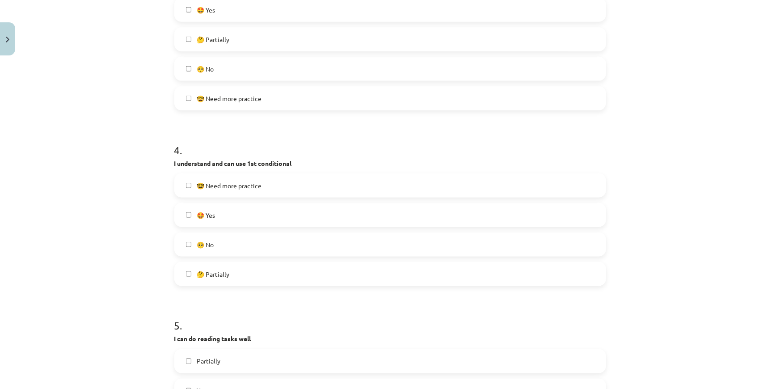
scroll to position [591, 0]
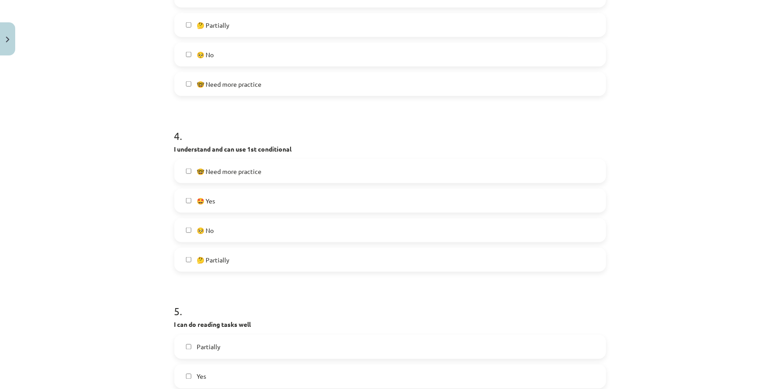
click at [183, 262] on label "🤔 Partially" at bounding box center [390, 259] width 430 height 22
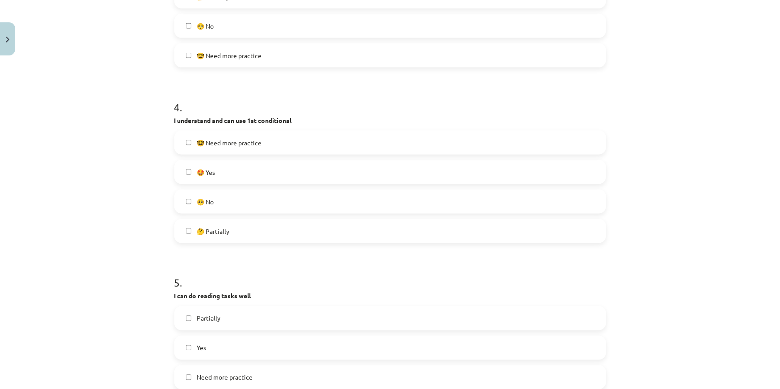
scroll to position [753, 0]
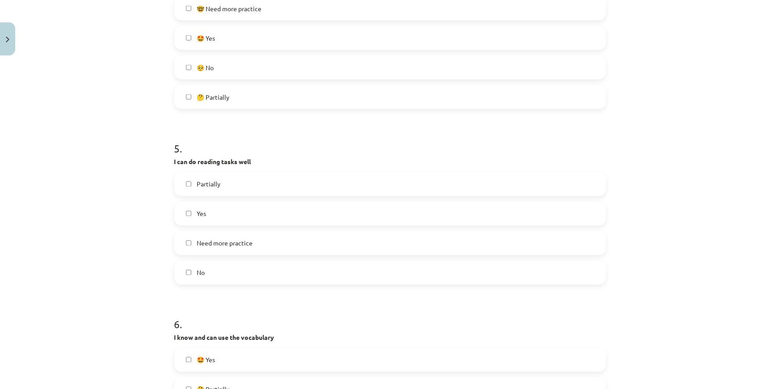
click at [181, 213] on label "Yes" at bounding box center [390, 213] width 430 height 22
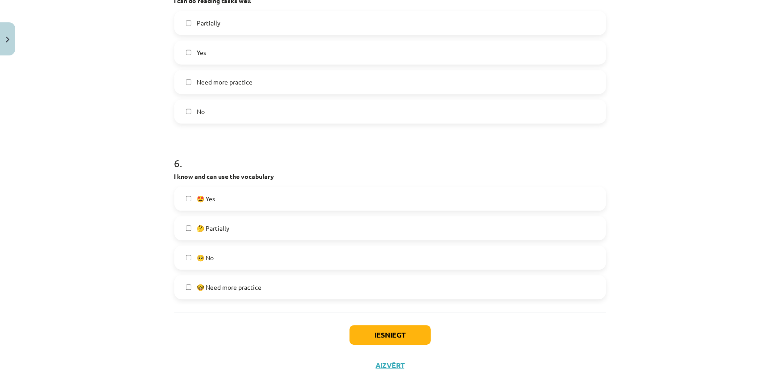
scroll to position [916, 0]
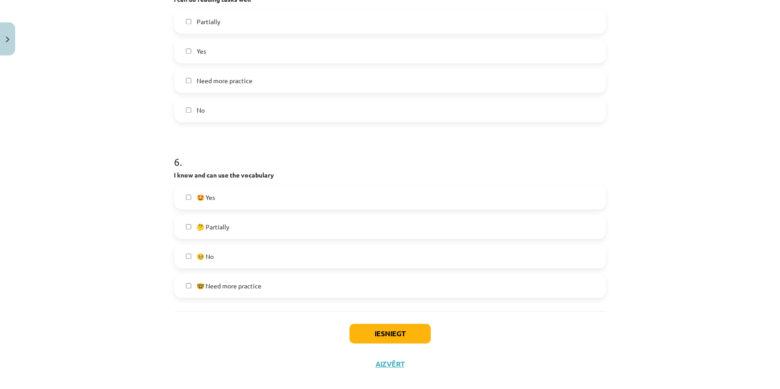
click at [187, 200] on label "🤩 Yes" at bounding box center [390, 197] width 430 height 22
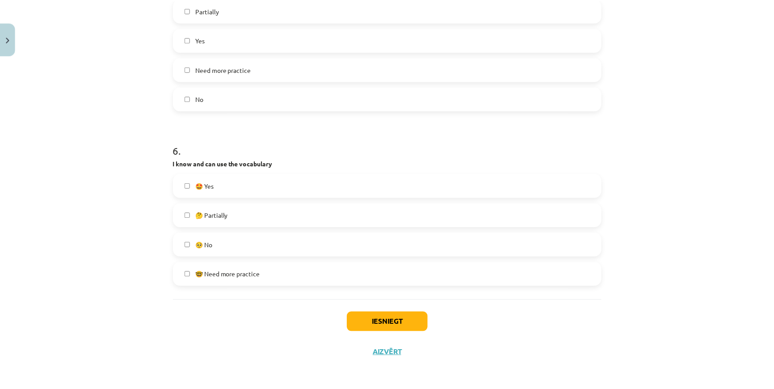
scroll to position [928, 0]
click at [395, 319] on button "Iesniegt" at bounding box center [389, 321] width 81 height 20
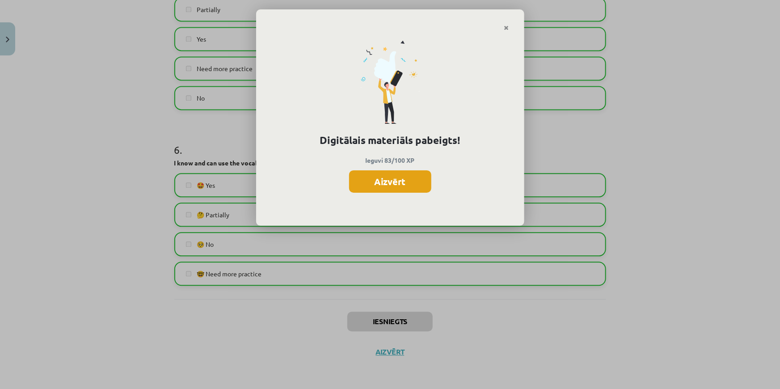
click at [401, 183] on button "Aizvērt" at bounding box center [390, 181] width 82 height 22
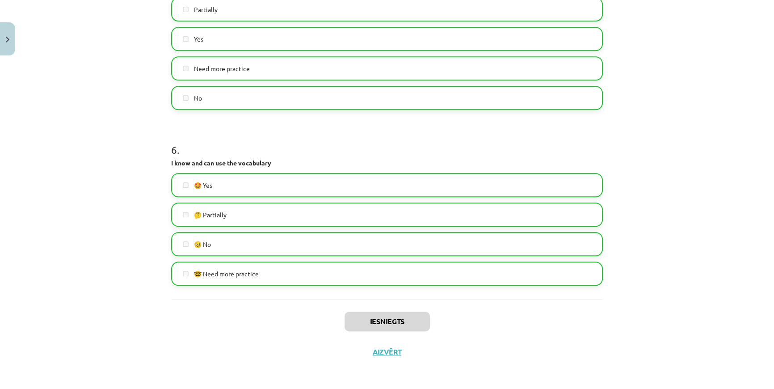
scroll to position [244, 0]
click at [376, 351] on button "Aizvērt" at bounding box center [387, 351] width 34 height 9
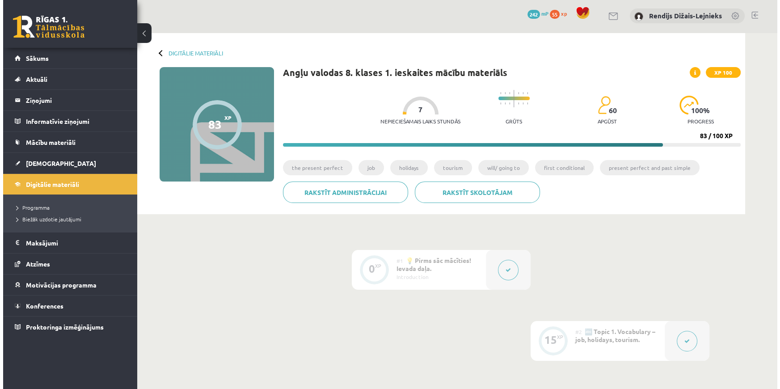
scroll to position [0, 0]
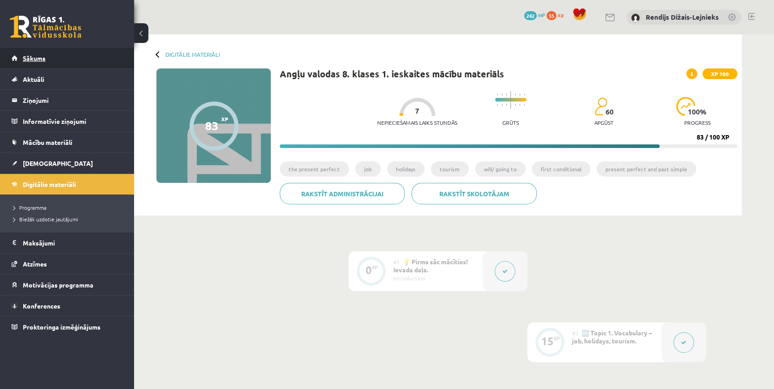
click at [42, 64] on link "Sākums" at bounding box center [67, 58] width 111 height 21
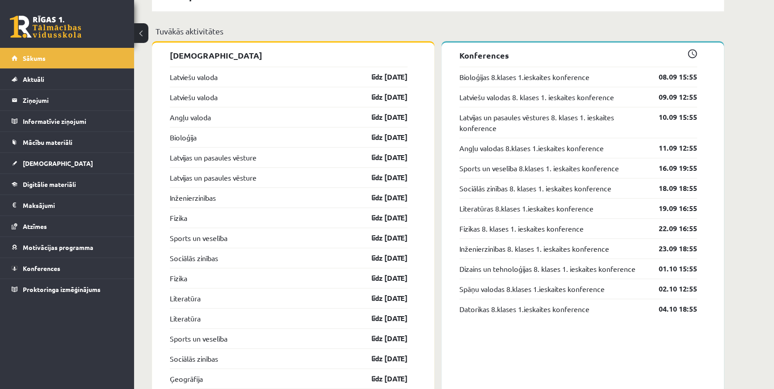
scroll to position [812, 0]
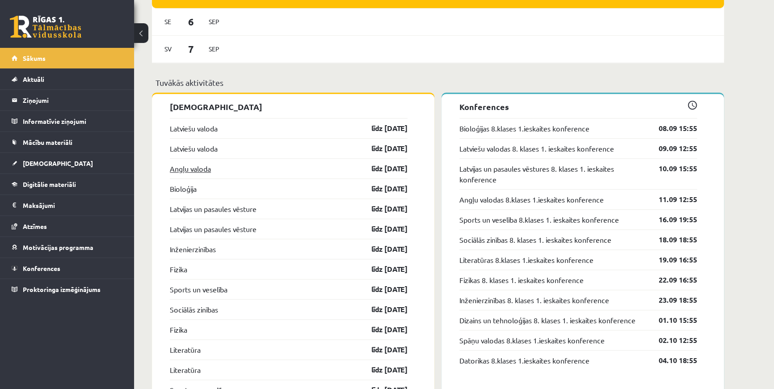
click at [203, 170] on link "Angļu valoda" at bounding box center [190, 168] width 41 height 11
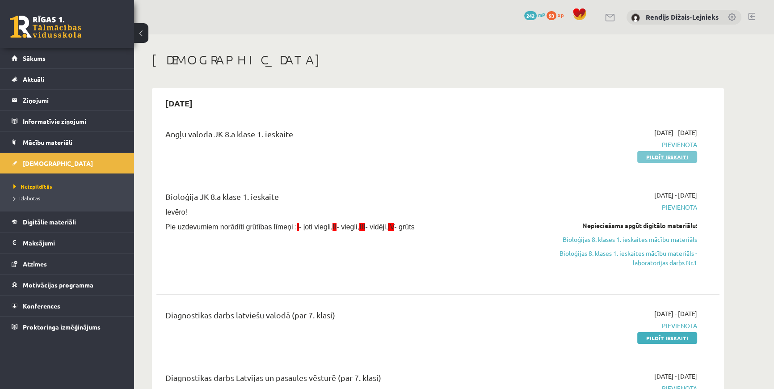
click at [665, 155] on link "Pildīt ieskaiti" at bounding box center [667, 157] width 60 height 12
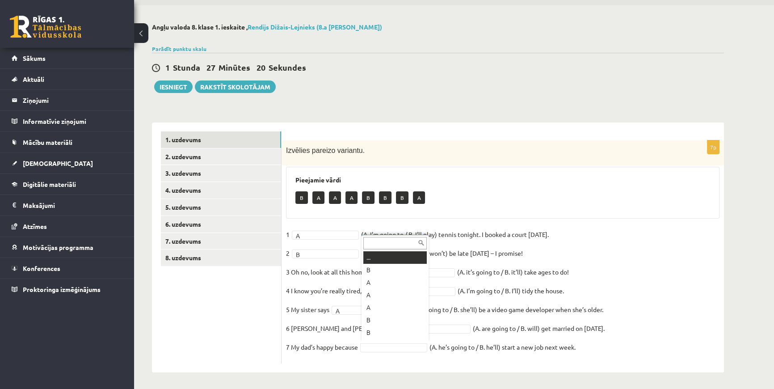
scroll to position [10, 0]
click at [179, 85] on button "Iesniegt" at bounding box center [173, 86] width 38 height 13
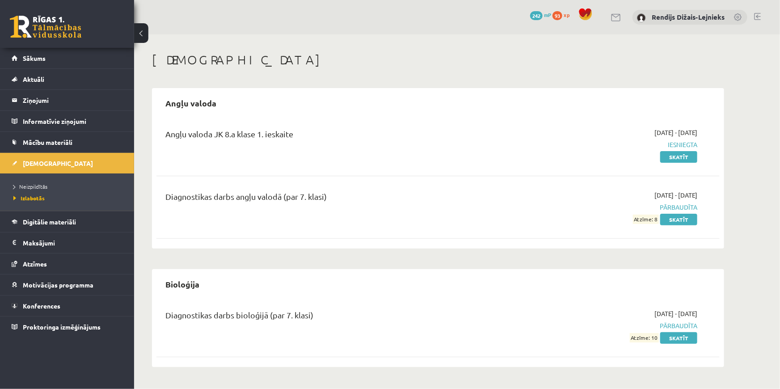
click at [438, 129] on div "Angļu valoda JK 8.a klase 1. ieskaite [DATE] - [DATE] Iesniegta Skatīt" at bounding box center [437, 144] width 563 height 51
